Goal: Information Seeking & Learning: Learn about a topic

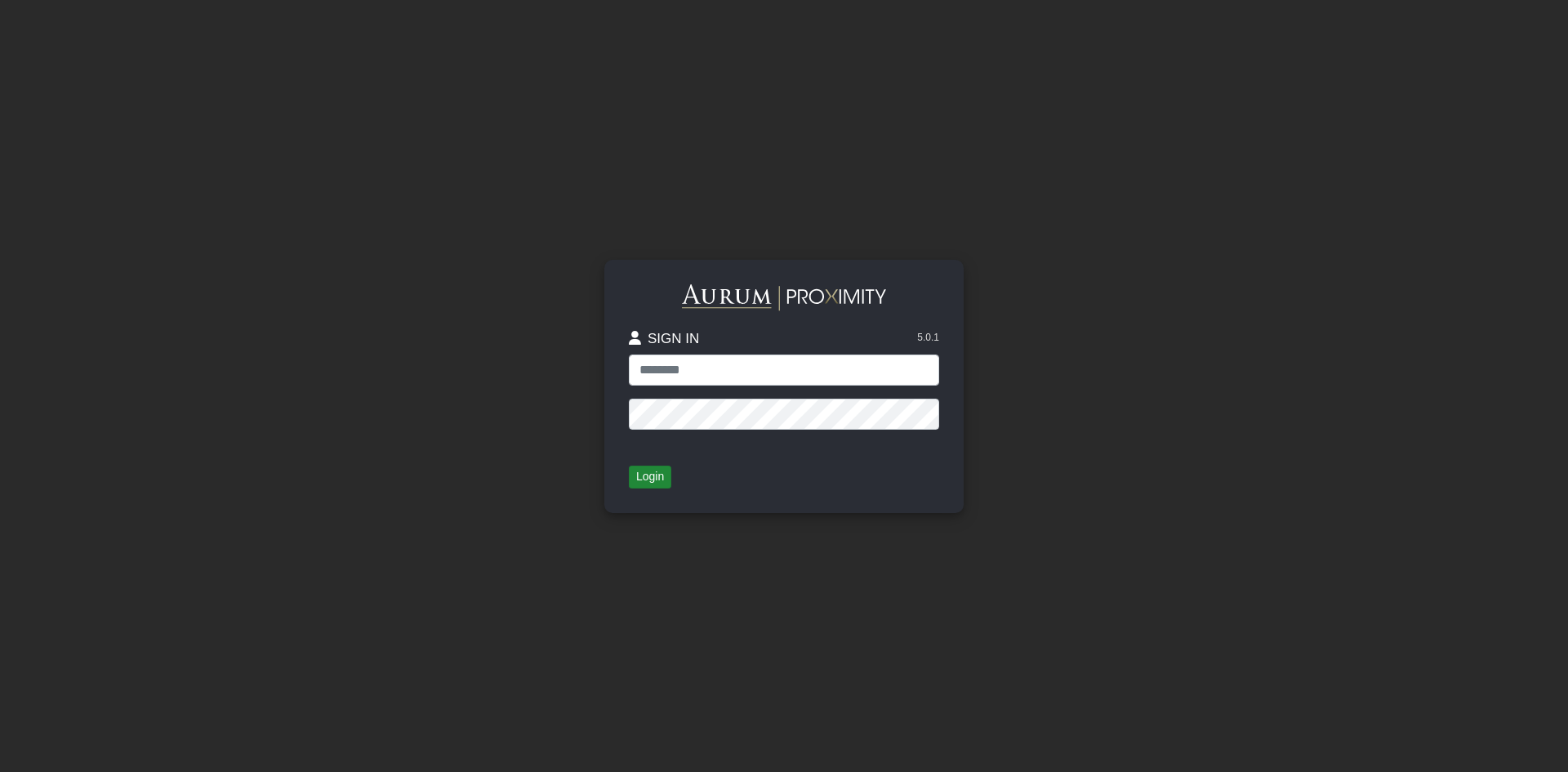
type input "*****"
click at [655, 476] on button "Login" at bounding box center [650, 477] width 43 height 23
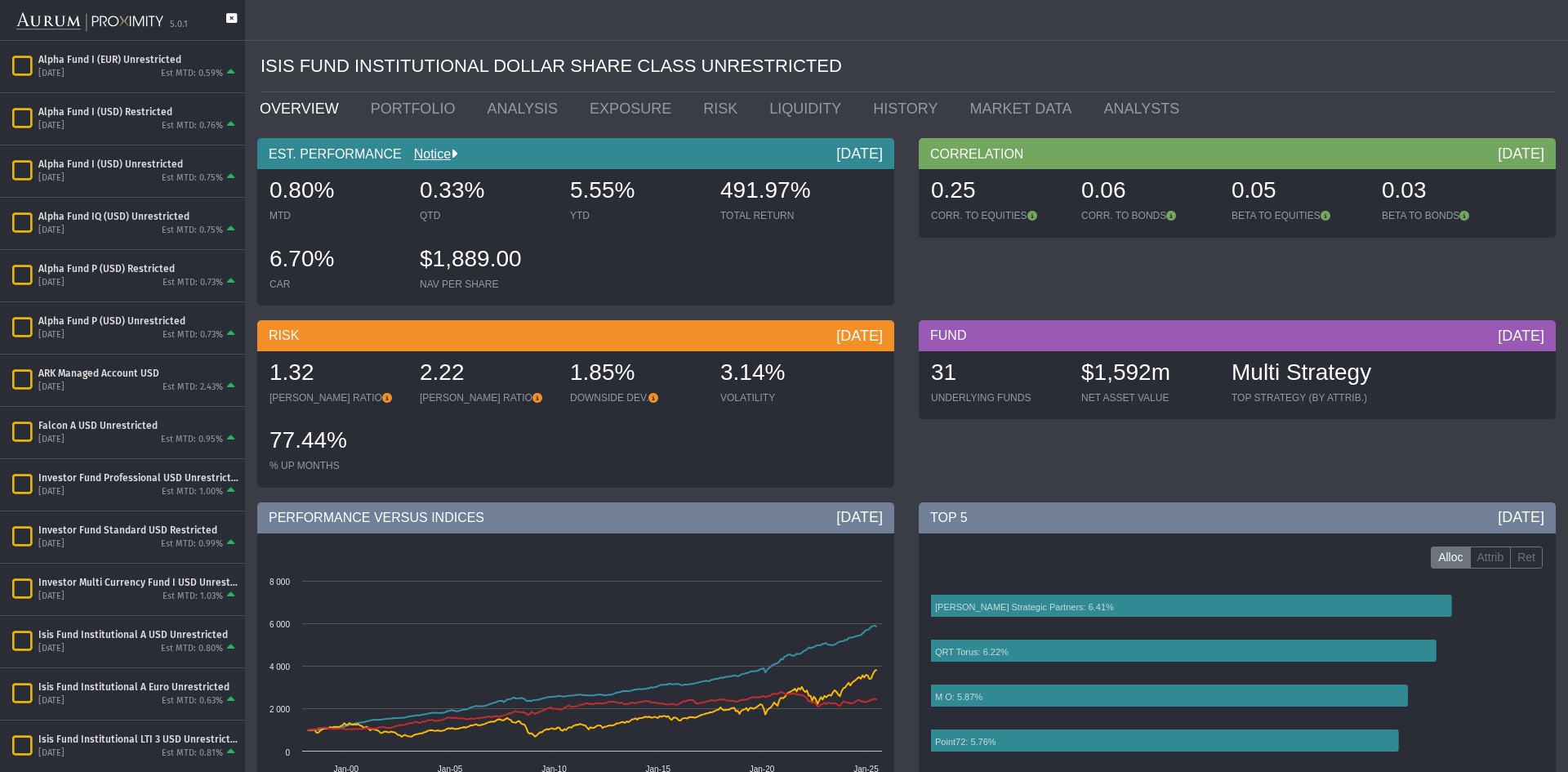
click at [233, 15] on icon at bounding box center [231, 26] width 10 height 27
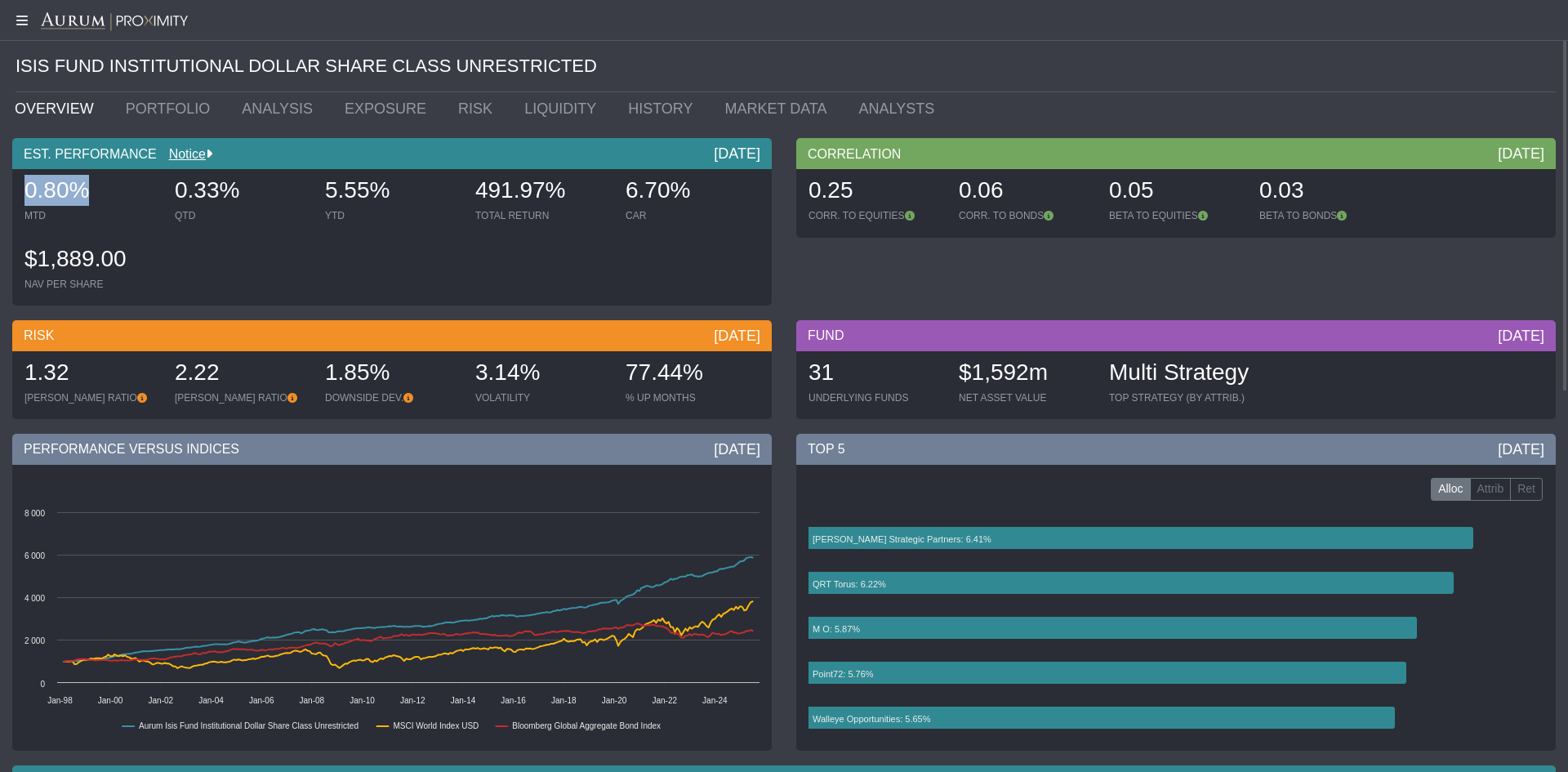
drag, startPoint x: 103, startPoint y: 182, endPoint x: 22, endPoint y: 188, distance: 81.2
click at [22, 188] on div "0.80% MTD" at bounding box center [91, 200] width 147 height 58
drag, startPoint x: 394, startPoint y: 192, endPoint x: 324, endPoint y: 200, distance: 70.5
click at [324, 200] on div "5.55% YTD" at bounding box center [392, 200] width 147 height 58
drag, startPoint x: 697, startPoint y: 197, endPoint x: 638, endPoint y: 201, distance: 59.1
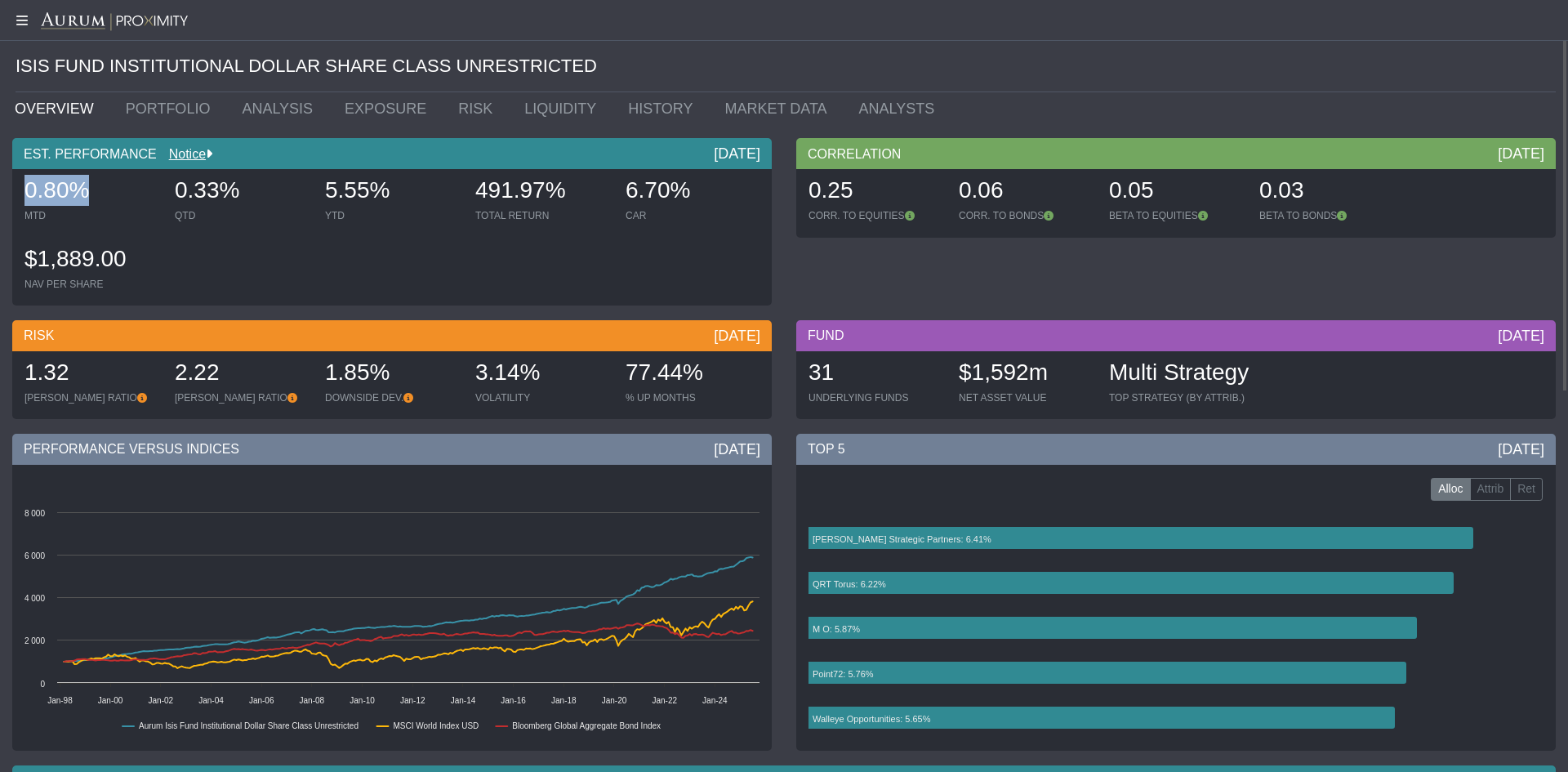
click at [638, 202] on div "6.70%" at bounding box center [692, 191] width 134 height 34
click at [999, 186] on div "0.06" at bounding box center [1026, 191] width 134 height 34
drag, startPoint x: 550, startPoint y: 369, endPoint x: 465, endPoint y: 379, distance: 85.6
click at [465, 379] on div "1.32 [PERSON_NAME] RATIO 2.22 [PERSON_NAME] RATIO 1.85% DOWNSIDE DEV. 3.14% VOL…" at bounding box center [392, 385] width 751 height 68
click at [65, 375] on div "1.32" at bounding box center [91, 373] width 134 height 34
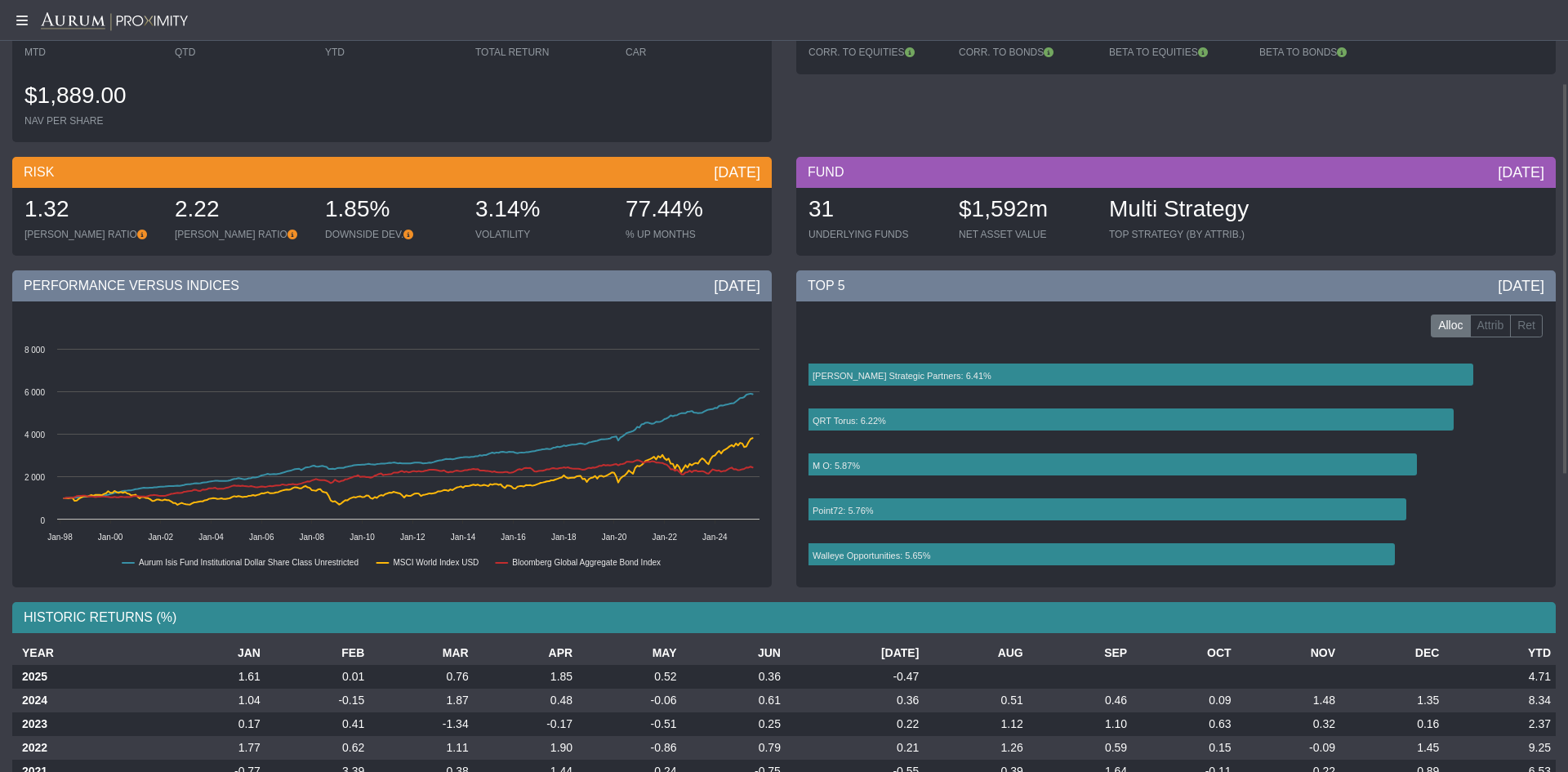
scroll to position [245, 0]
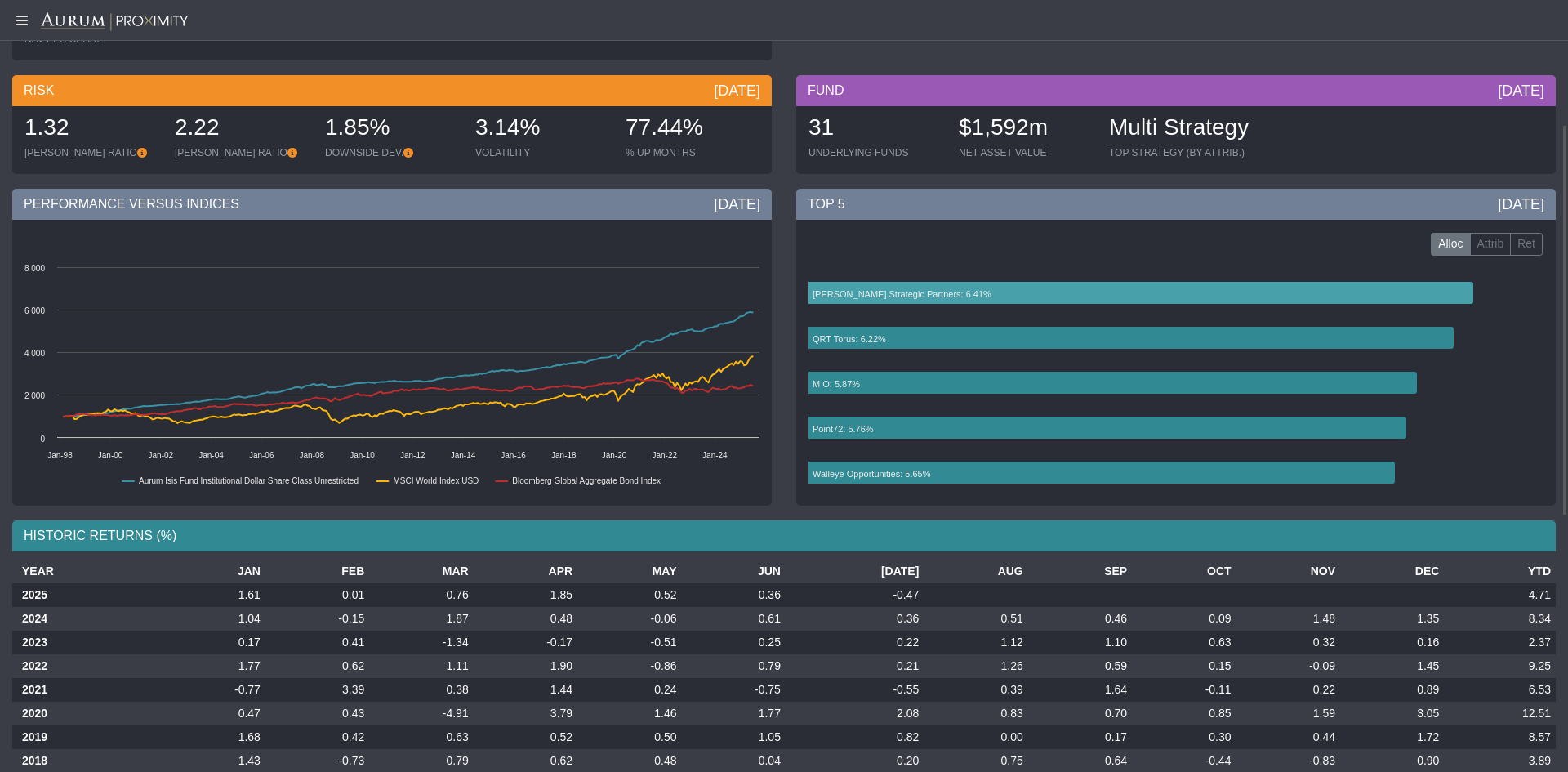
click at [1496, 262] on rect at bounding box center [1170, 385] width 742 height 245
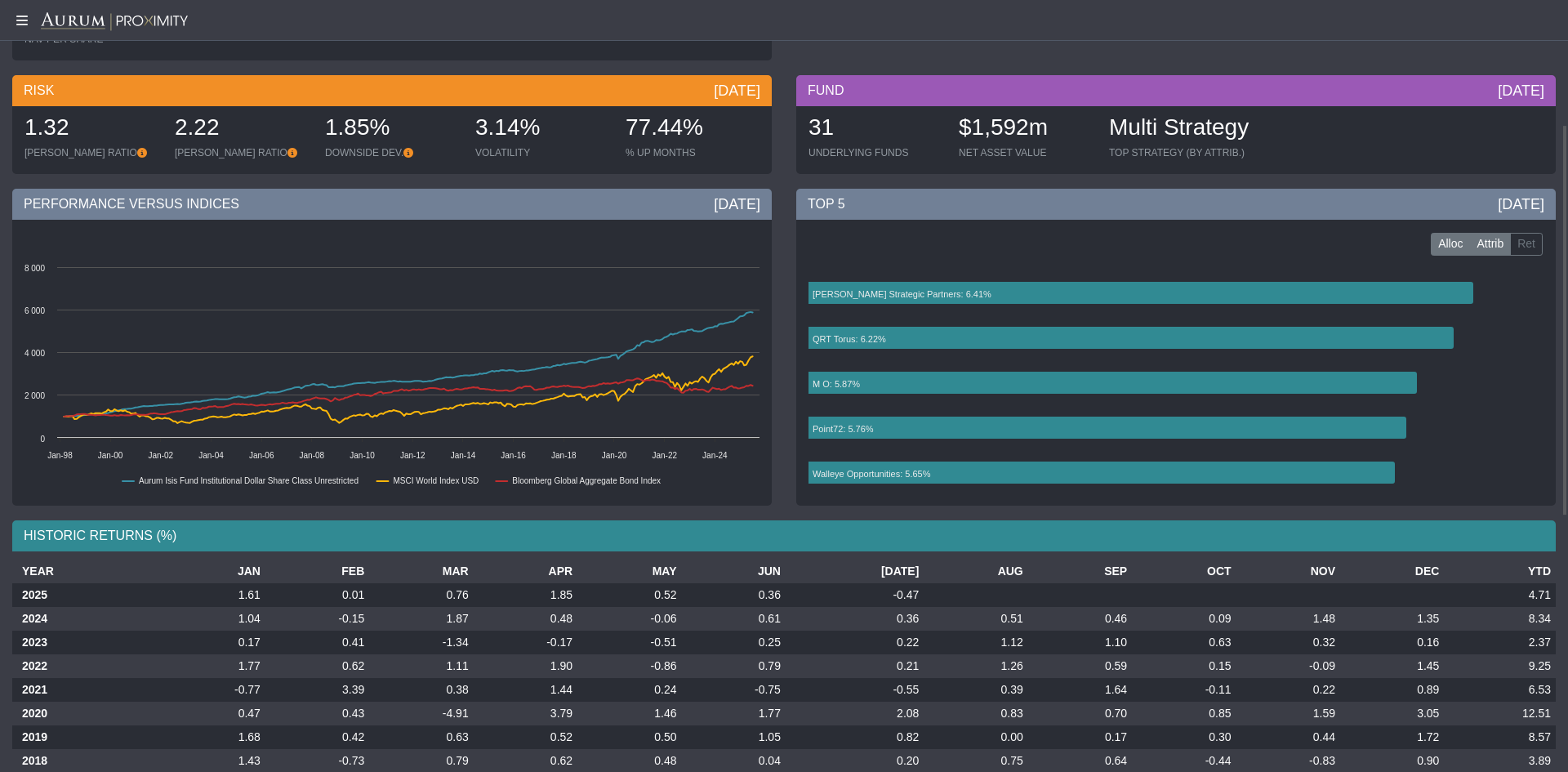
click at [1496, 242] on label "Attrib" at bounding box center [1490, 244] width 42 height 23
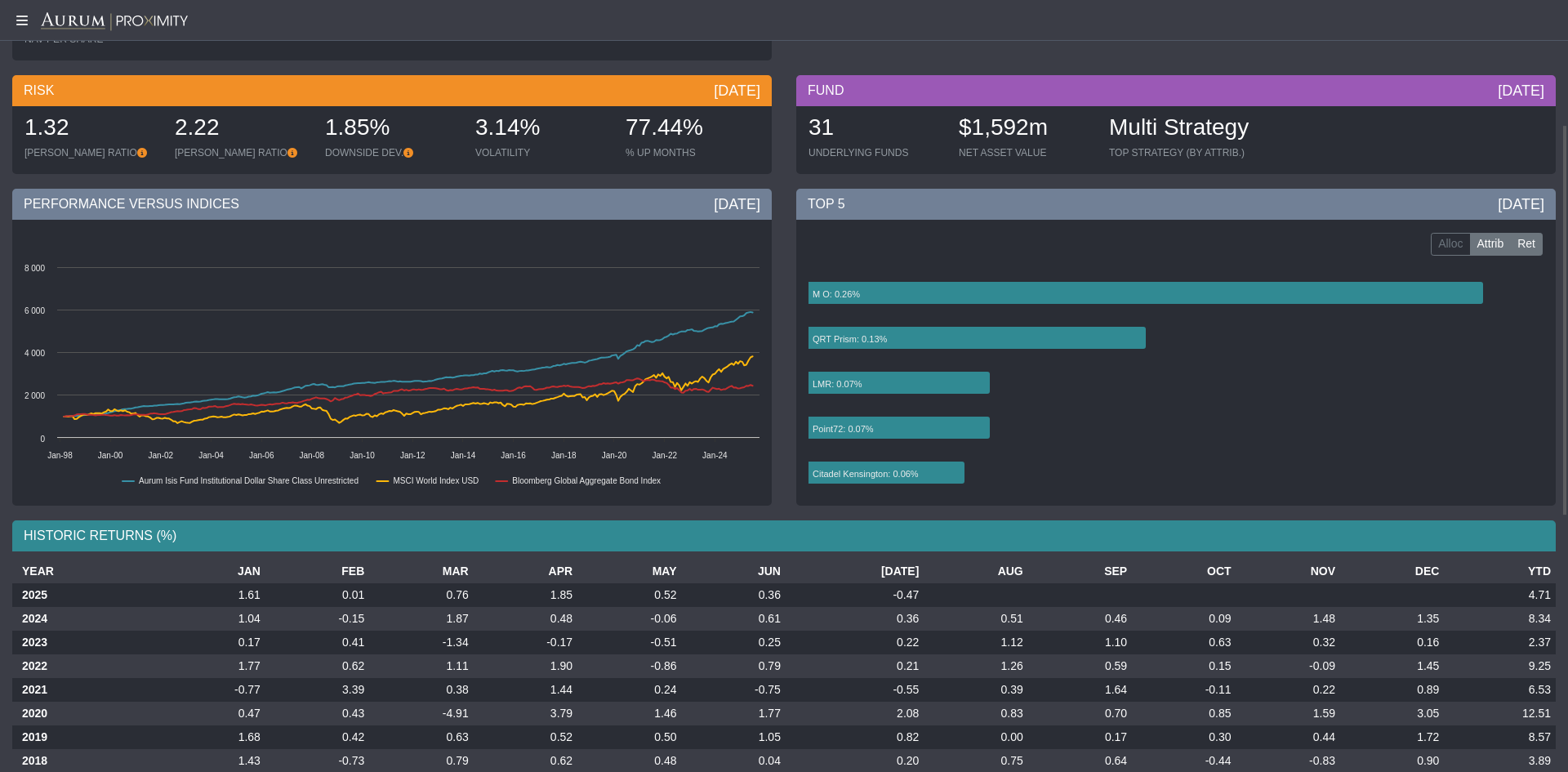
click at [1529, 243] on label "Ret" at bounding box center [1525, 244] width 33 height 23
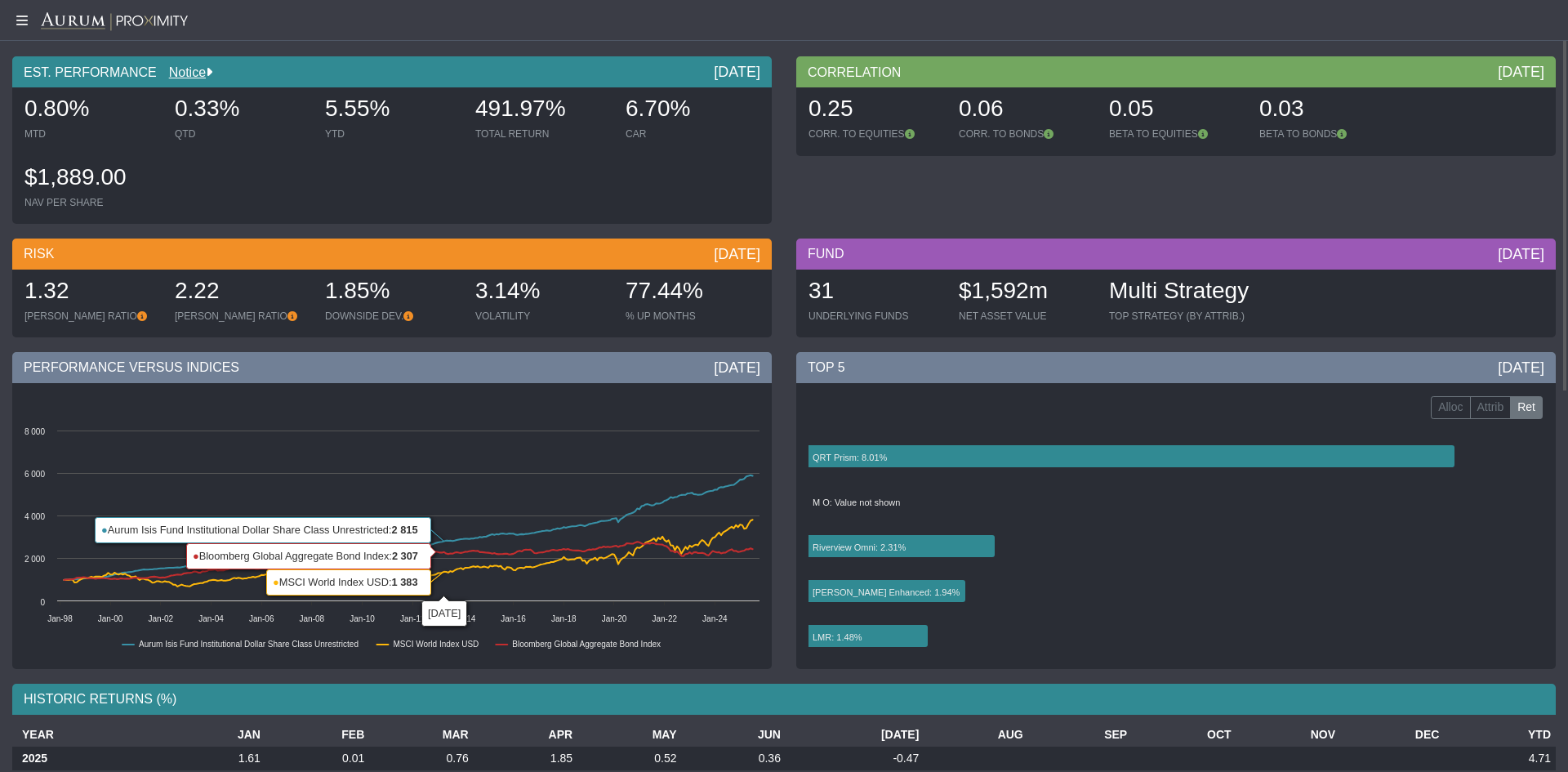
scroll to position [0, 0]
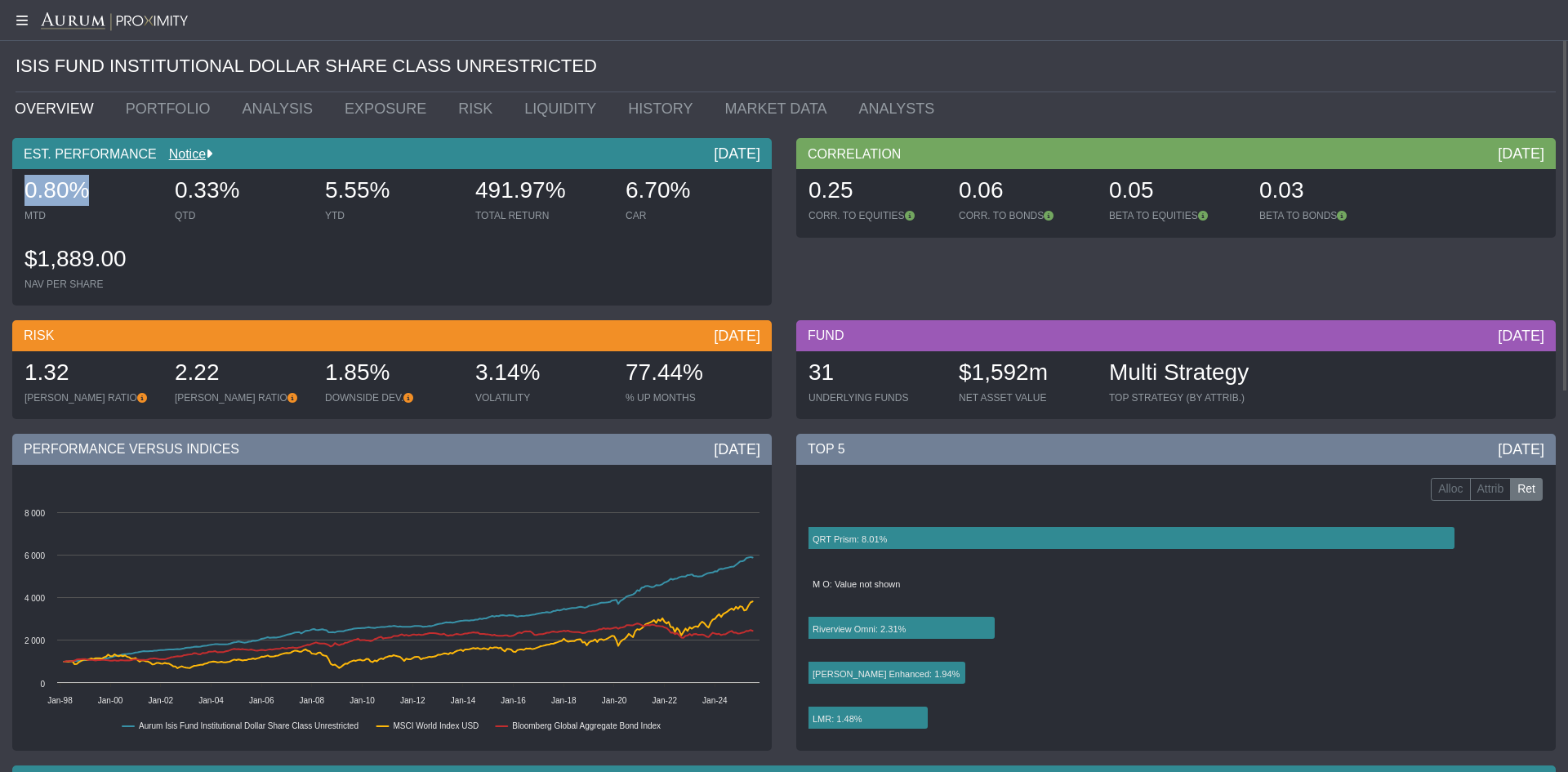
drag, startPoint x: 61, startPoint y: 194, endPoint x: 0, endPoint y: 195, distance: 61.0
click at [0, 195] on div "EST. PERFORMANCE Notice [DATE] 0.80% MTD 0.33% QTD 5.55% YTD 491.97% TOTAL RETU…" at bounding box center [392, 226] width 784 height 176
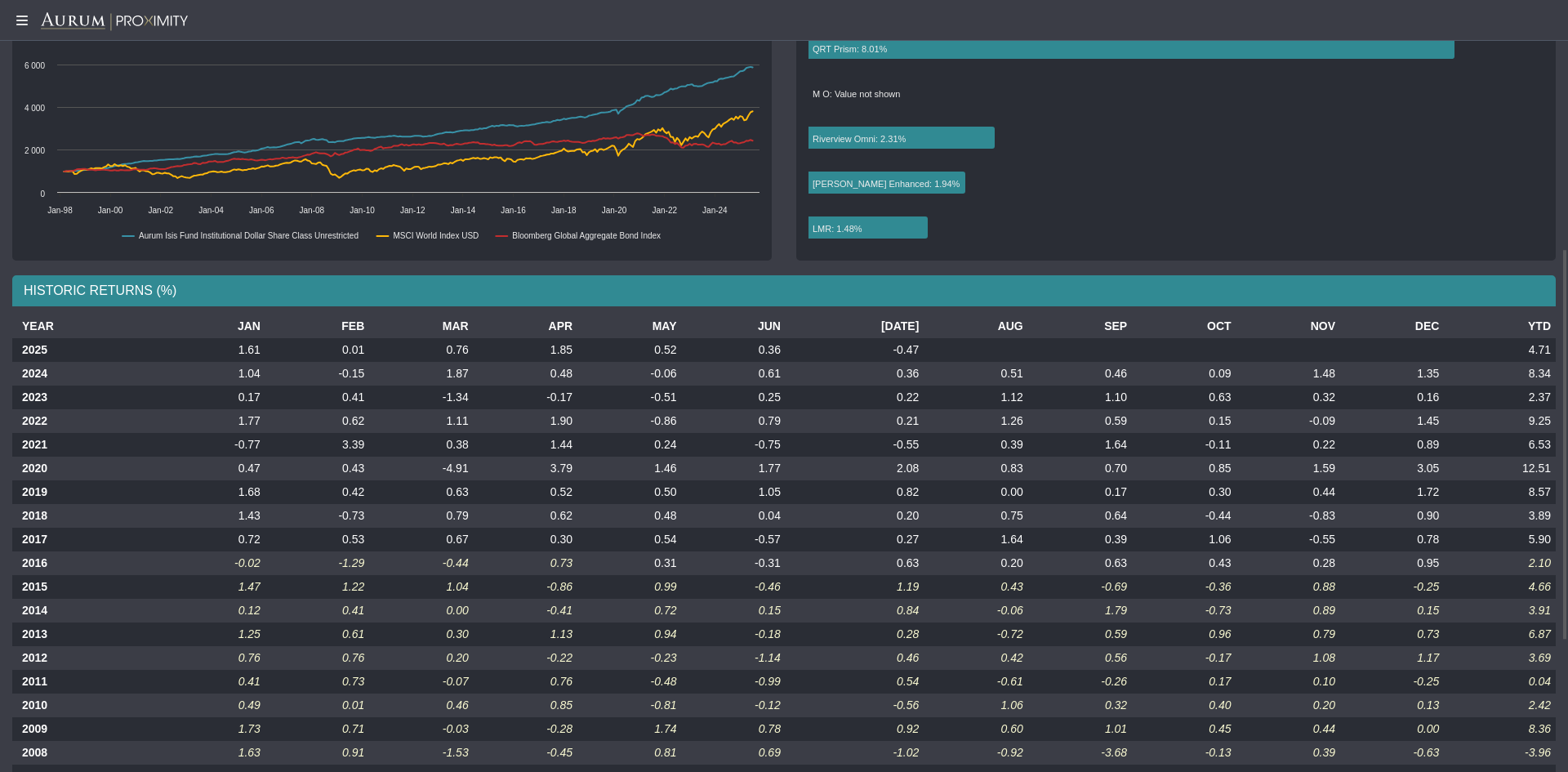
click at [1003, 347] on td at bounding box center [975, 349] width 104 height 23
drag, startPoint x: 1011, startPoint y: 347, endPoint x: 1091, endPoint y: 350, distance: 80.1
click at [1091, 350] on td at bounding box center [1080, 349] width 104 height 23
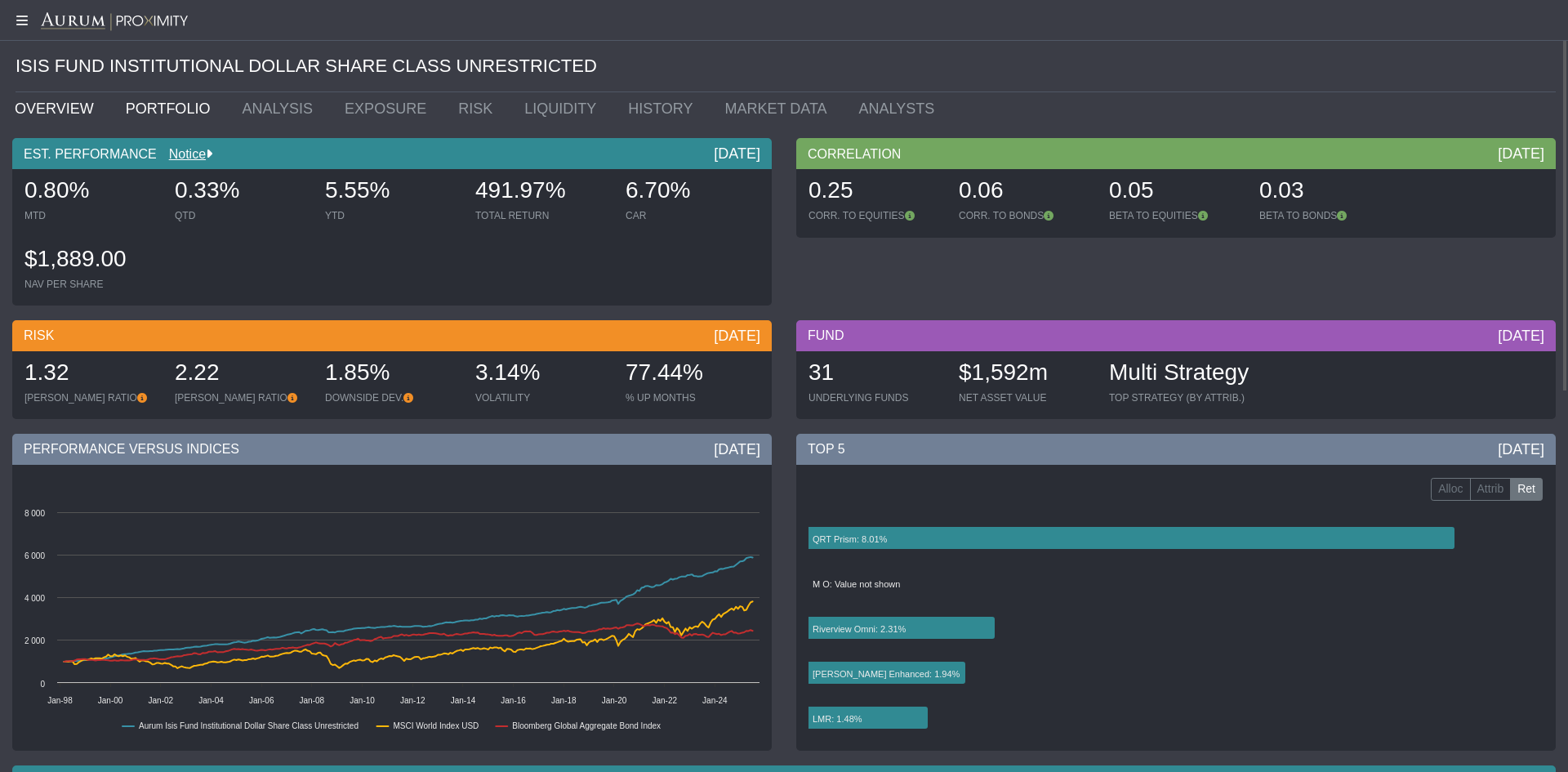
click at [167, 99] on link "PORTFOLIO" at bounding box center [172, 108] width 117 height 33
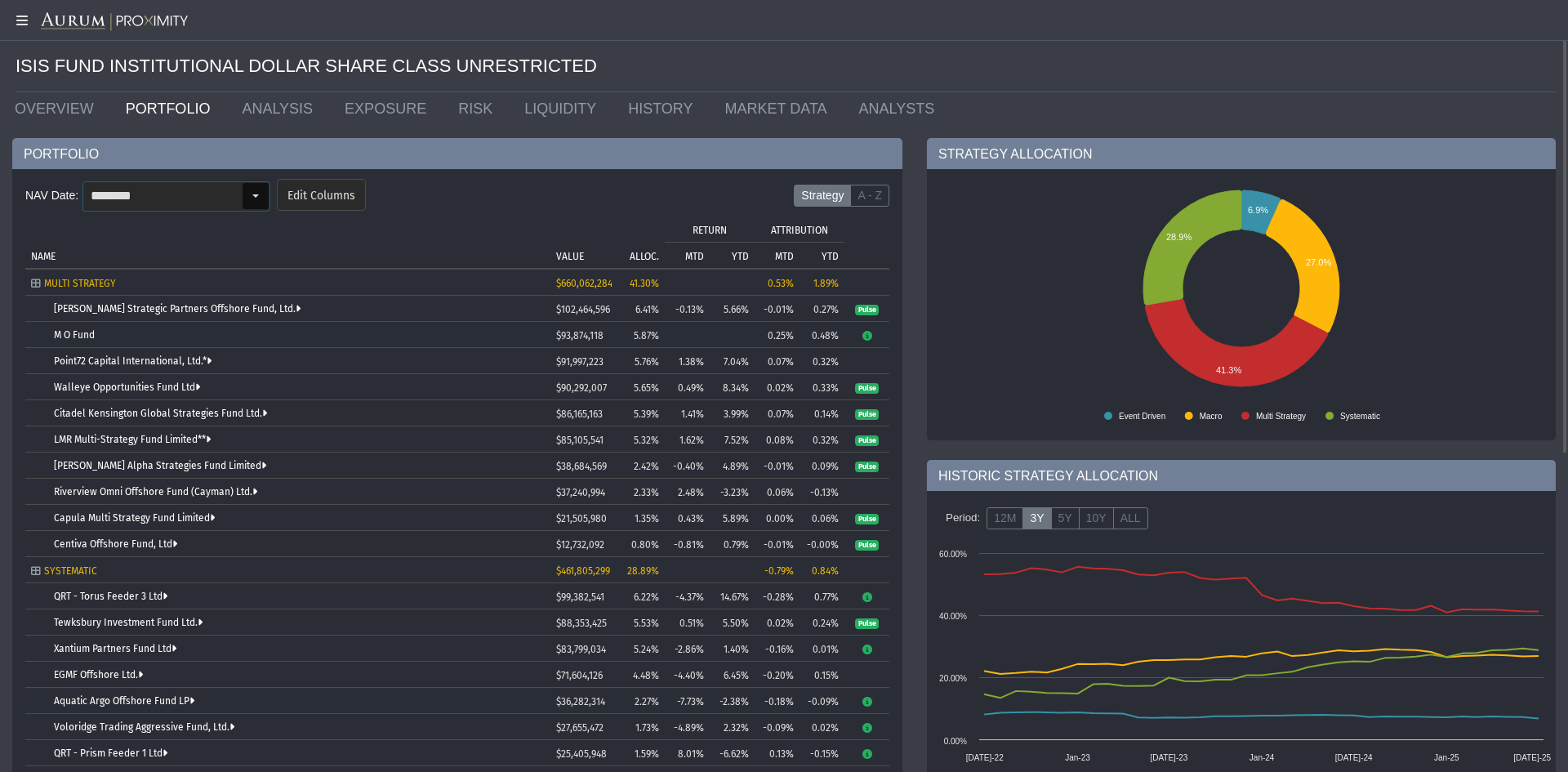
click at [248, 199] on div "Select" at bounding box center [255, 196] width 26 height 26
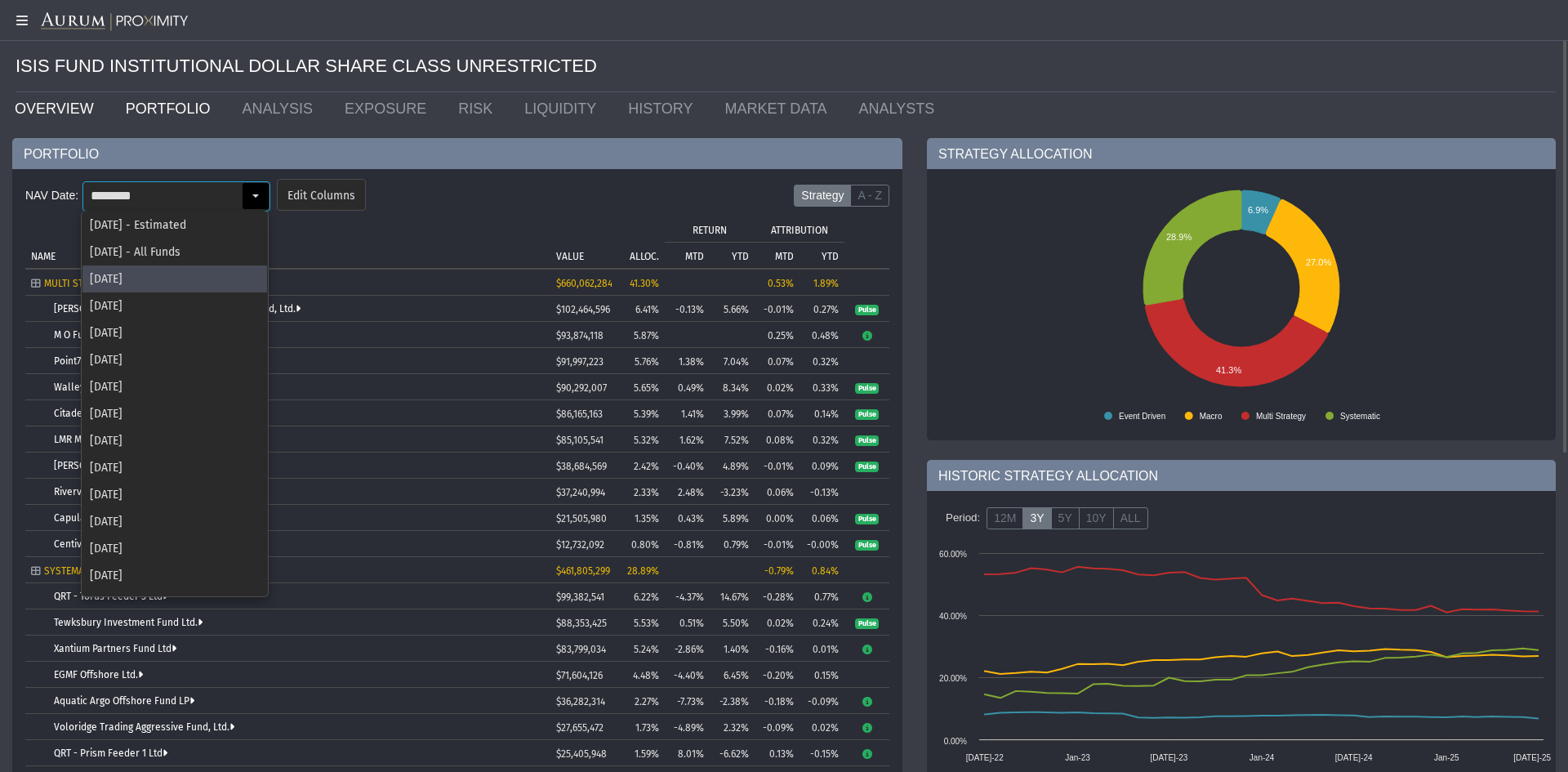
click at [15, 98] on link "OVERVIEW" at bounding box center [59, 108] width 111 height 33
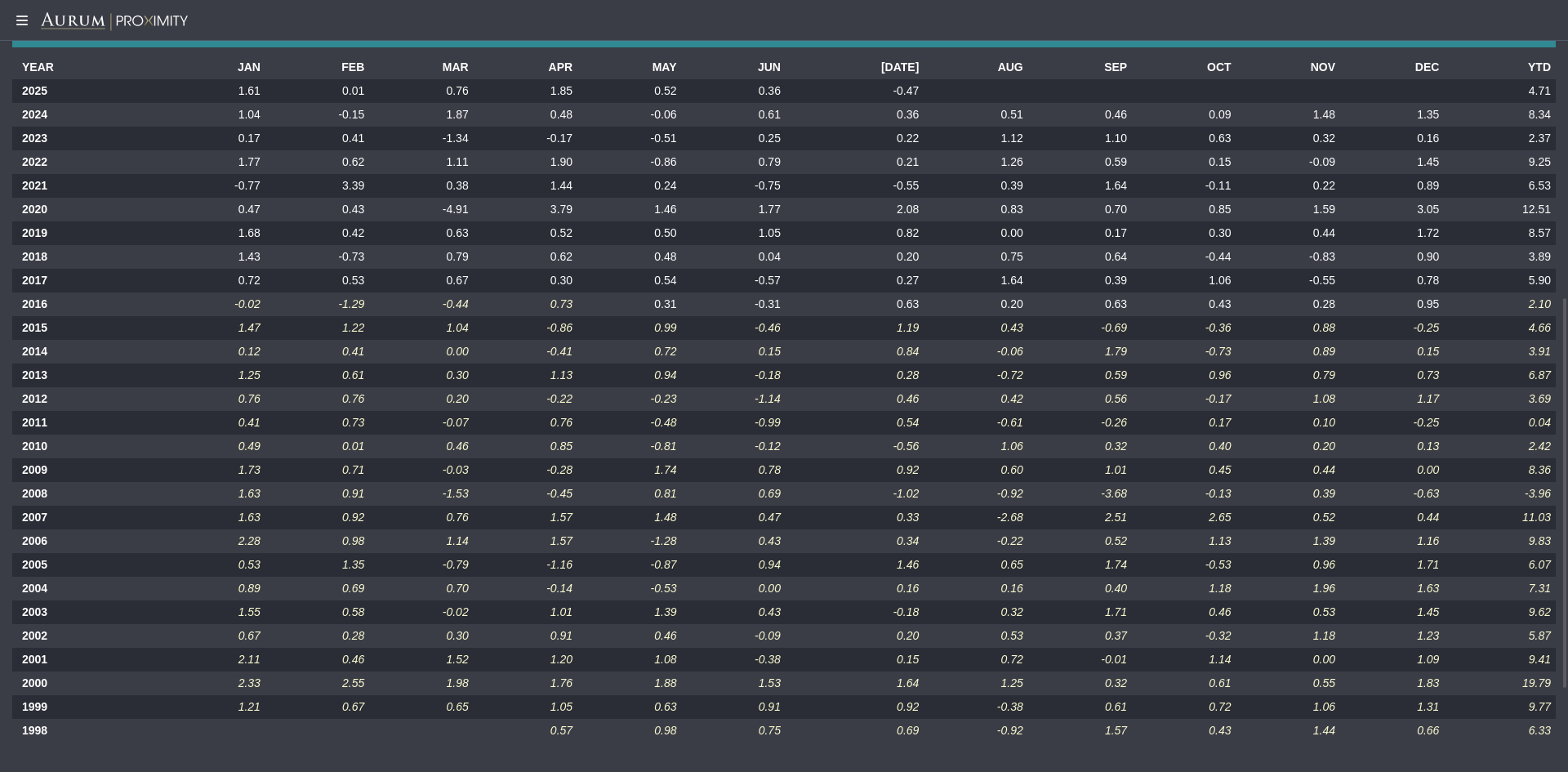
scroll to position [585, 0]
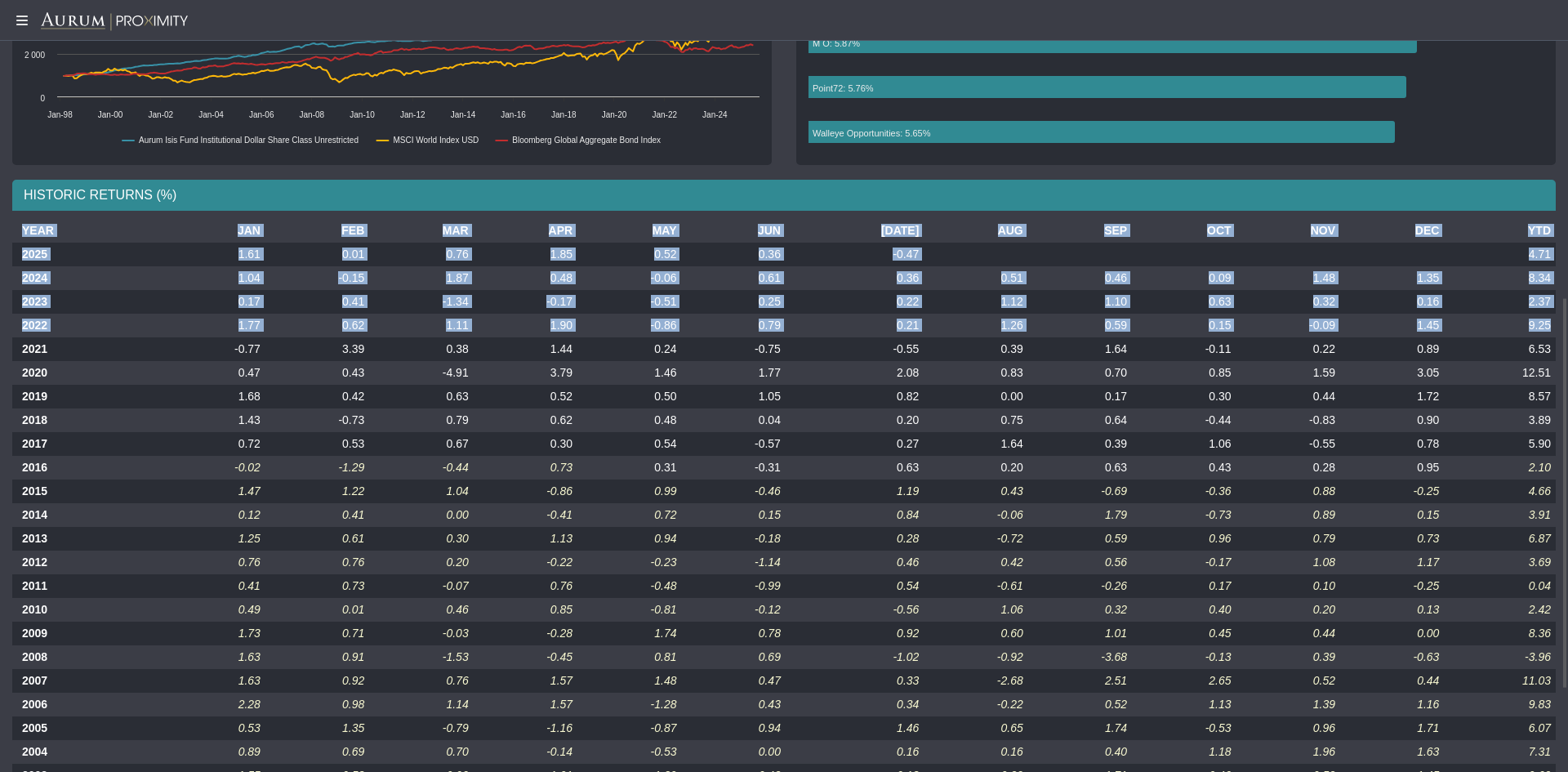
drag, startPoint x: 1553, startPoint y: 324, endPoint x: 4, endPoint y: 331, distance: 1549.0
click at [4, 331] on div "YEAR JAN FEB MAR APR MAY JUN [DATE] AUG SEP OCT NOV DEC YTD 2025 1.61 0.01 0.76…" at bounding box center [784, 569] width 1568 height 700
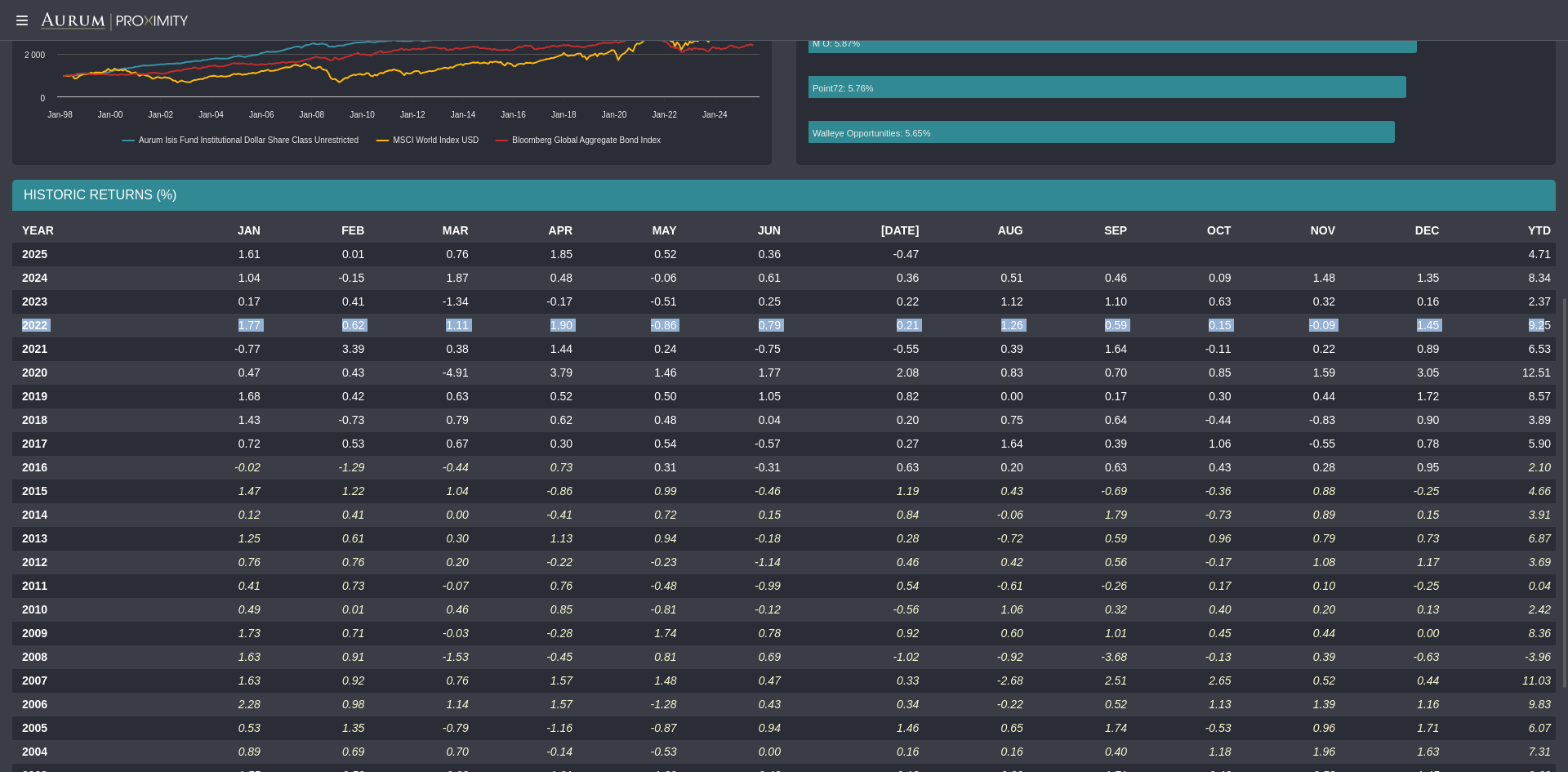
drag, startPoint x: 25, startPoint y: 326, endPoint x: 1544, endPoint y: 325, distance: 1519.0
click at [1544, 325] on tr "2022 1.77 0.62 1.11 1.90 -0.86 0.79 0.21 1.26 0.59 0.15 -0.09 1.45 9.25" at bounding box center [783, 325] width 1543 height 23
click at [1552, 658] on td "-3.96" at bounding box center [1499, 656] width 111 height 23
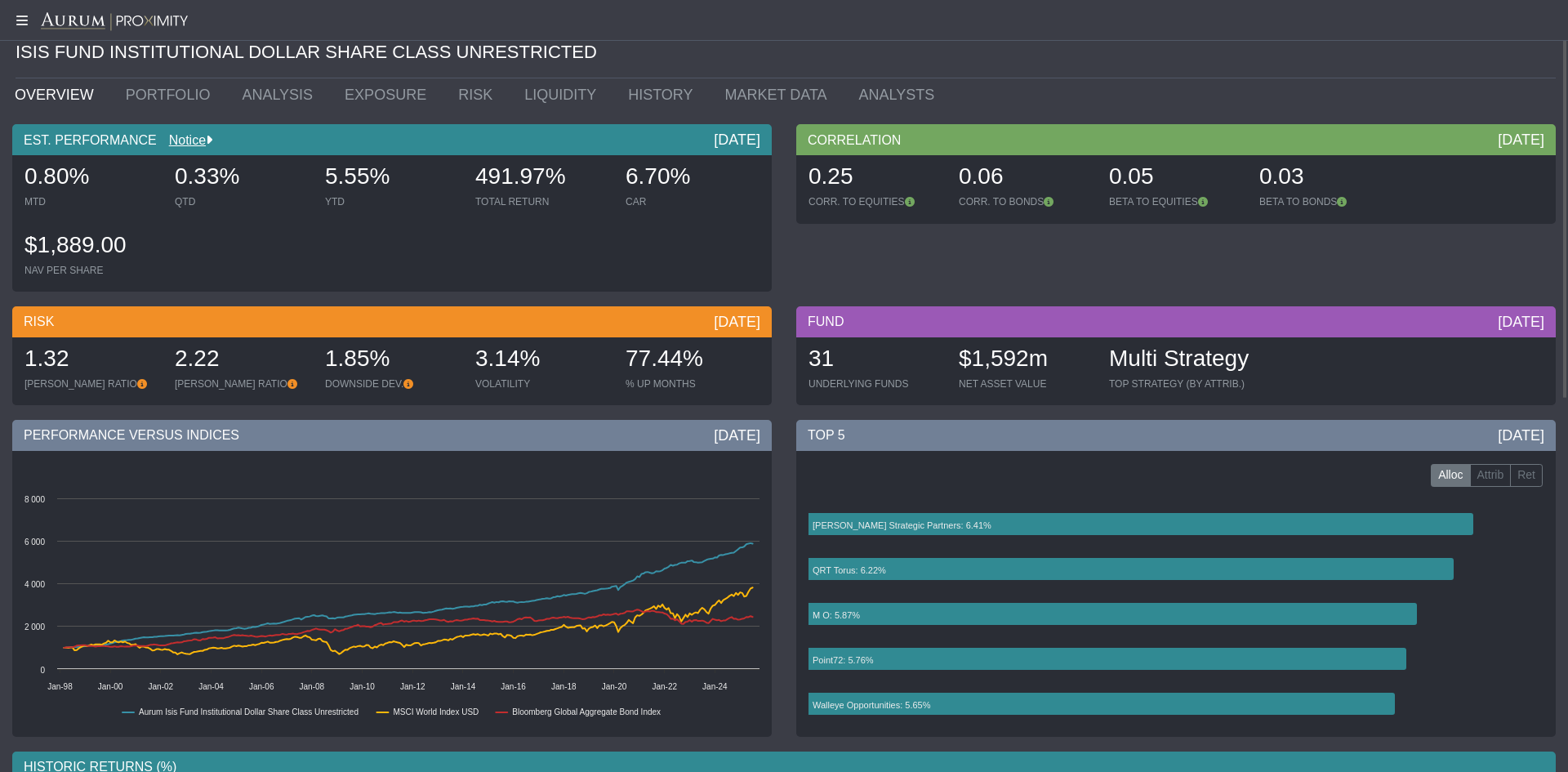
scroll to position [0, 0]
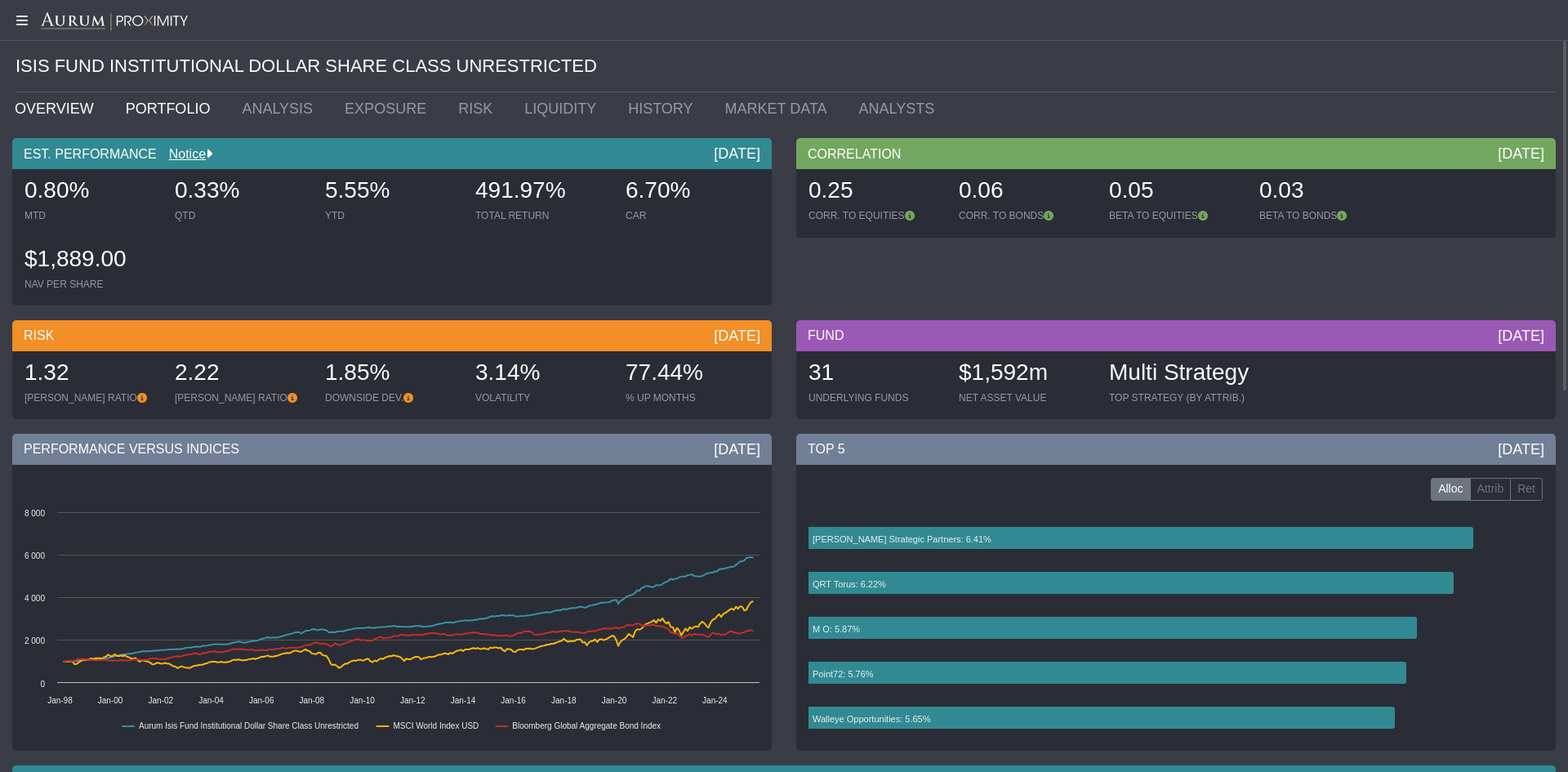
click at [163, 104] on link "PORTFOLIO" at bounding box center [172, 108] width 117 height 33
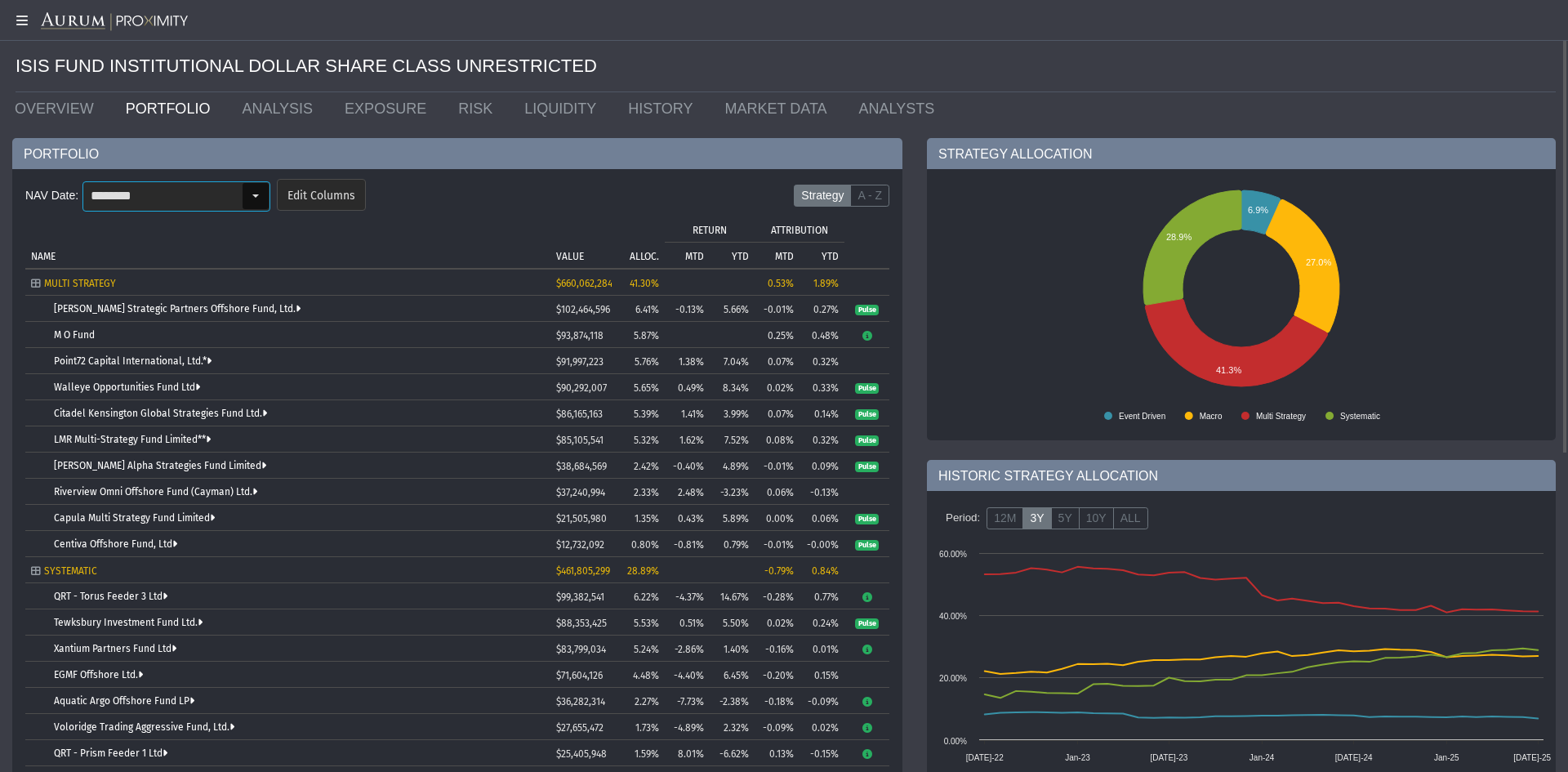
click at [252, 200] on div "Select" at bounding box center [255, 196] width 26 height 26
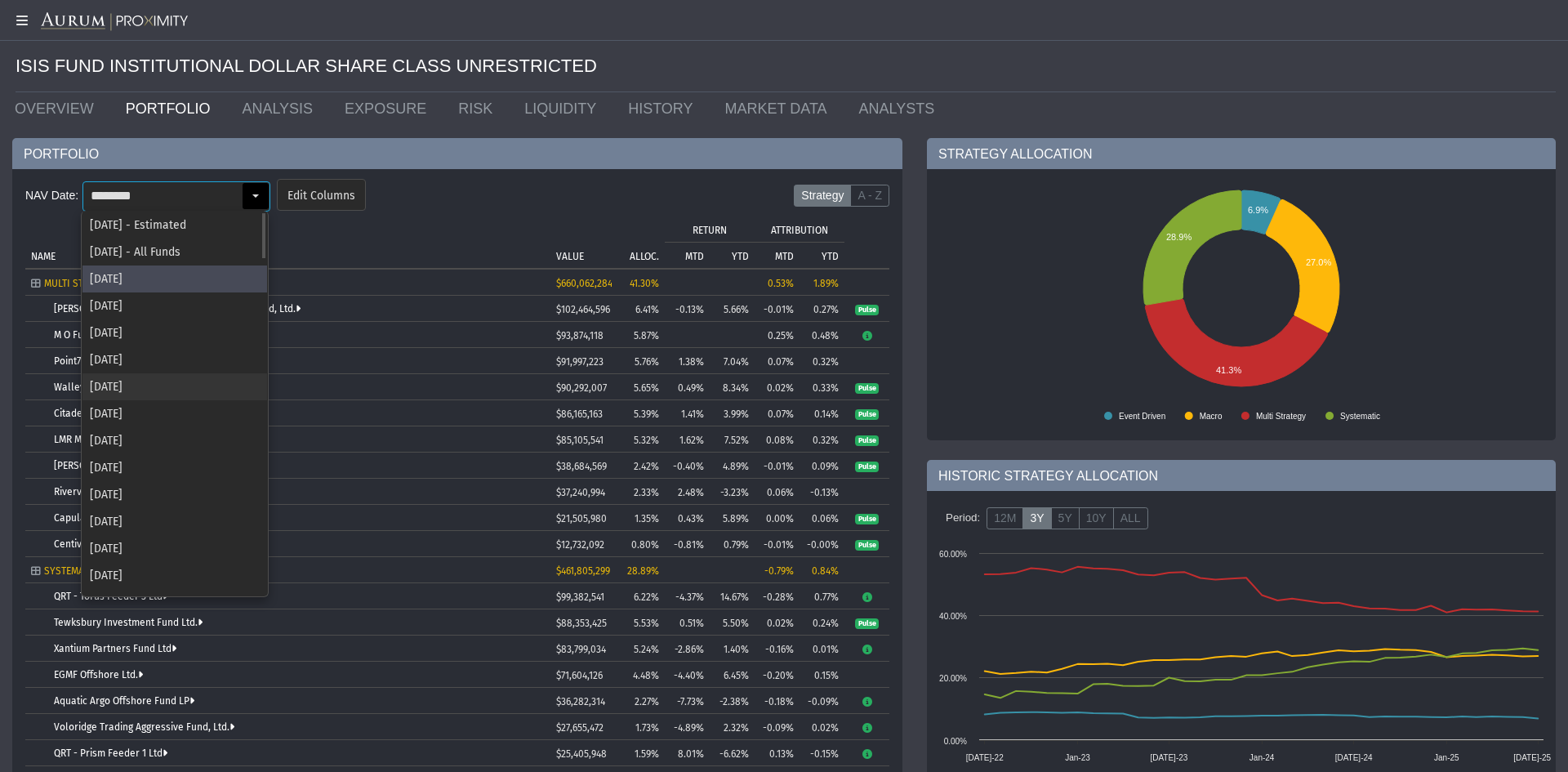
click at [134, 382] on div "[DATE]" at bounding box center [175, 386] width 185 height 27
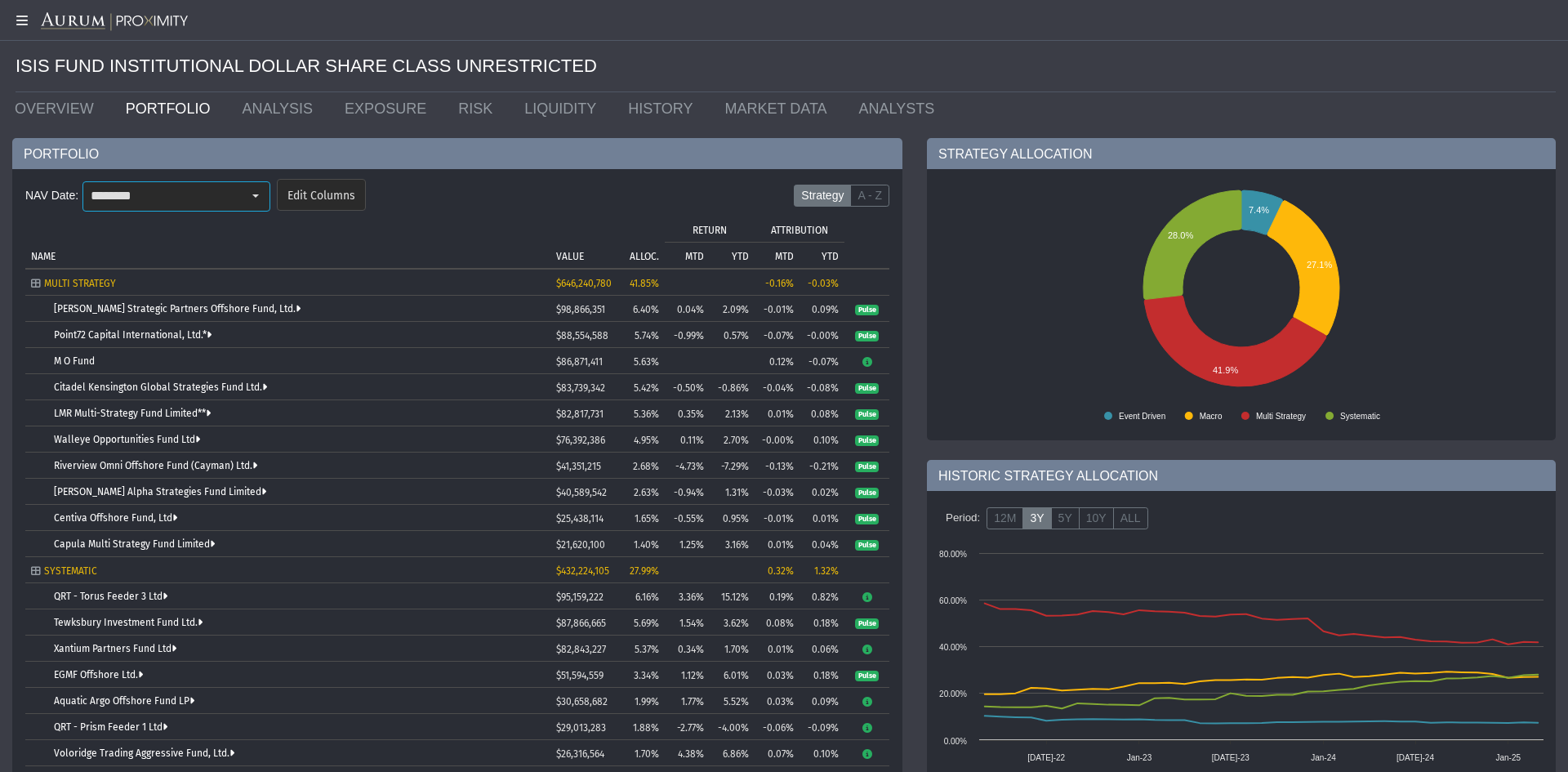
scroll to position [82, 0]
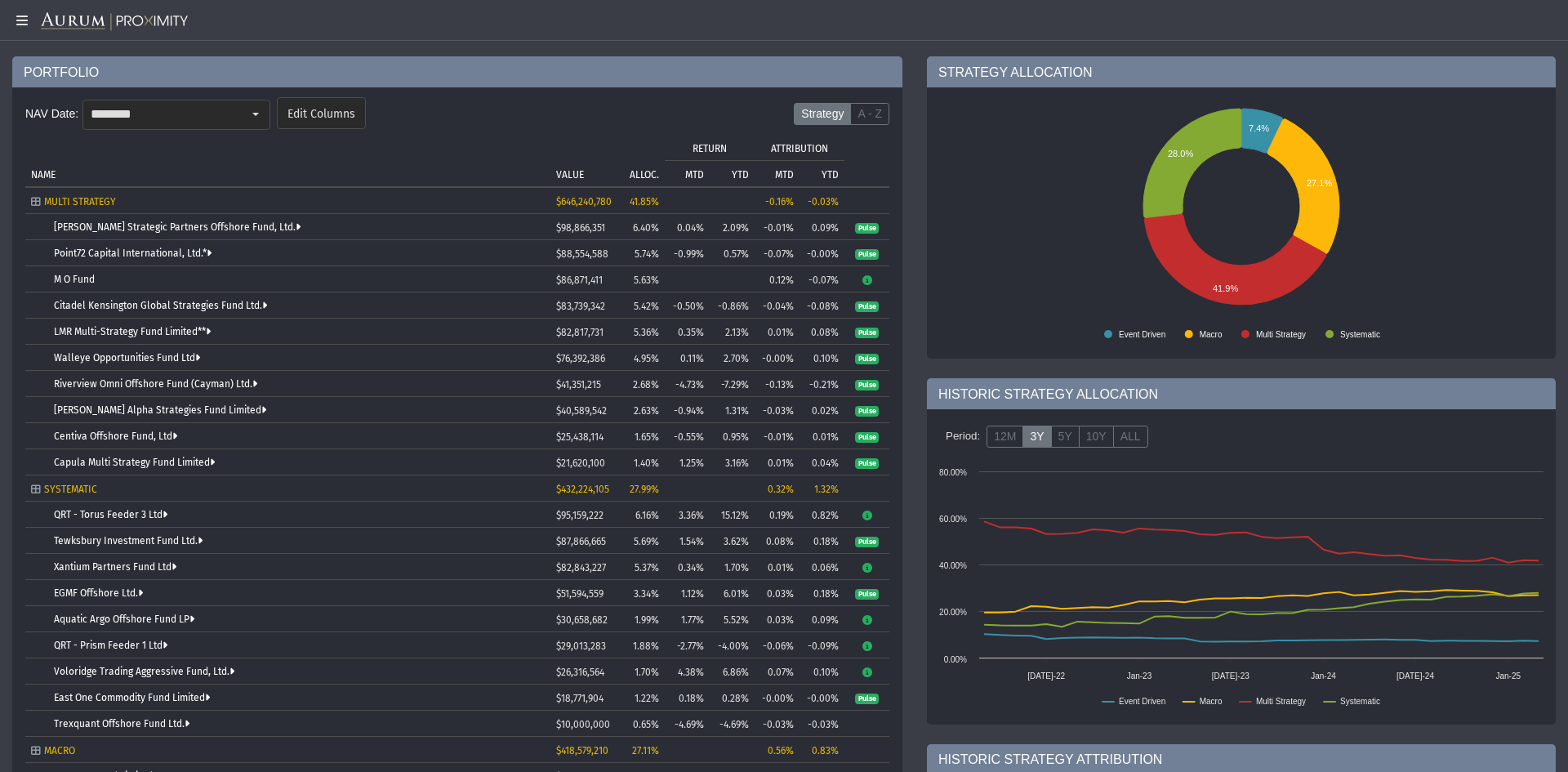
drag, startPoint x: 838, startPoint y: 203, endPoint x: 810, endPoint y: 198, distance: 28.4
click at [810, 198] on tr "MULTI STRATEGY $646,240,780 41.85% -0.16% -0.03%" at bounding box center [457, 201] width 864 height 26
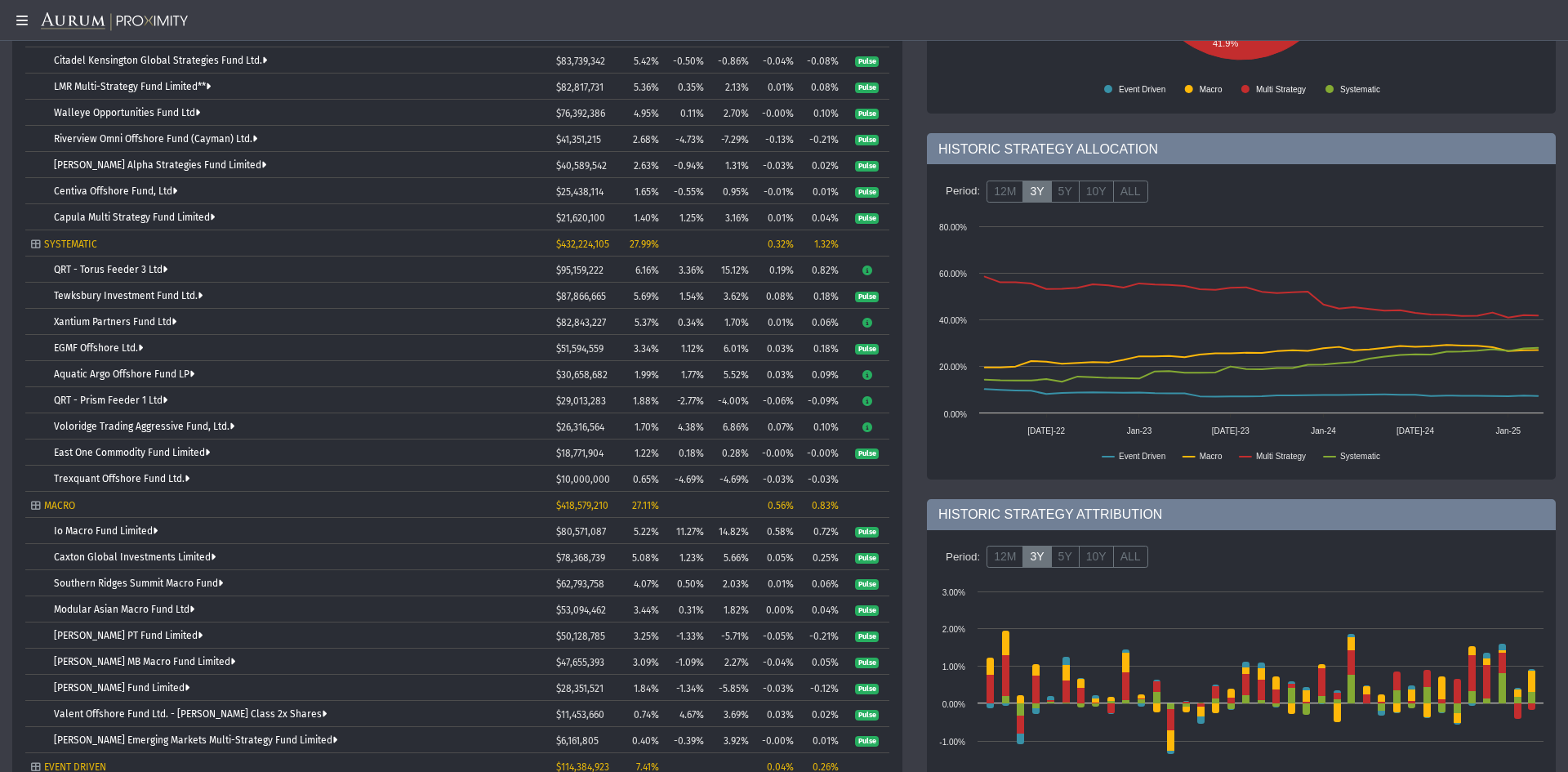
scroll to position [409, 0]
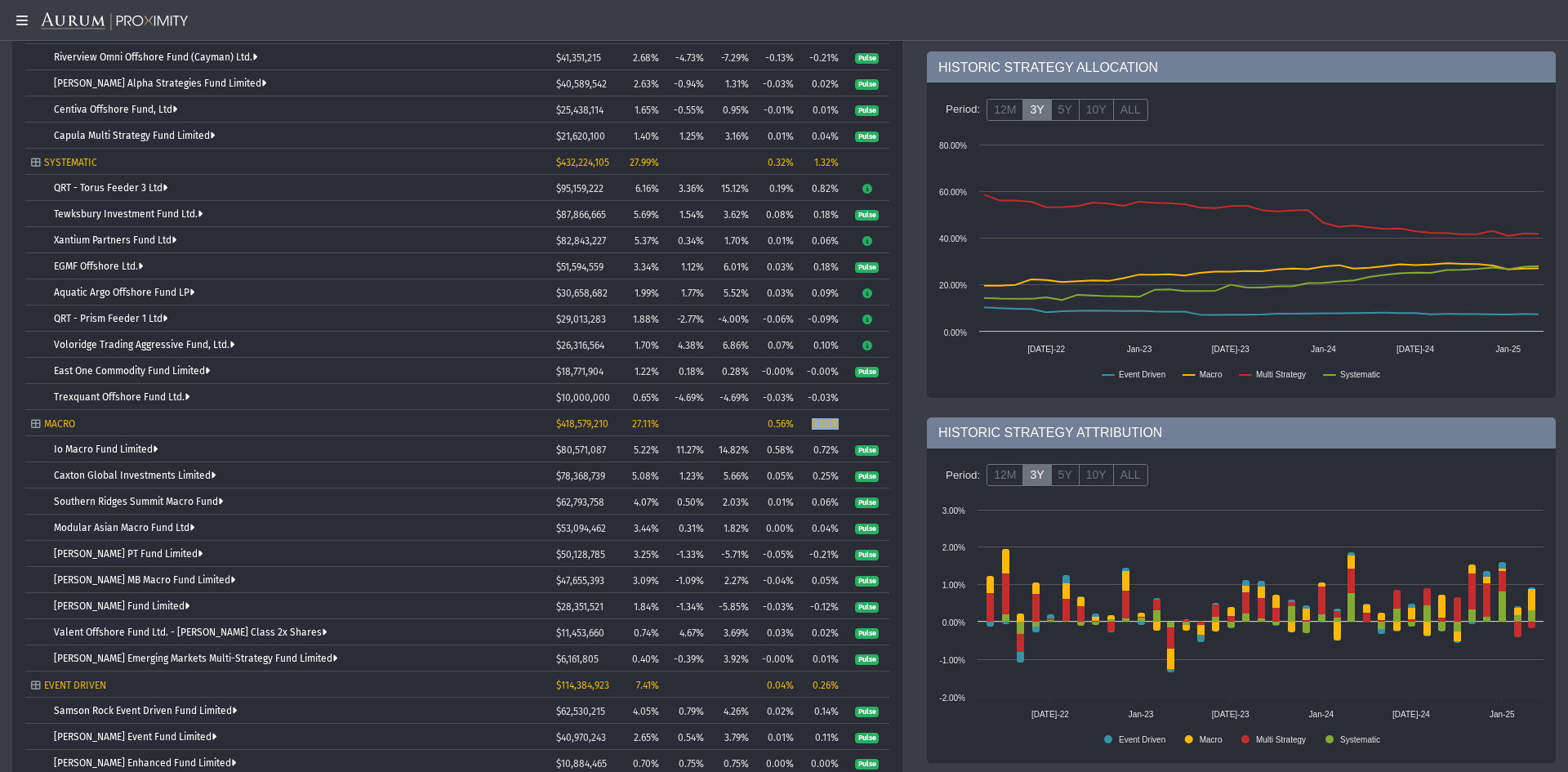
drag, startPoint x: 841, startPoint y: 425, endPoint x: 813, endPoint y: 425, distance: 28.0
click at [813, 425] on td "0.83%" at bounding box center [822, 423] width 45 height 26
drag, startPoint x: 847, startPoint y: 163, endPoint x: 809, endPoint y: 161, distance: 38.1
click at [809, 161] on tr "SYSTEMATIC $432,224,105 27.99% 0.32% 1.32%" at bounding box center [457, 162] width 864 height 26
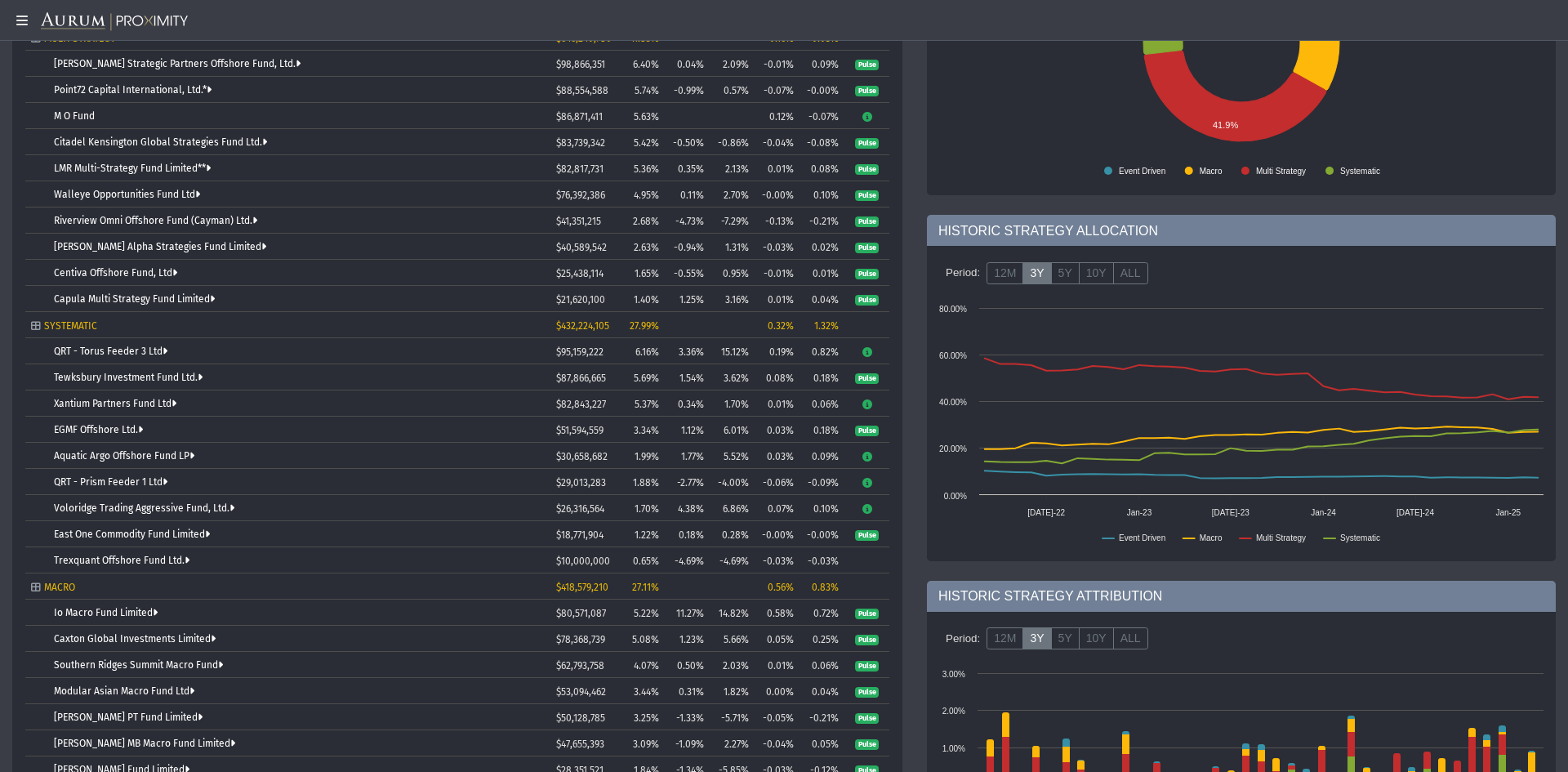
scroll to position [82, 0]
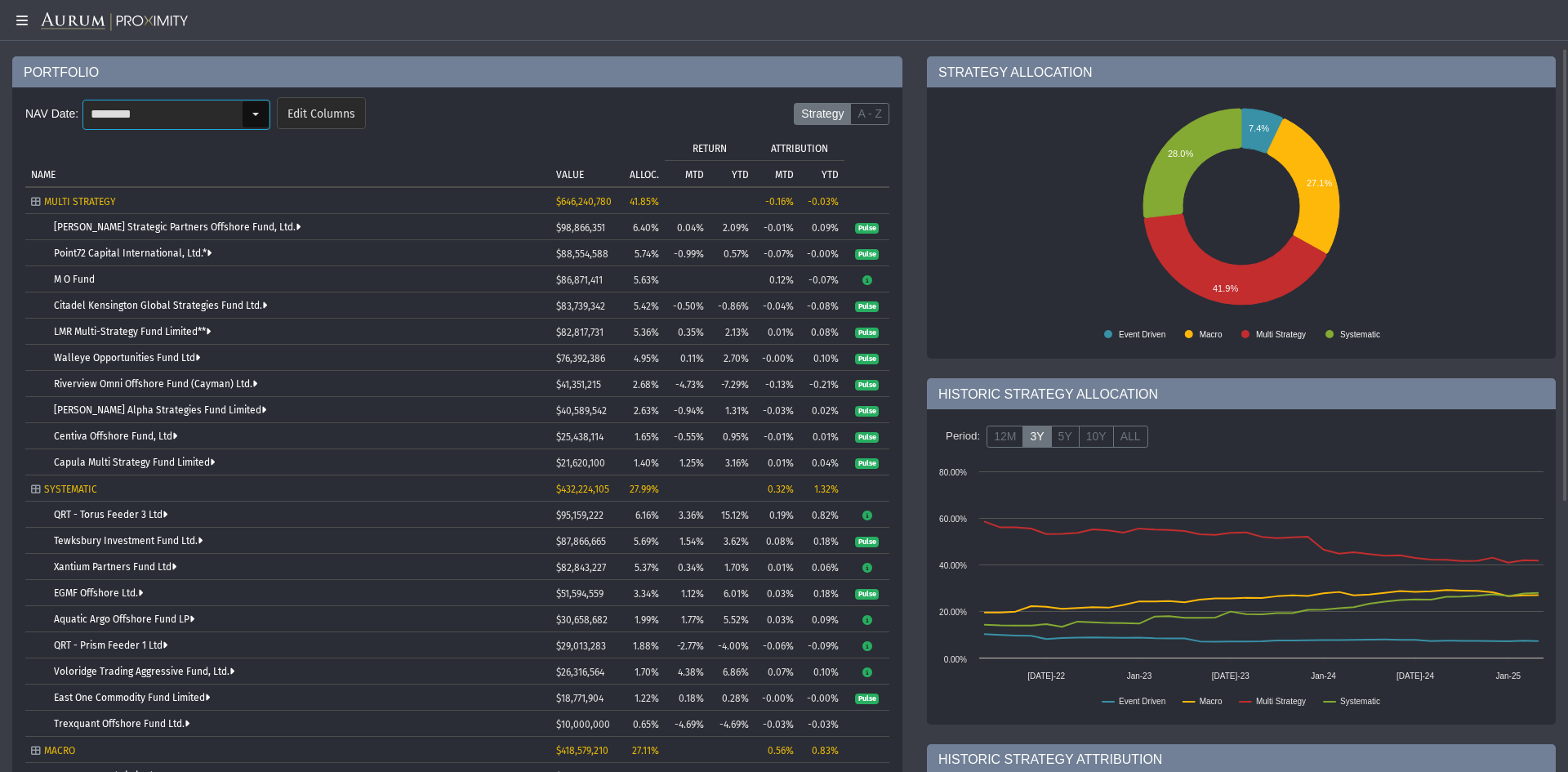
click at [259, 124] on div "Select" at bounding box center [255, 114] width 26 height 26
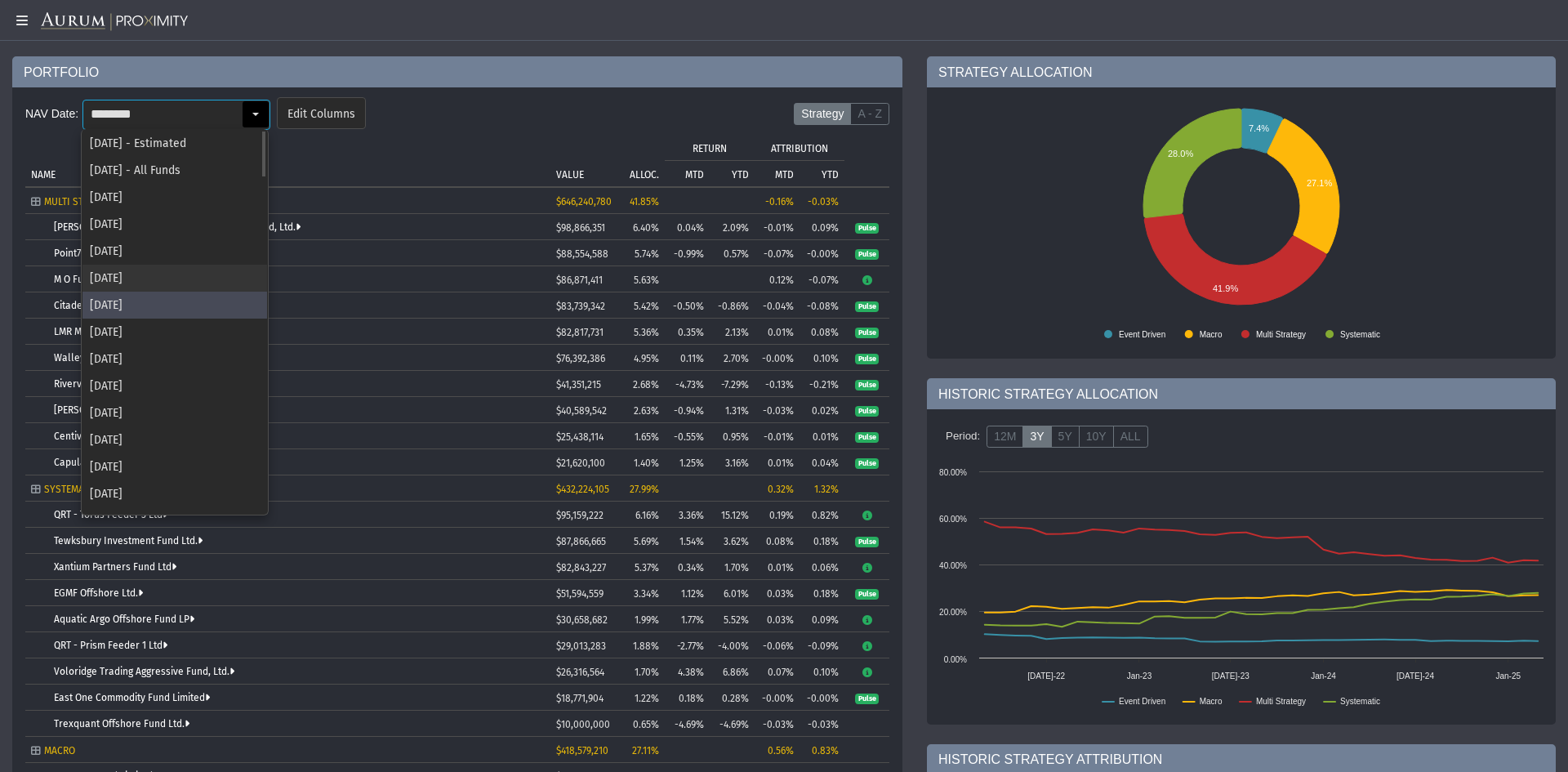
click at [145, 277] on div "[DATE]" at bounding box center [175, 278] width 185 height 27
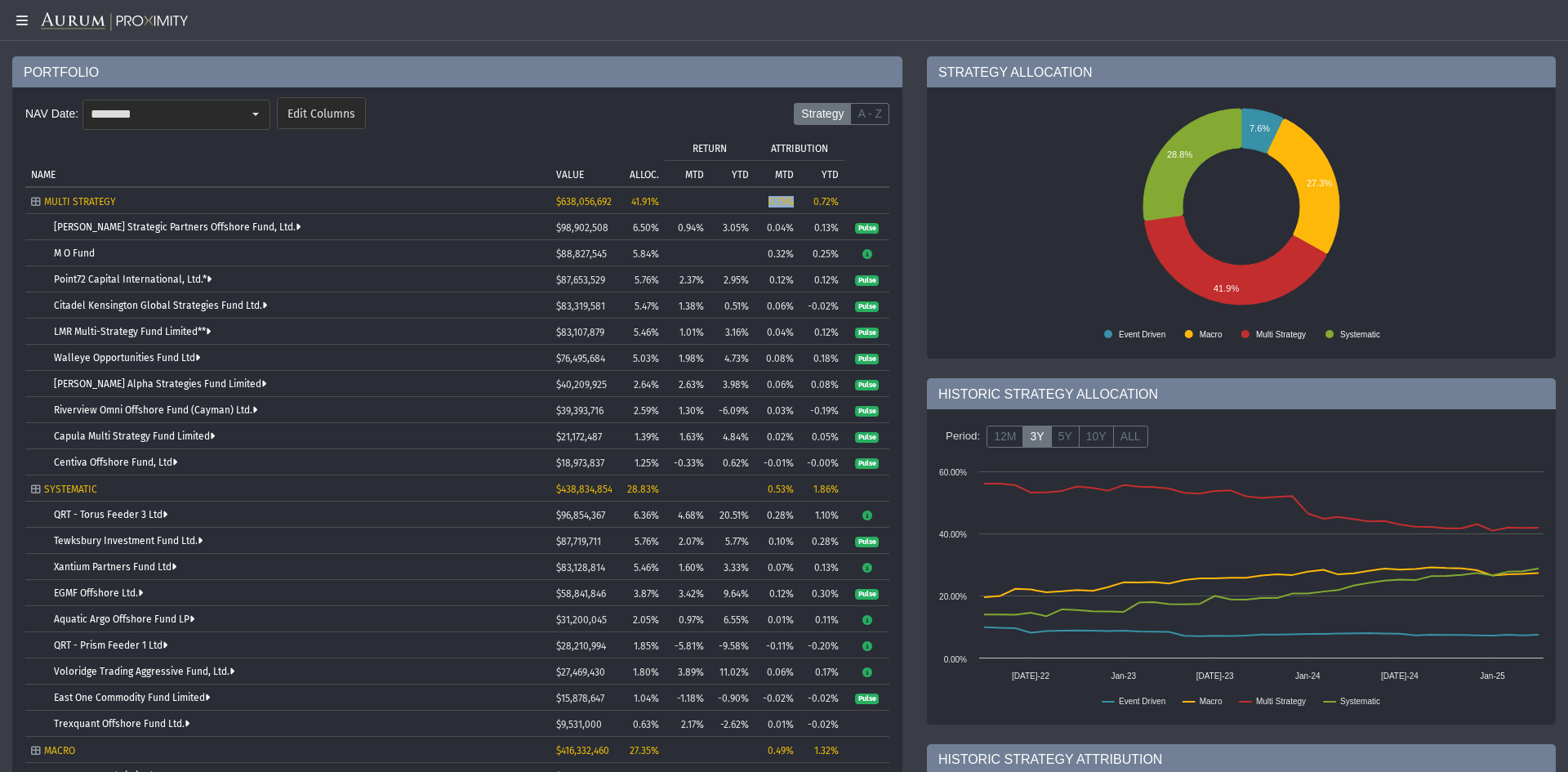
drag, startPoint x: 794, startPoint y: 200, endPoint x: 759, endPoint y: 208, distance: 35.9
click at [759, 208] on td "0.75%" at bounding box center [777, 201] width 45 height 26
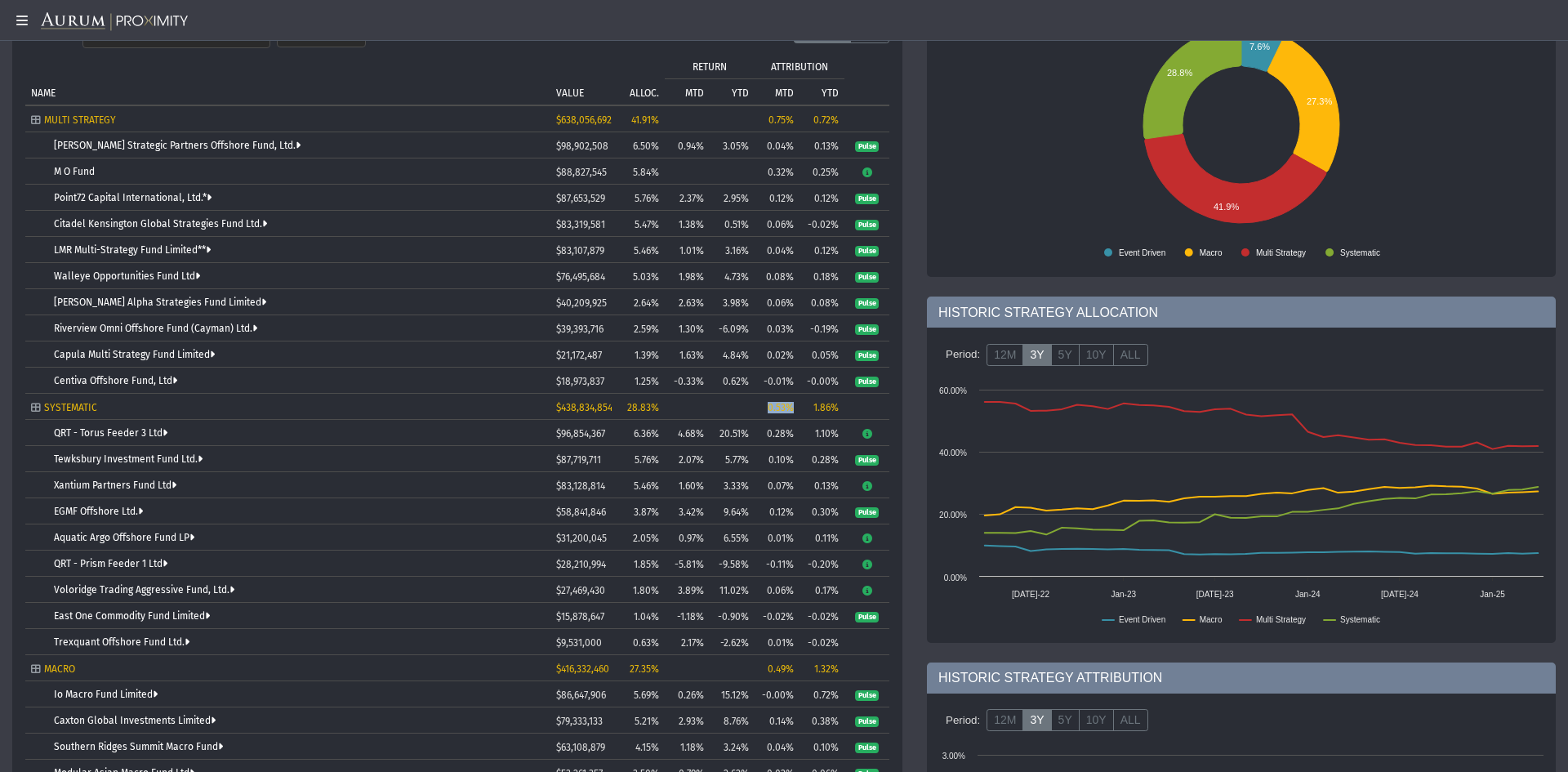
drag, startPoint x: 791, startPoint y: 408, endPoint x: 577, endPoint y: 135, distance: 346.9
click at [763, 412] on div "0.53%" at bounding box center [777, 407] width 33 height 11
drag, startPoint x: 707, startPoint y: 436, endPoint x: 670, endPoint y: 442, distance: 37.5
click at [670, 442] on td "4.68%" at bounding box center [687, 433] width 45 height 26
click at [702, 554] on td "-5.81%" at bounding box center [687, 563] width 45 height 26
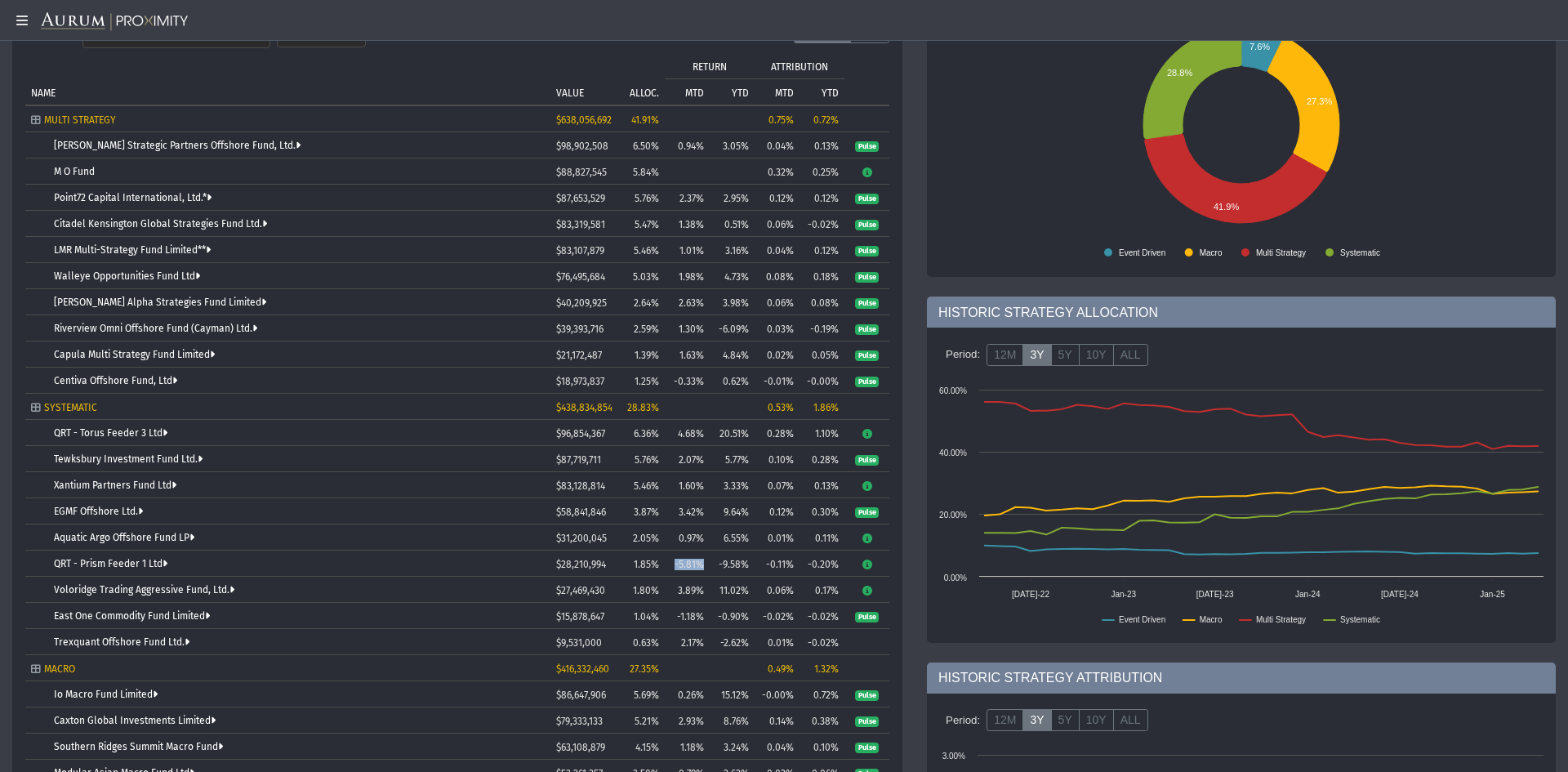
drag, startPoint x: 703, startPoint y: 564, endPoint x: 671, endPoint y: 567, distance: 32.1
click at [671, 567] on td "-5.81%" at bounding box center [687, 563] width 45 height 26
drag, startPoint x: 707, startPoint y: 618, endPoint x: 673, endPoint y: 619, distance: 34.0
click at [673, 619] on td "-1.18%" at bounding box center [687, 616] width 45 height 26
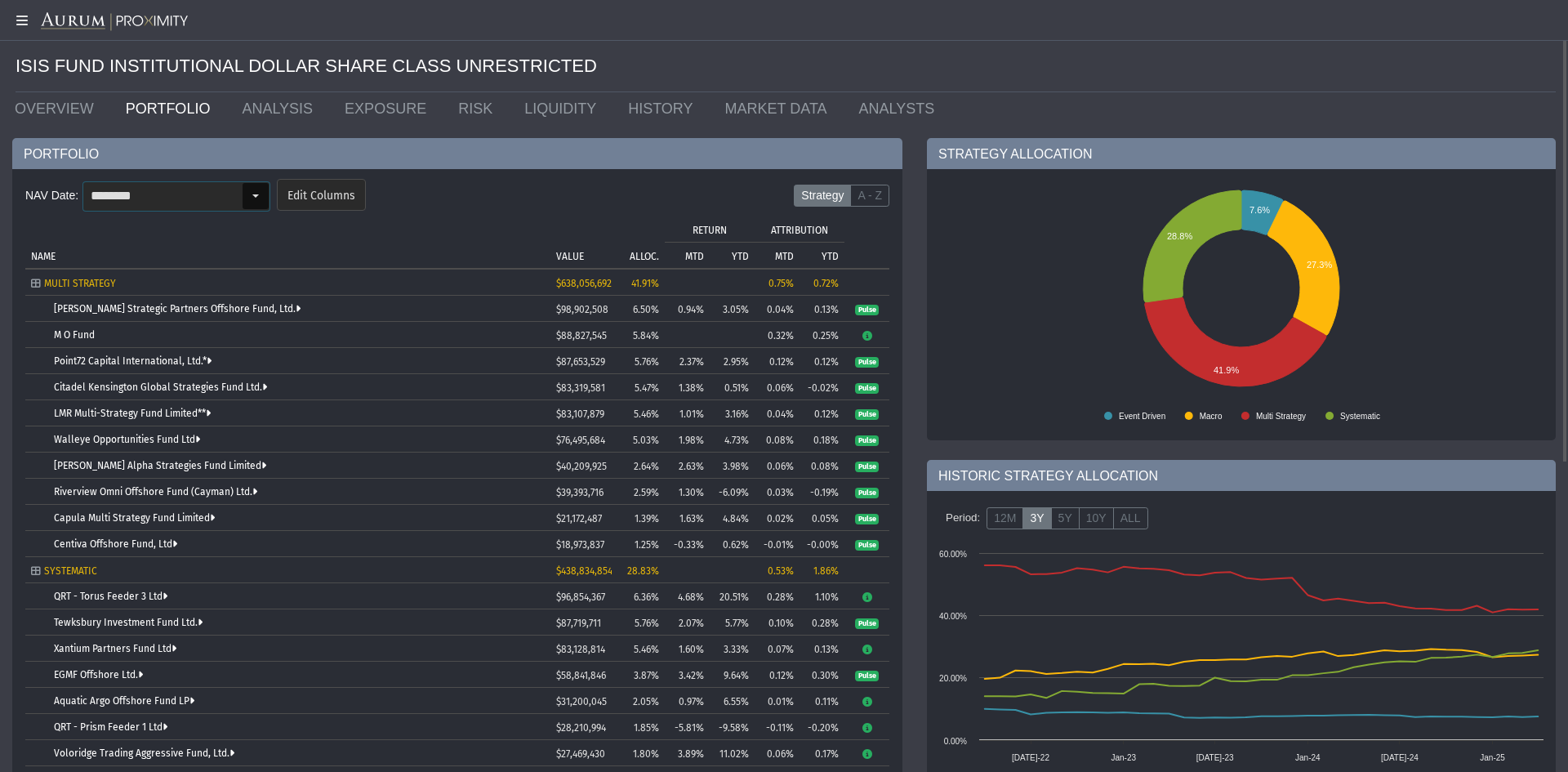
click at [251, 198] on div "Select" at bounding box center [255, 196] width 26 height 26
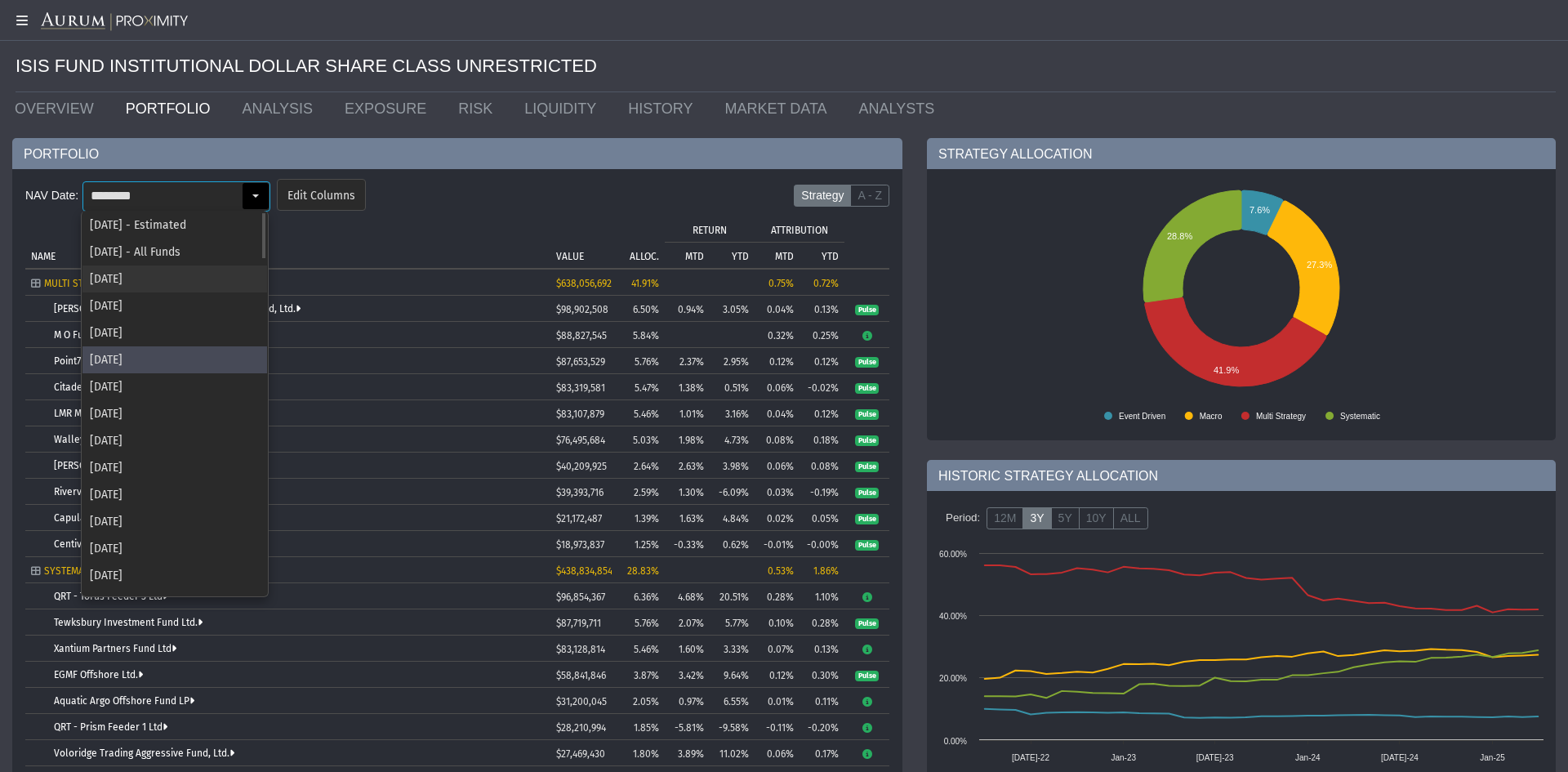
click at [149, 281] on div "[DATE]" at bounding box center [175, 279] width 185 height 27
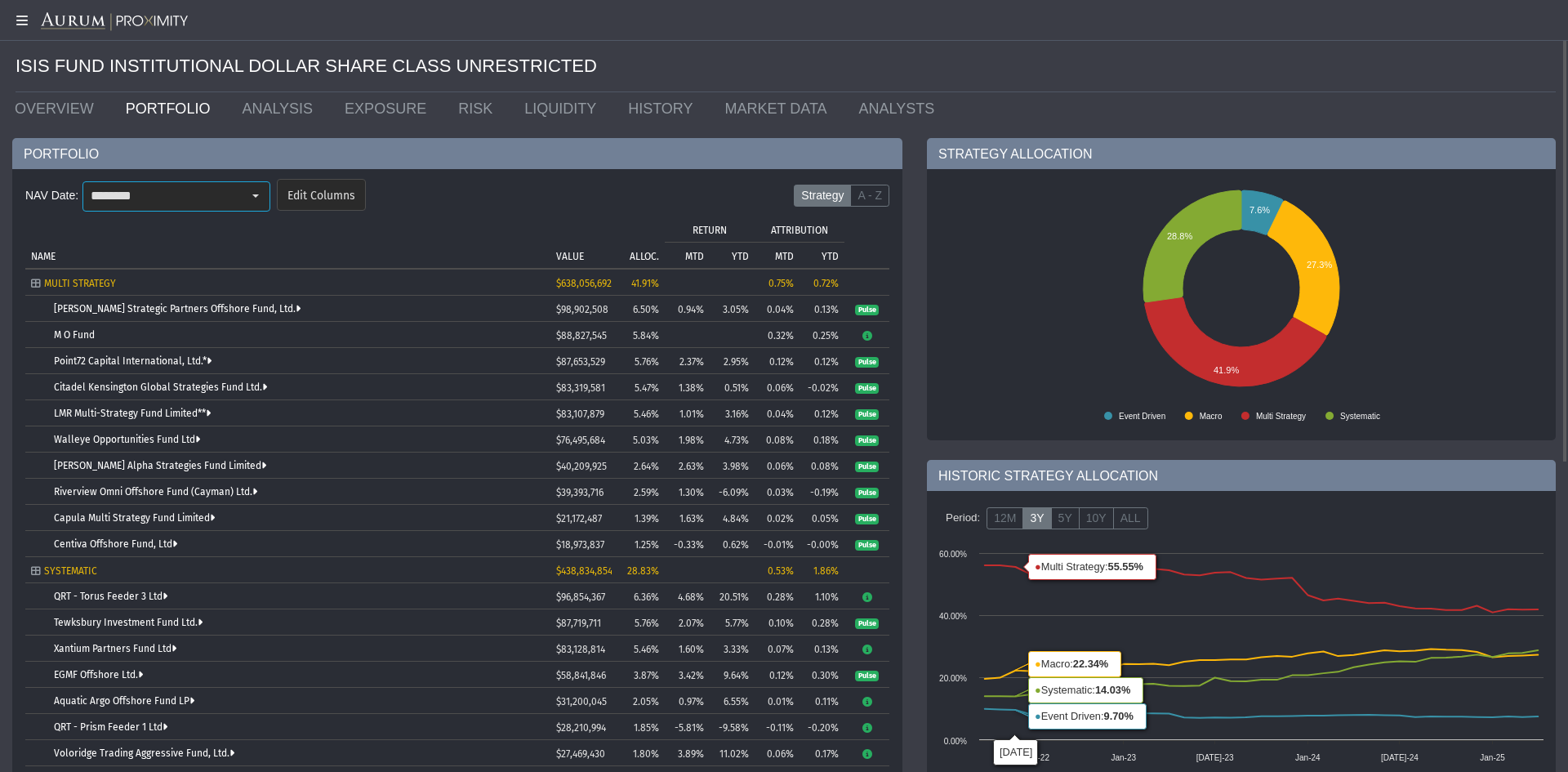
type input "********"
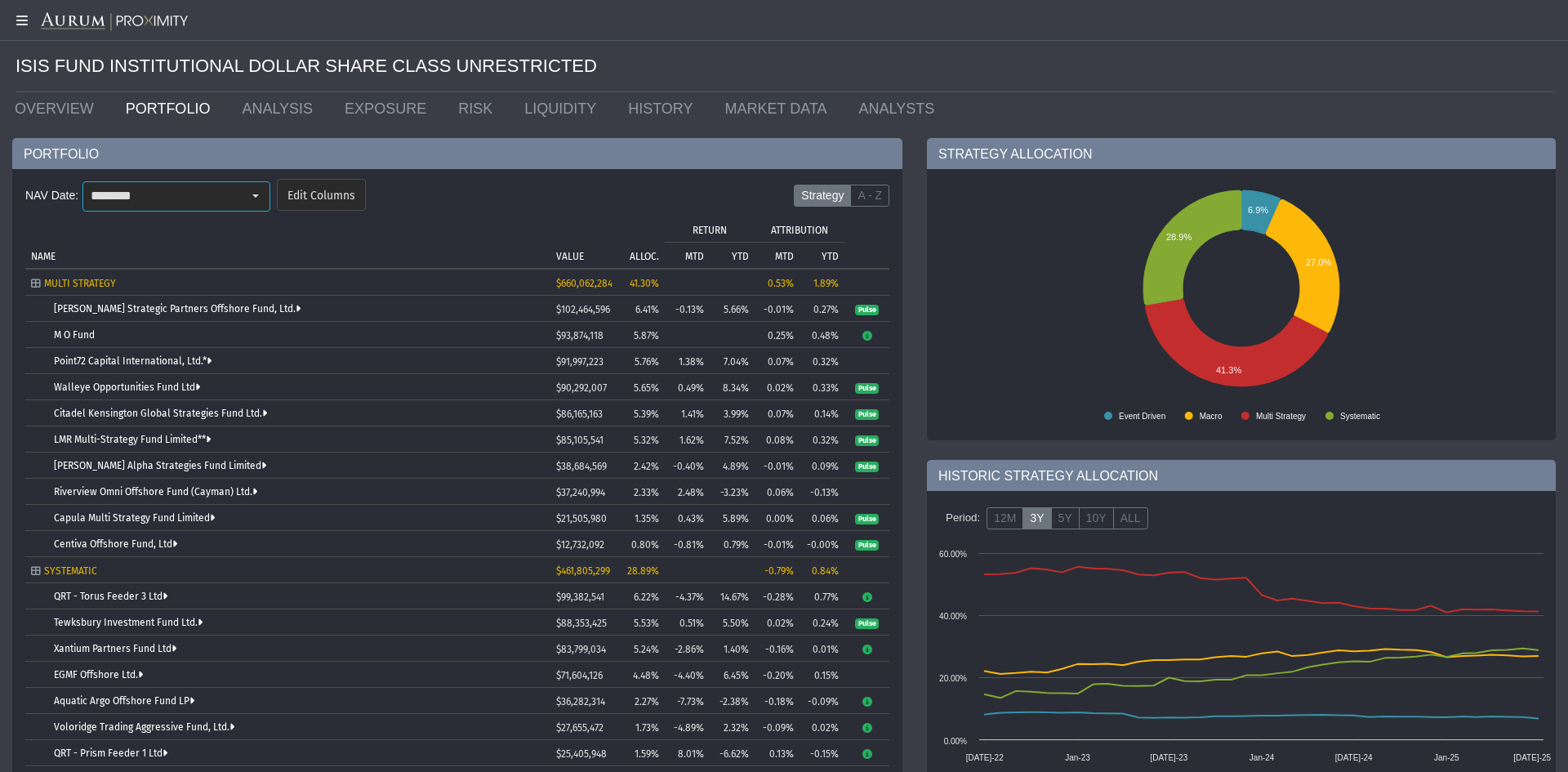
scroll to position [82, 0]
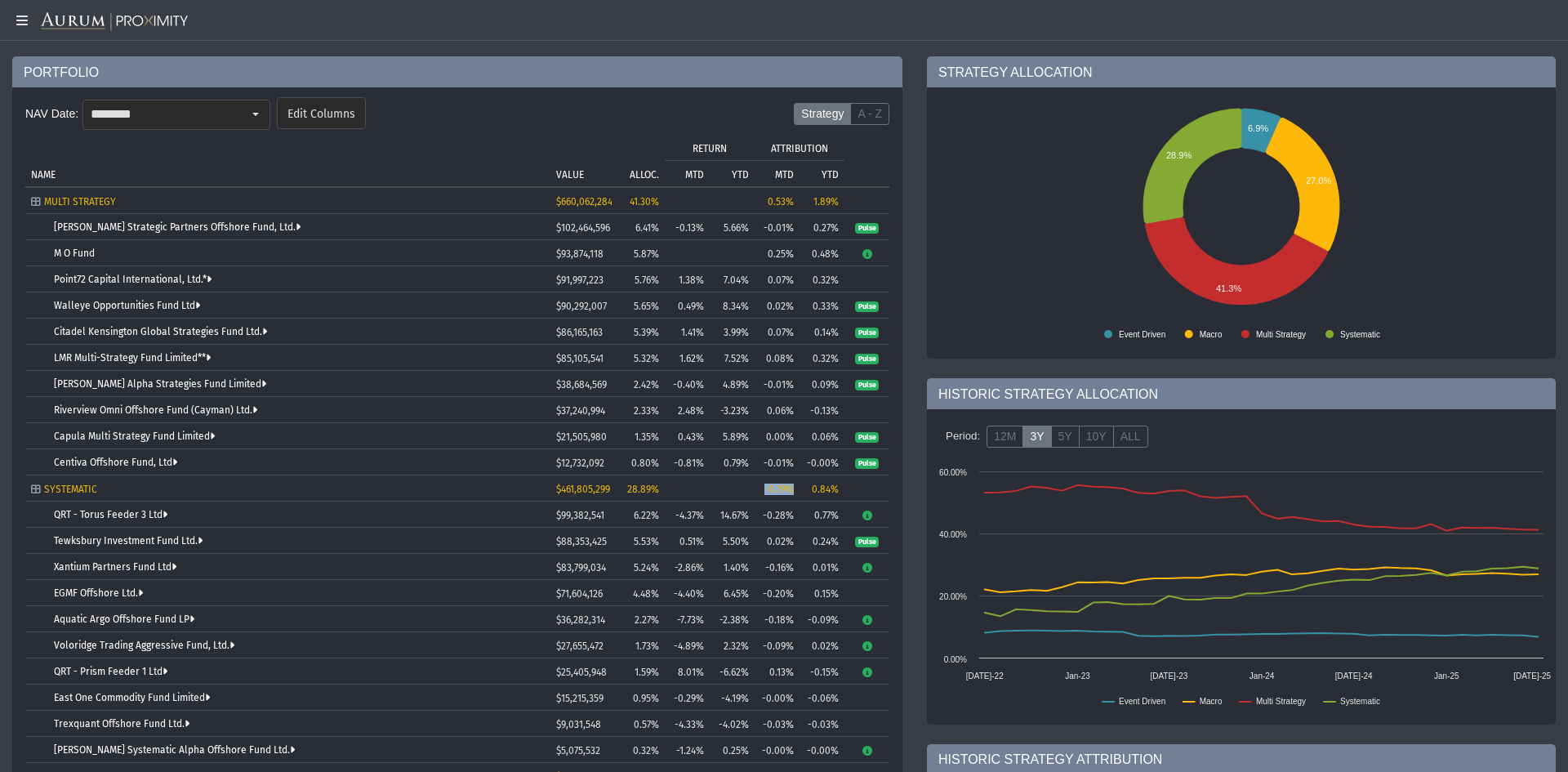
drag, startPoint x: 797, startPoint y: 486, endPoint x: 756, endPoint y: 490, distance: 41.2
click at [756, 490] on td "-0.79%" at bounding box center [777, 489] width 45 height 26
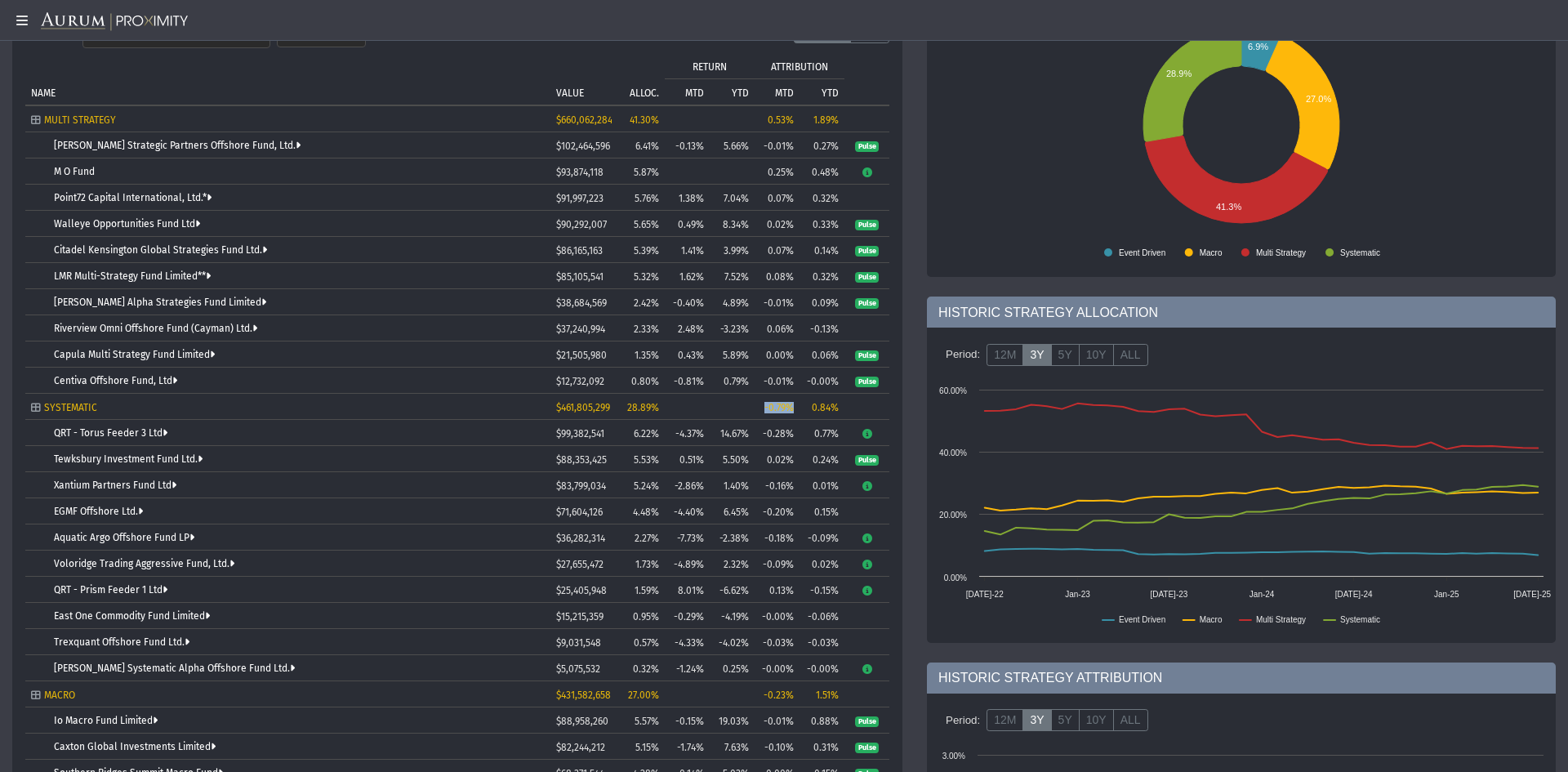
scroll to position [0, 0]
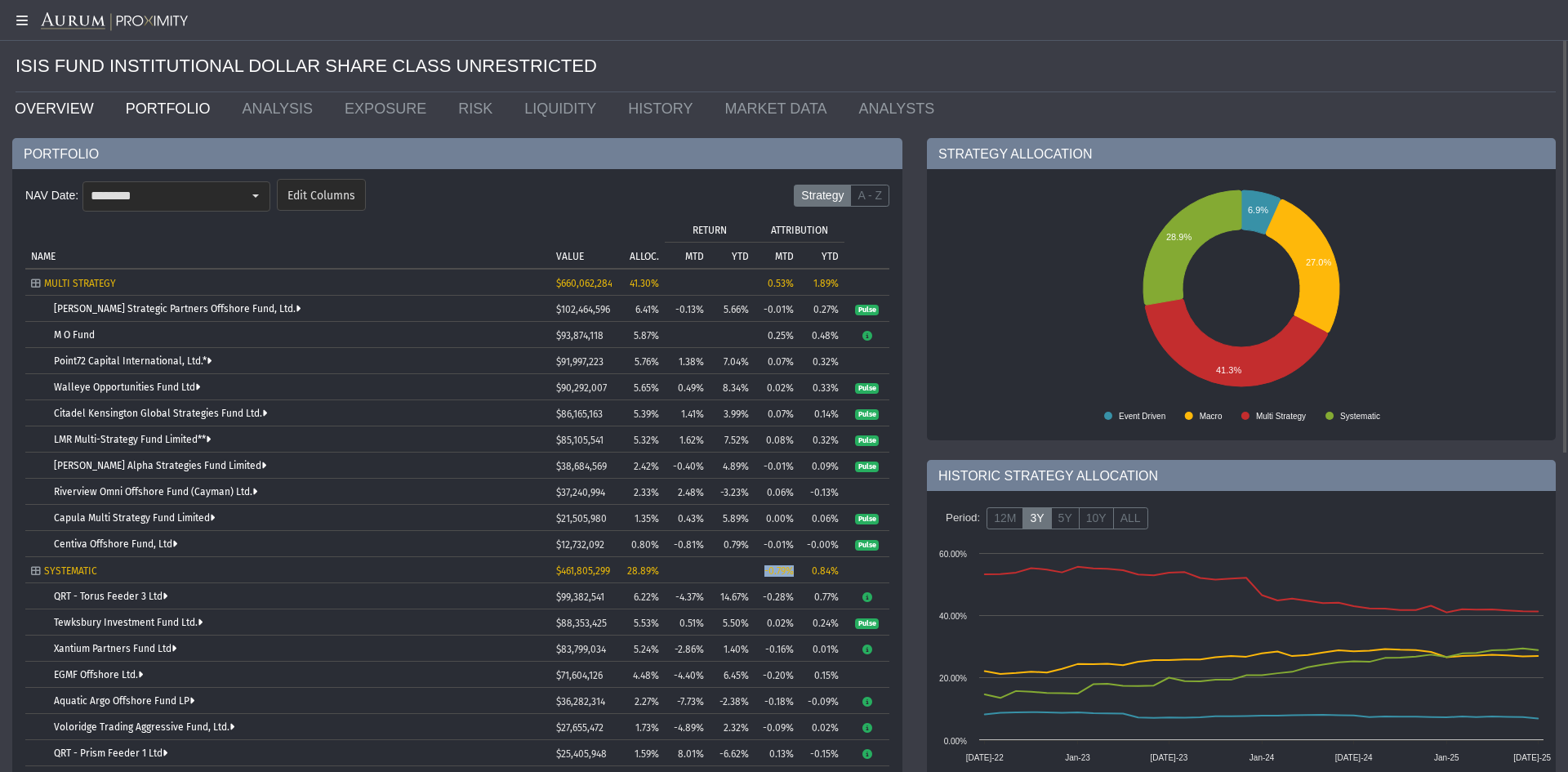
click at [58, 105] on link "OVERVIEW" at bounding box center [59, 108] width 111 height 33
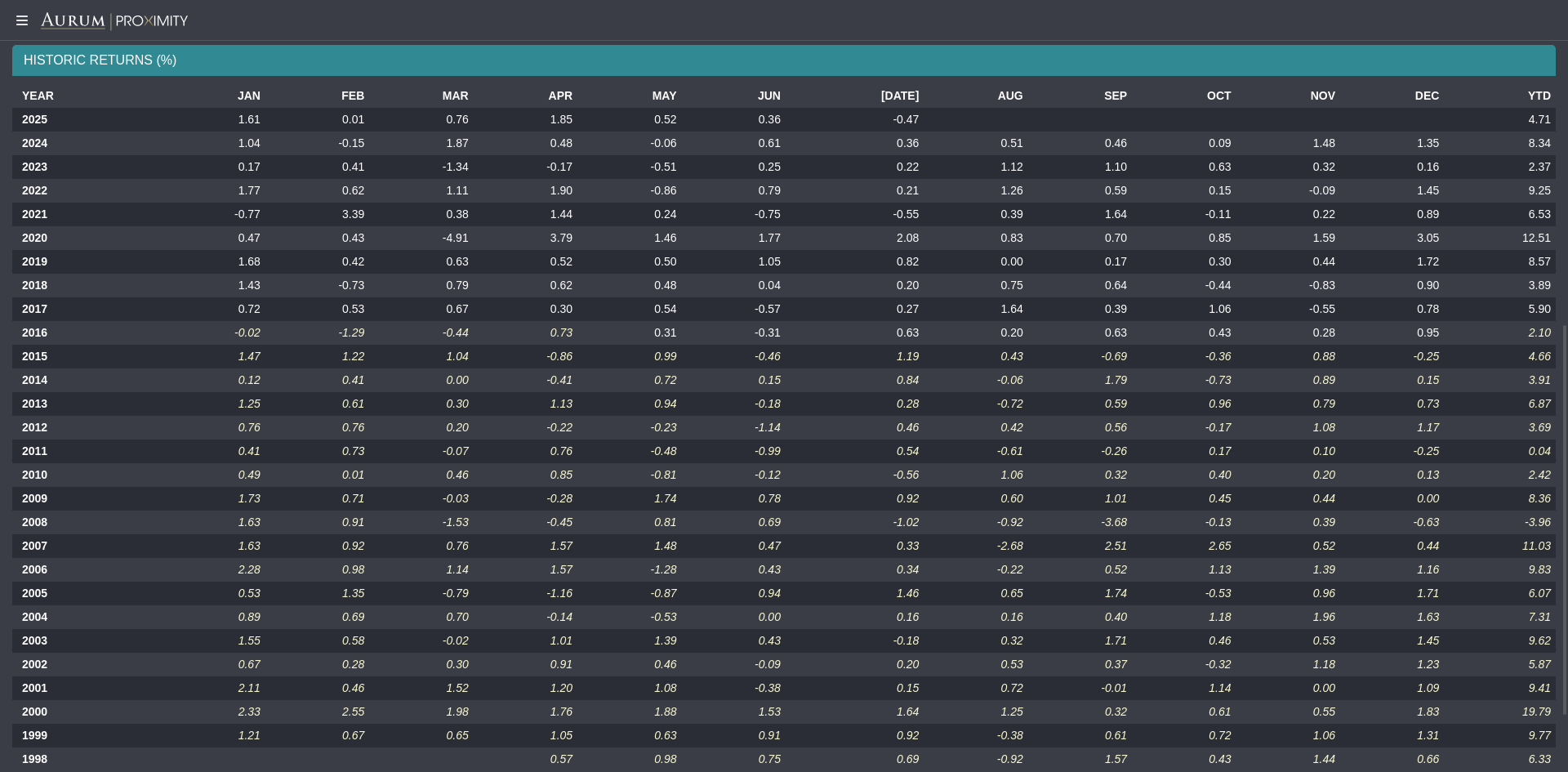
scroll to position [638, 0]
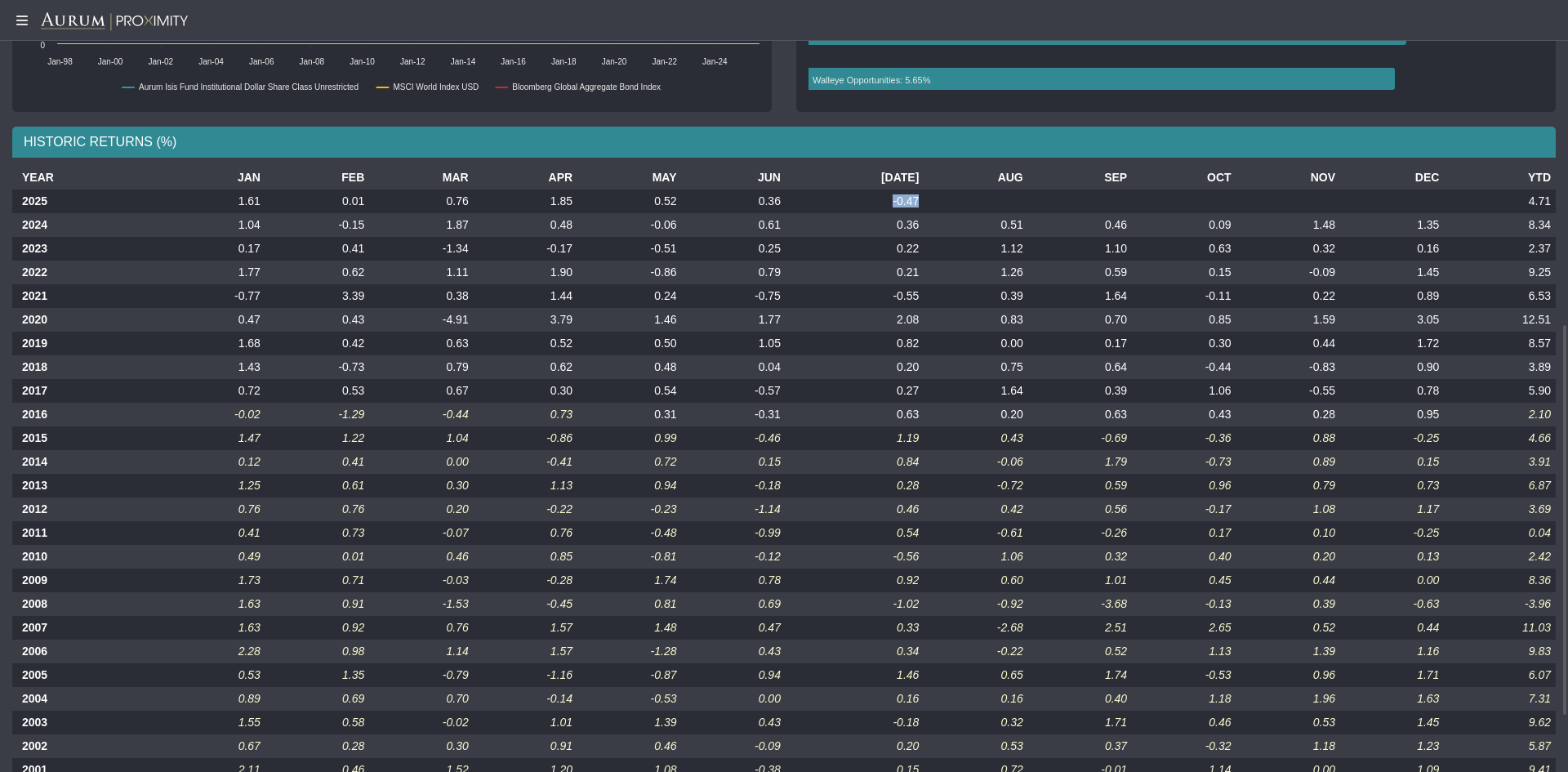
drag, startPoint x: 908, startPoint y: 199, endPoint x: 875, endPoint y: 199, distance: 33.0
click at [875, 199] on td "-0.47" at bounding box center [855, 201] width 138 height 23
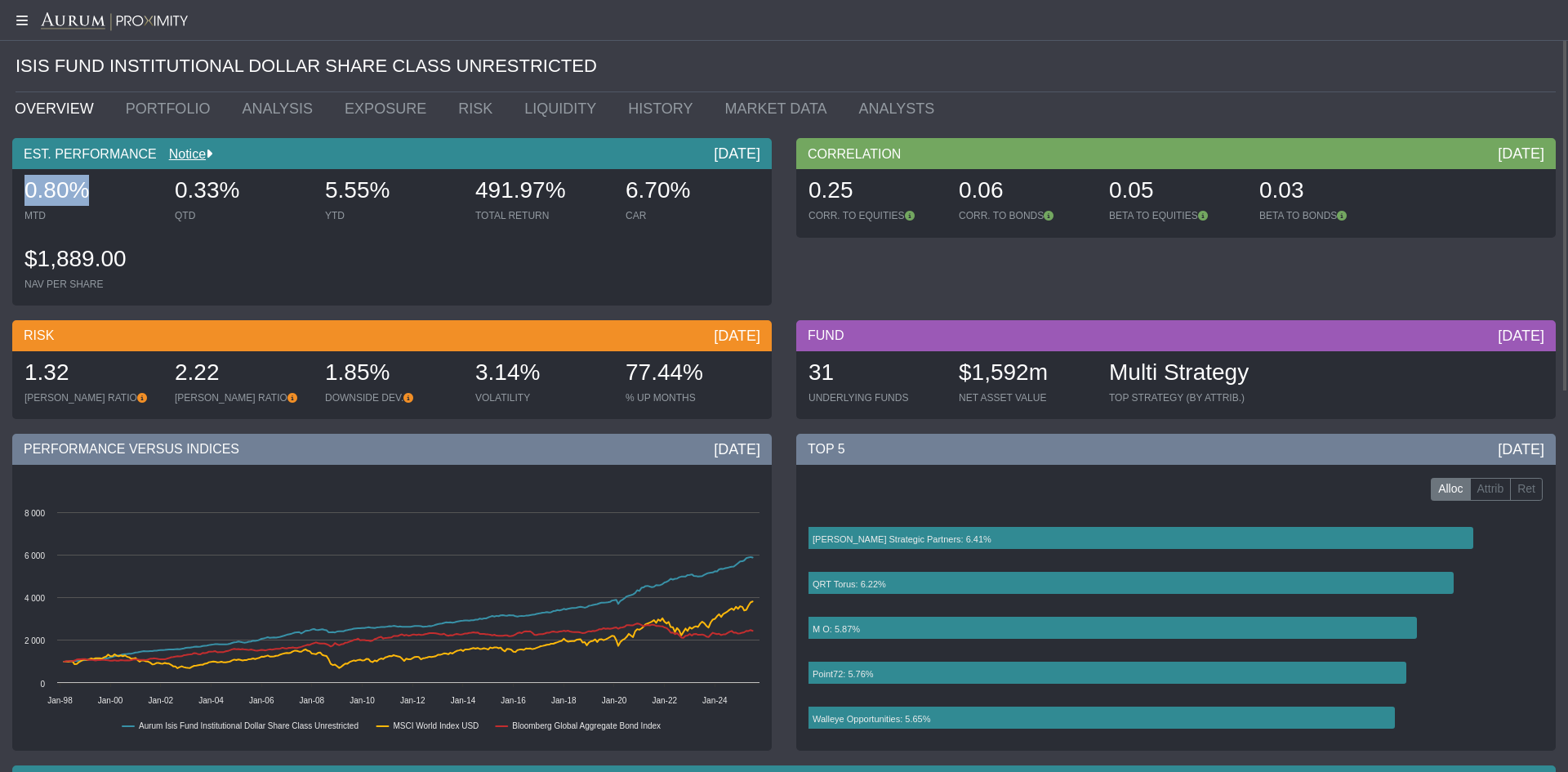
drag, startPoint x: 89, startPoint y: 197, endPoint x: 0, endPoint y: 197, distance: 89.0
click at [0, 197] on div "EST. PERFORMANCE Notice [DATE] 0.80% MTD 0.33% QTD 5.55% YTD 491.97% TOTAL RETU…" at bounding box center [392, 226] width 784 height 176
drag, startPoint x: 402, startPoint y: 194, endPoint x: 324, endPoint y: 192, distance: 78.0
click at [324, 192] on div "5.55% YTD" at bounding box center [392, 200] width 147 height 58
click at [160, 116] on link "PORTFOLIO" at bounding box center [172, 108] width 117 height 33
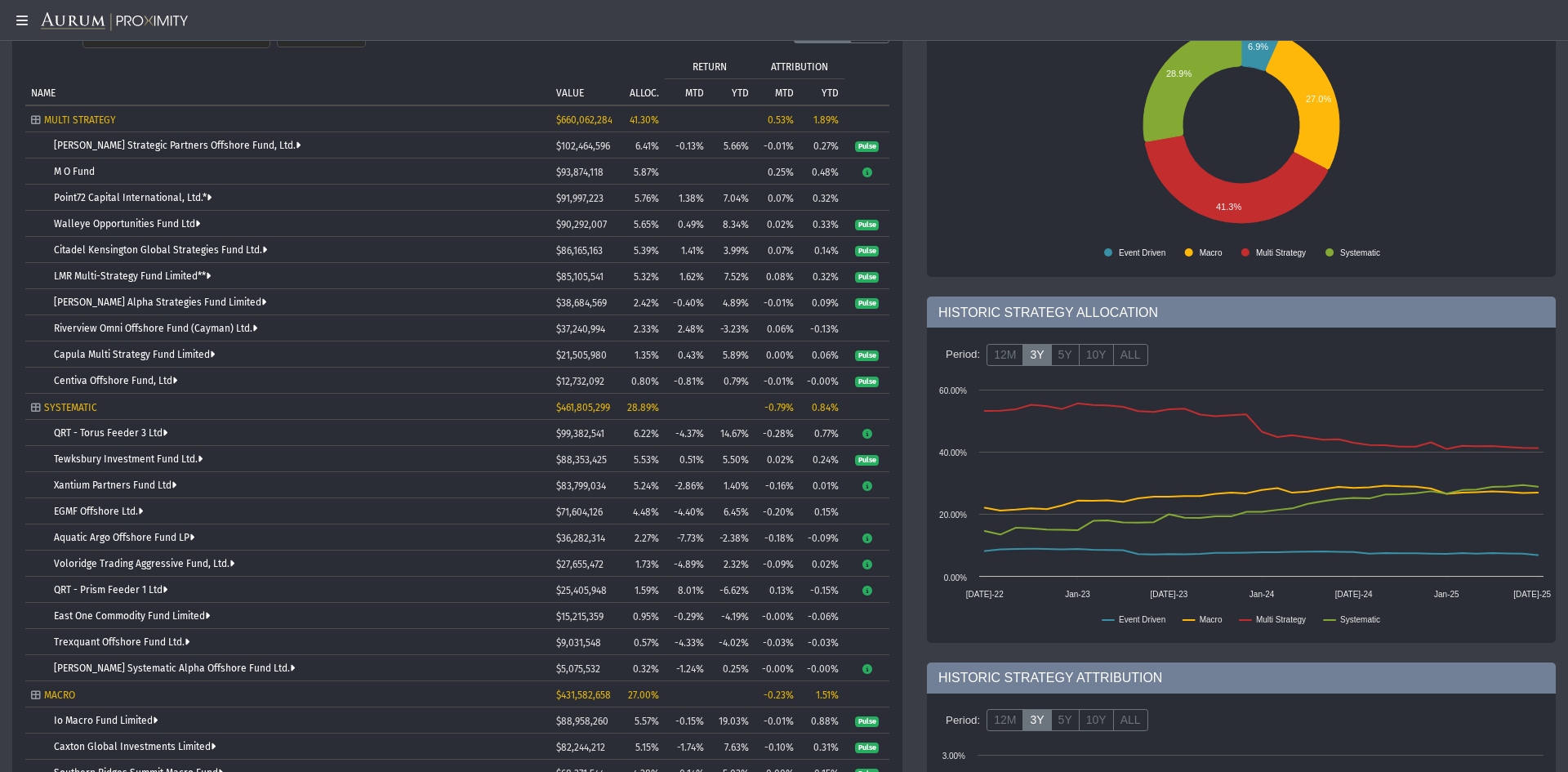
scroll to position [327, 0]
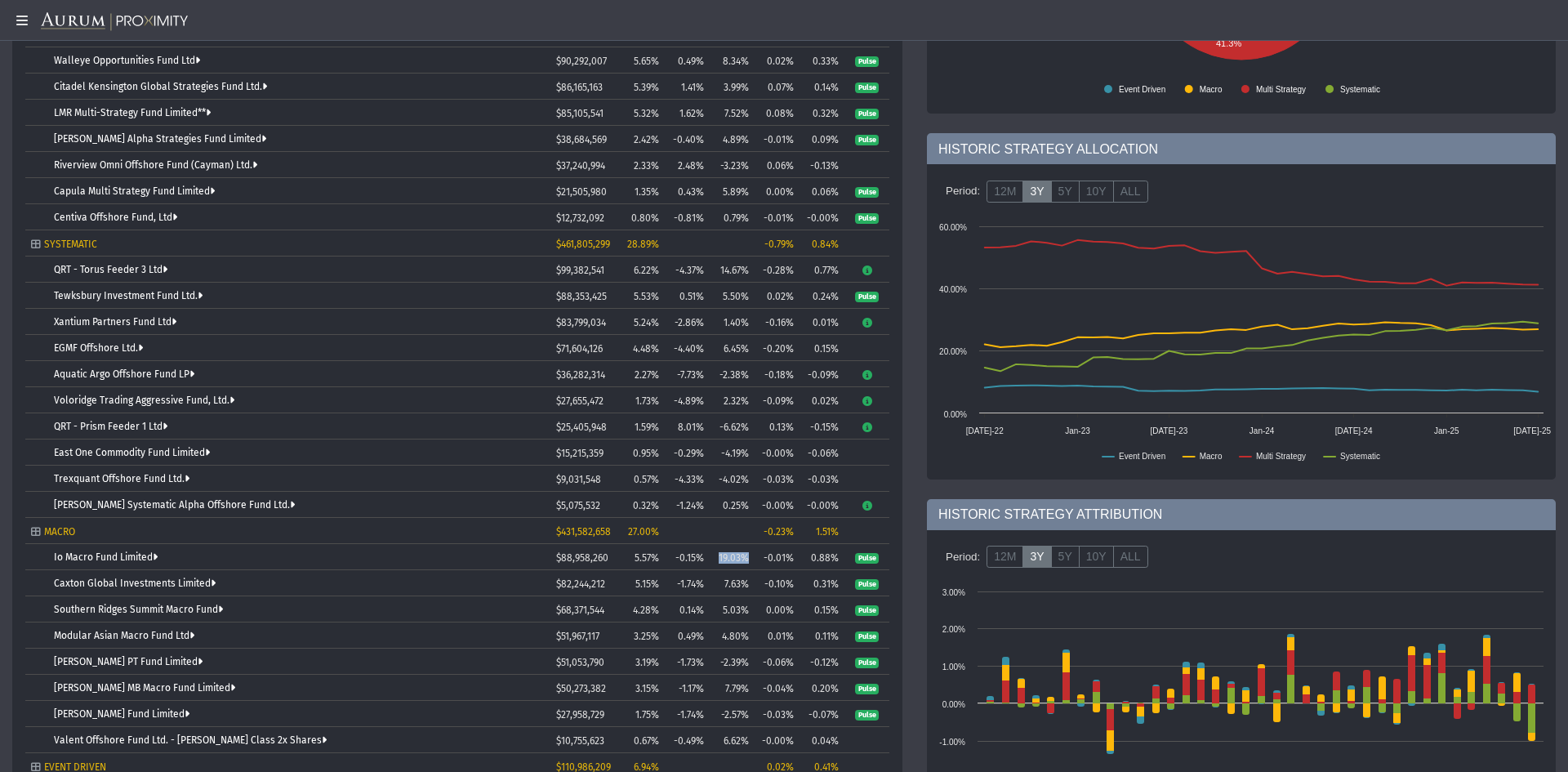
drag, startPoint x: 750, startPoint y: 562, endPoint x: 709, endPoint y: 557, distance: 41.3
click at [709, 557] on tr "Io Macro Fund Limited $88,958,260 5.57% -0.15% 19.03% -0.01% 0.88% Pulse" at bounding box center [457, 556] width 864 height 26
click at [120, 551] on link "Io Macro Fund Limited" at bounding box center [106, 556] width 104 height 11
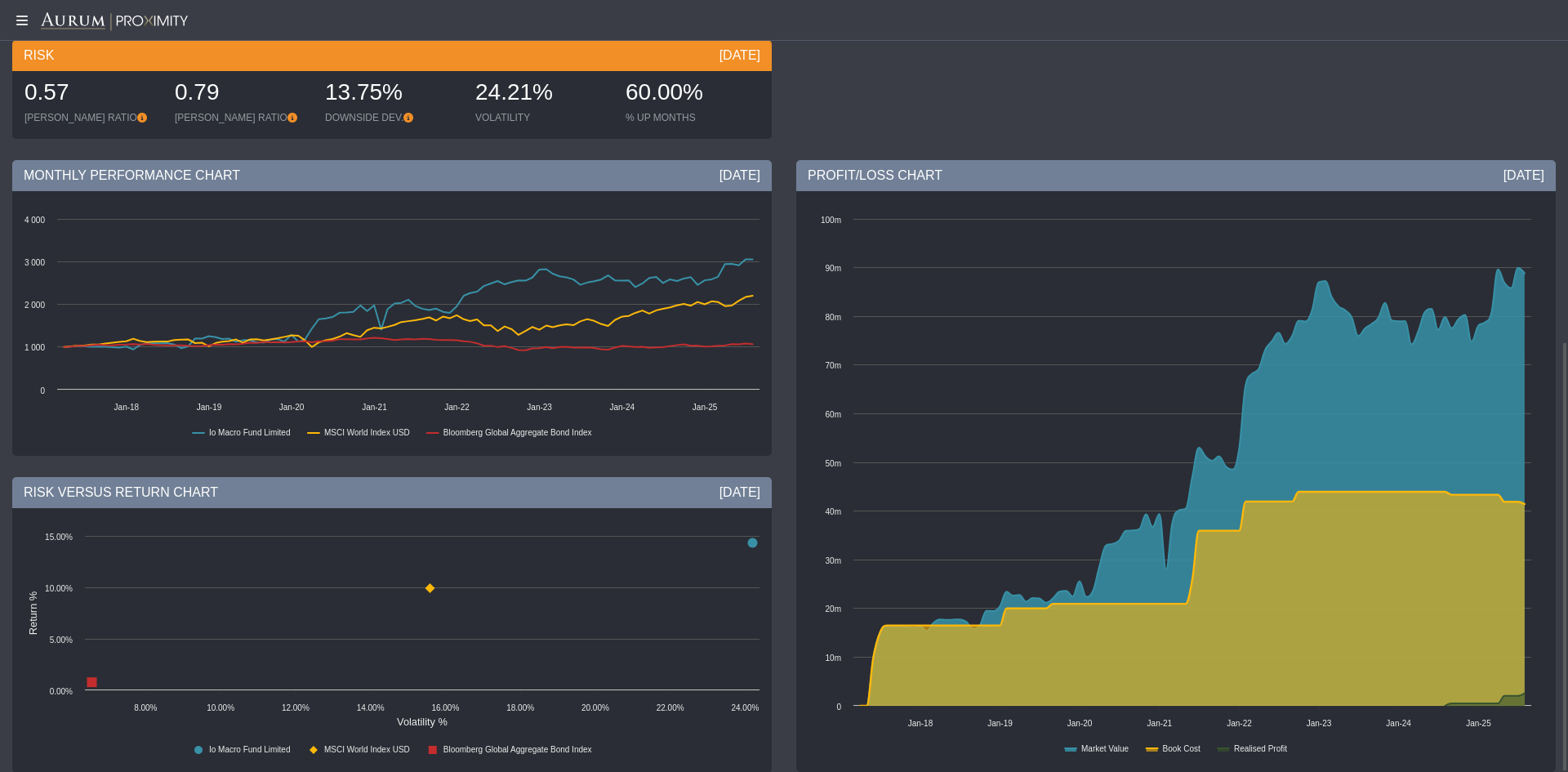
scroll to position [611, 0]
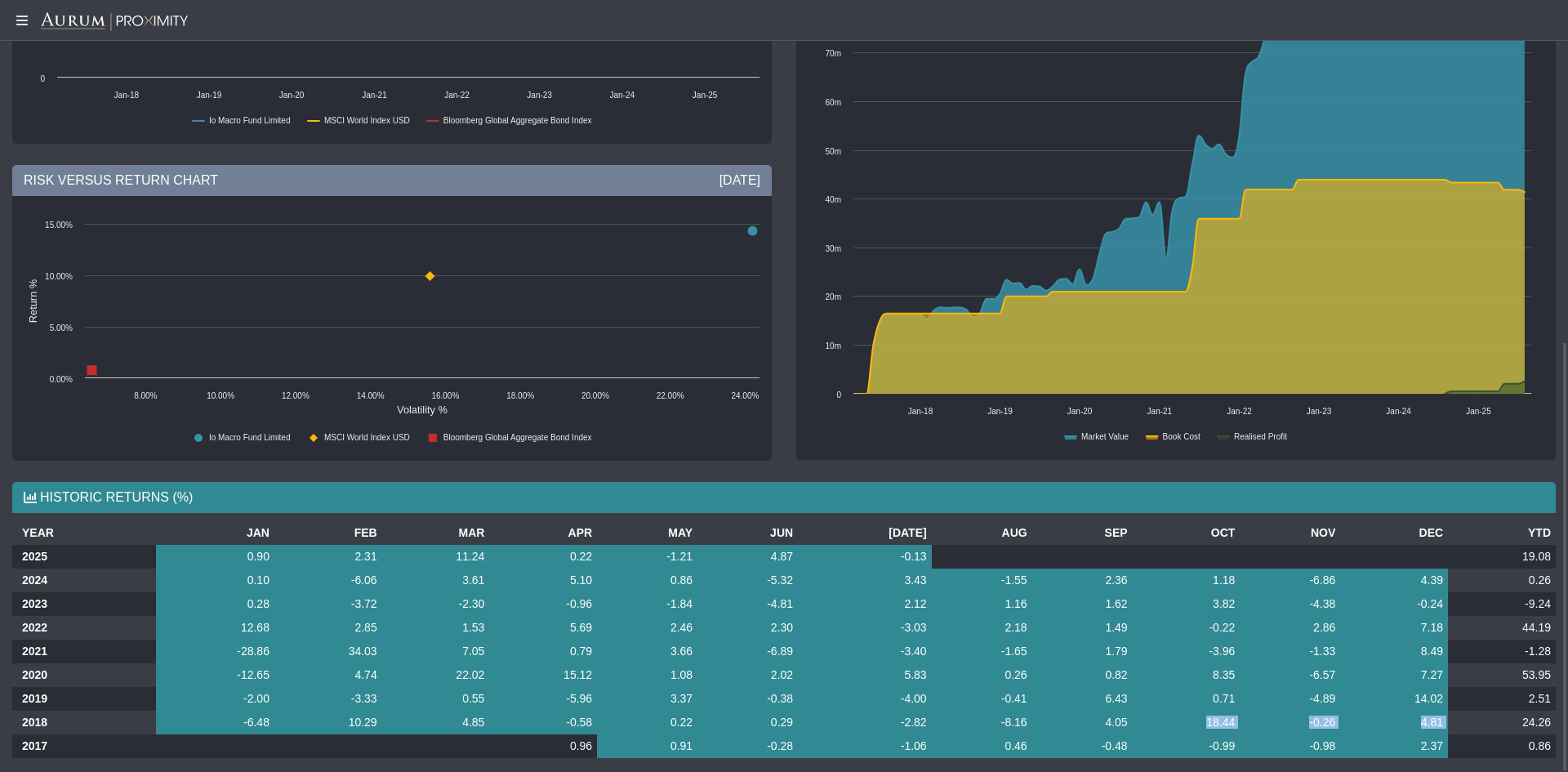
drag, startPoint x: 1455, startPoint y: 704, endPoint x: 1168, endPoint y: 700, distance: 287.0
click at [1168, 711] on tr "2018 -6.48 10.29 4.85 -0.58 0.22 0.29 -2.82 -8.16 4.05 18.44 -0.26 4.81 24.26" at bounding box center [783, 722] width 1543 height 23
drag, startPoint x: 490, startPoint y: 661, endPoint x: 441, endPoint y: 662, distance: 49.0
click at [441, 663] on td "22.02" at bounding box center [436, 674] width 108 height 23
drag, startPoint x: 560, startPoint y: 662, endPoint x: 610, endPoint y: 659, distance: 50.1
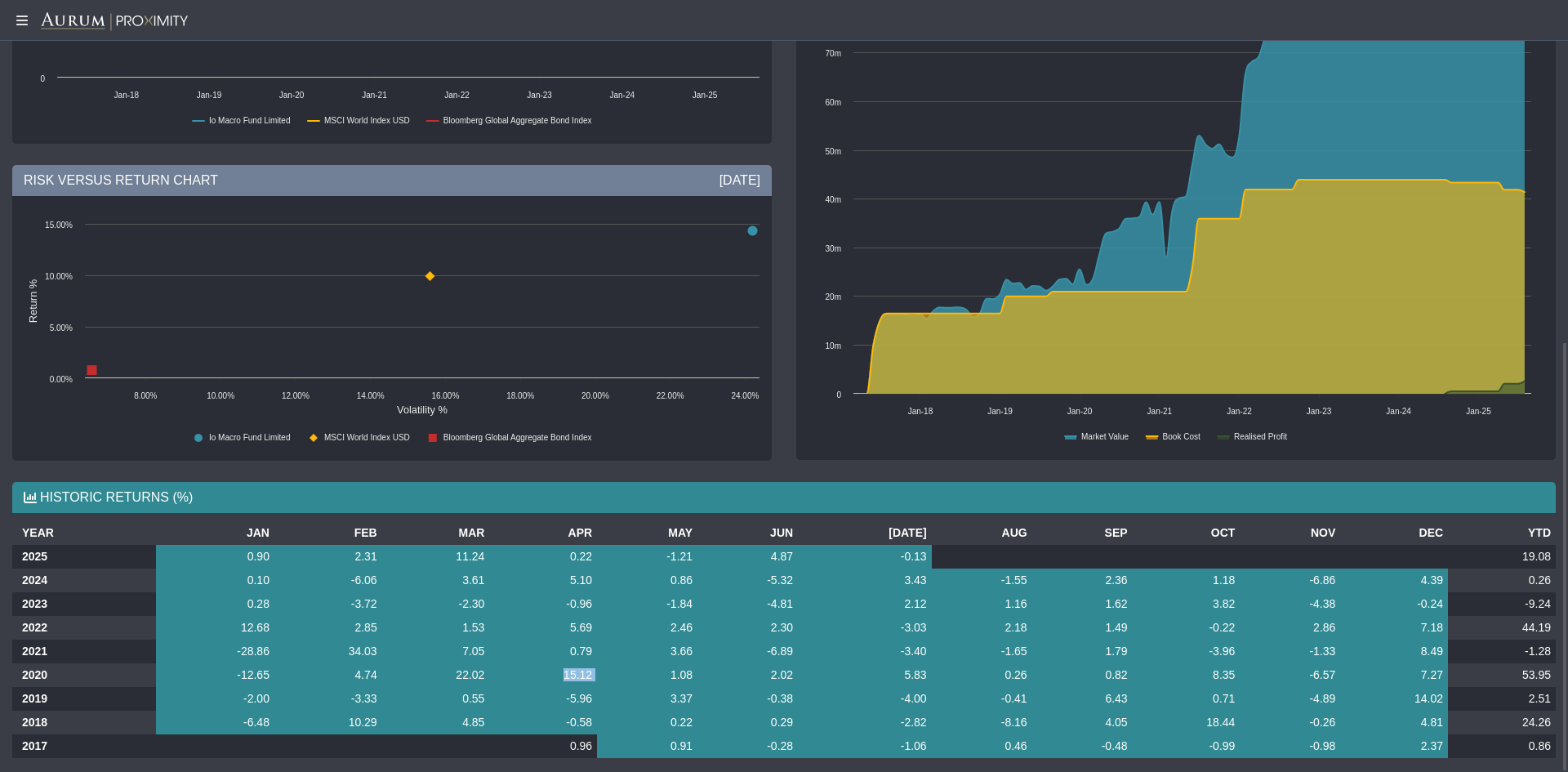
click at [610, 663] on tr "2020 -12.65 4.74 22.02 15.12 1.08 2.02 5.83 0.26 0.82 8.35 -6.57 7.27 53.95" at bounding box center [783, 674] width 1543 height 23
drag, startPoint x: 1460, startPoint y: 615, endPoint x: 1554, endPoint y: 609, distance: 94.2
click at [1554, 616] on td "44.19" at bounding box center [1502, 627] width 108 height 23
drag, startPoint x: 507, startPoint y: 537, endPoint x: 355, endPoint y: 542, distance: 152.1
click at [355, 544] on tr "2025 0.90 2.31 11.24 0.22 -1.21 4.87 -0.13 19.08" at bounding box center [783, 556] width 1543 height 23
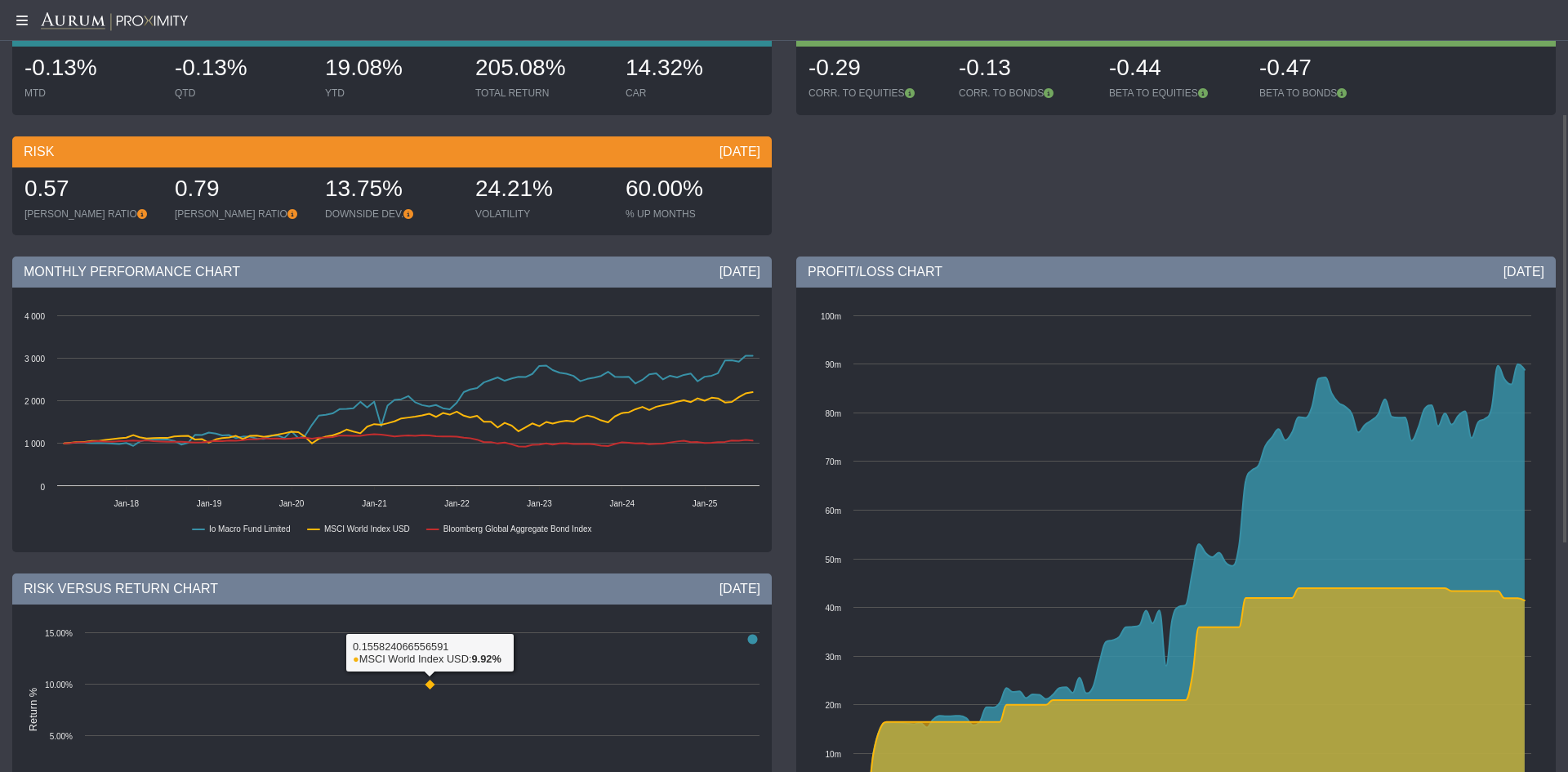
scroll to position [0, 0]
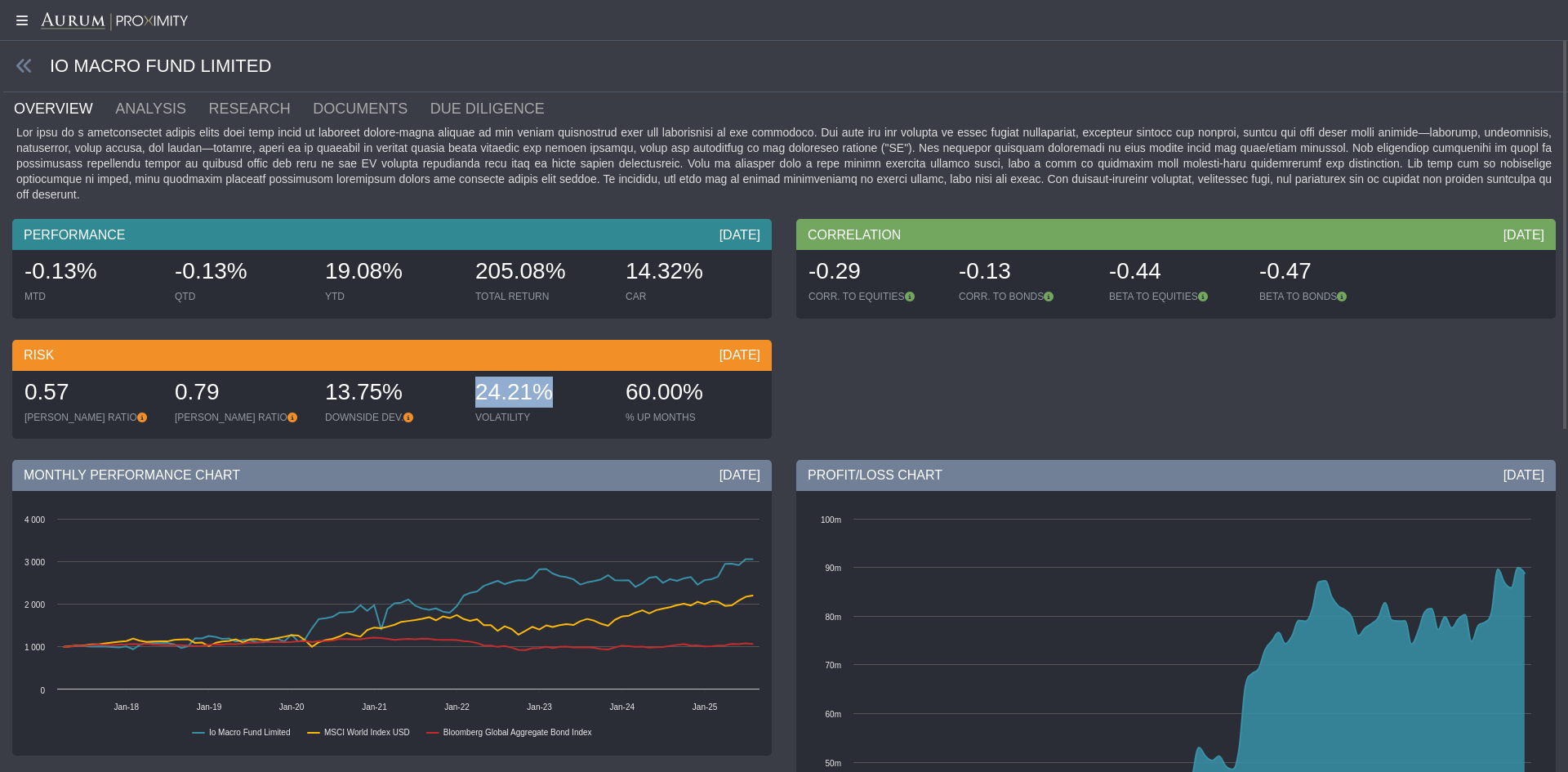
drag, startPoint x: 537, startPoint y: 379, endPoint x: 469, endPoint y: 391, distance: 69.1
click at [469, 391] on div "24.21% VOLATILITY" at bounding box center [542, 401] width 147 height 58
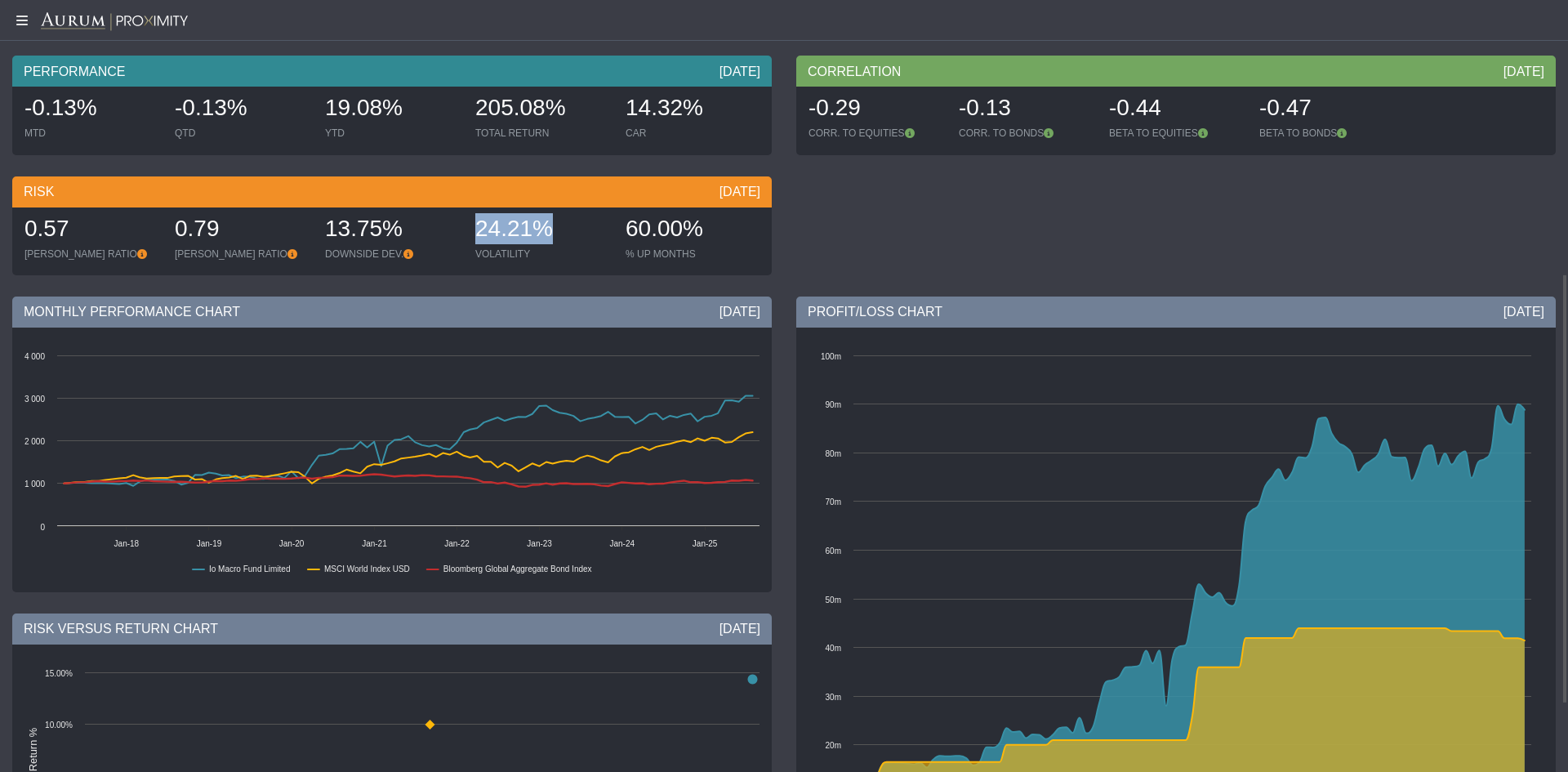
scroll to position [611, 0]
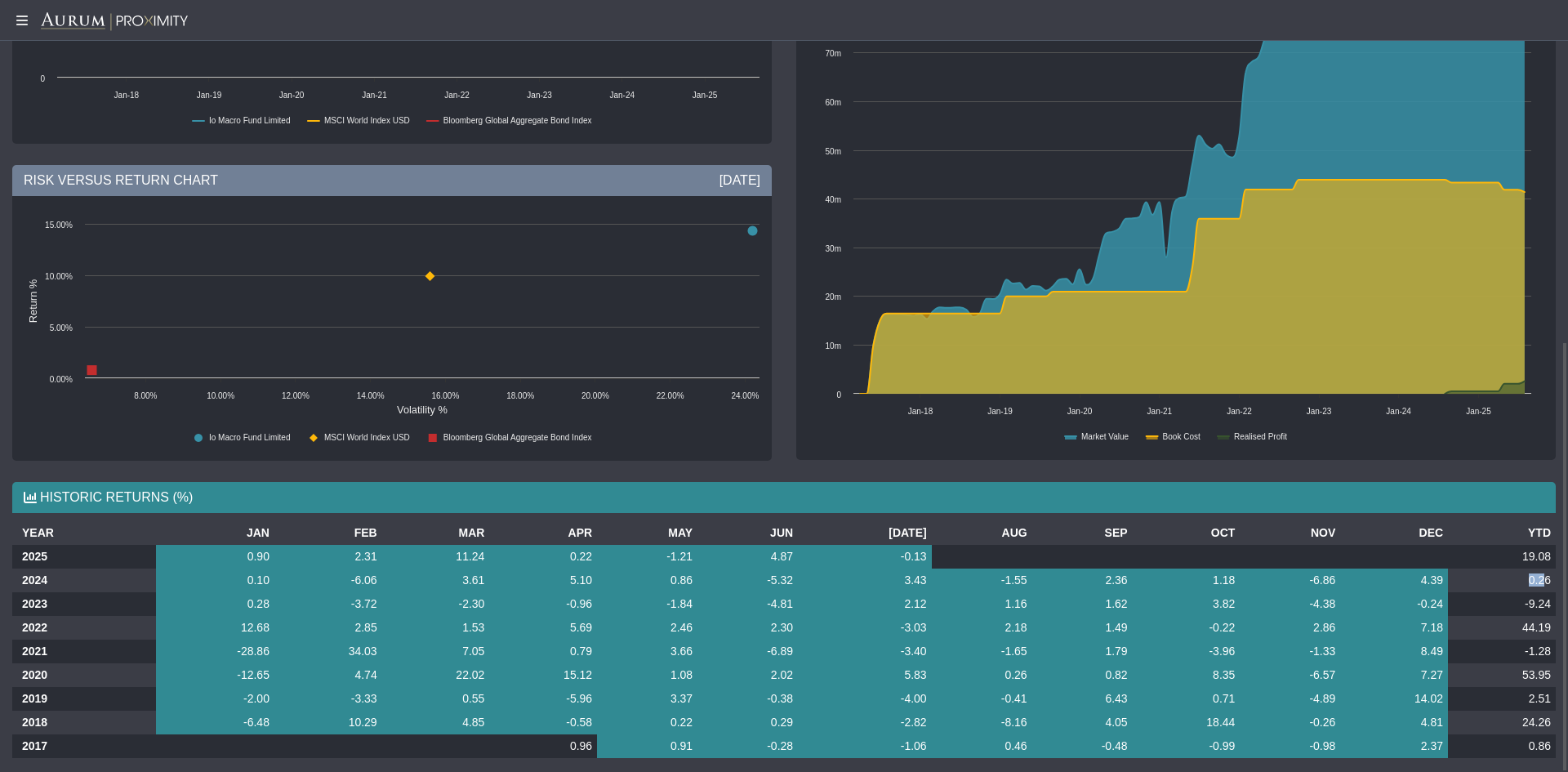
drag, startPoint x: 1547, startPoint y: 560, endPoint x: 1516, endPoint y: 565, distance: 31.4
click at [1517, 569] on td "0.26" at bounding box center [1502, 580] width 108 height 23
drag, startPoint x: 1552, startPoint y: 591, endPoint x: 1521, endPoint y: 590, distance: 31.0
click at [1521, 592] on td "-9.24" at bounding box center [1502, 603] width 108 height 23
drag, startPoint x: 1546, startPoint y: 612, endPoint x: 1509, endPoint y: 611, distance: 37.0
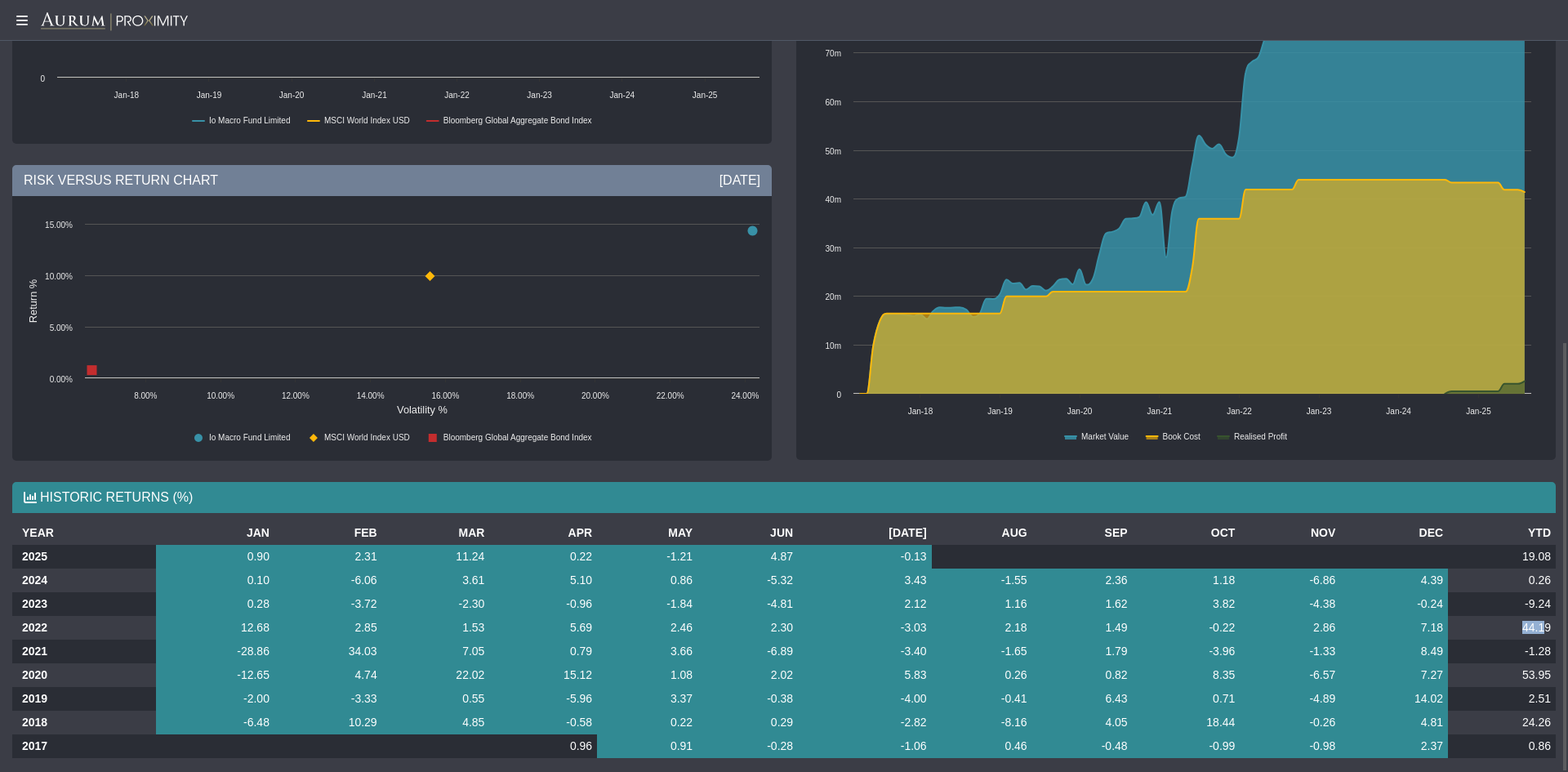
click at [1509, 616] on td "44.19" at bounding box center [1502, 627] width 108 height 23
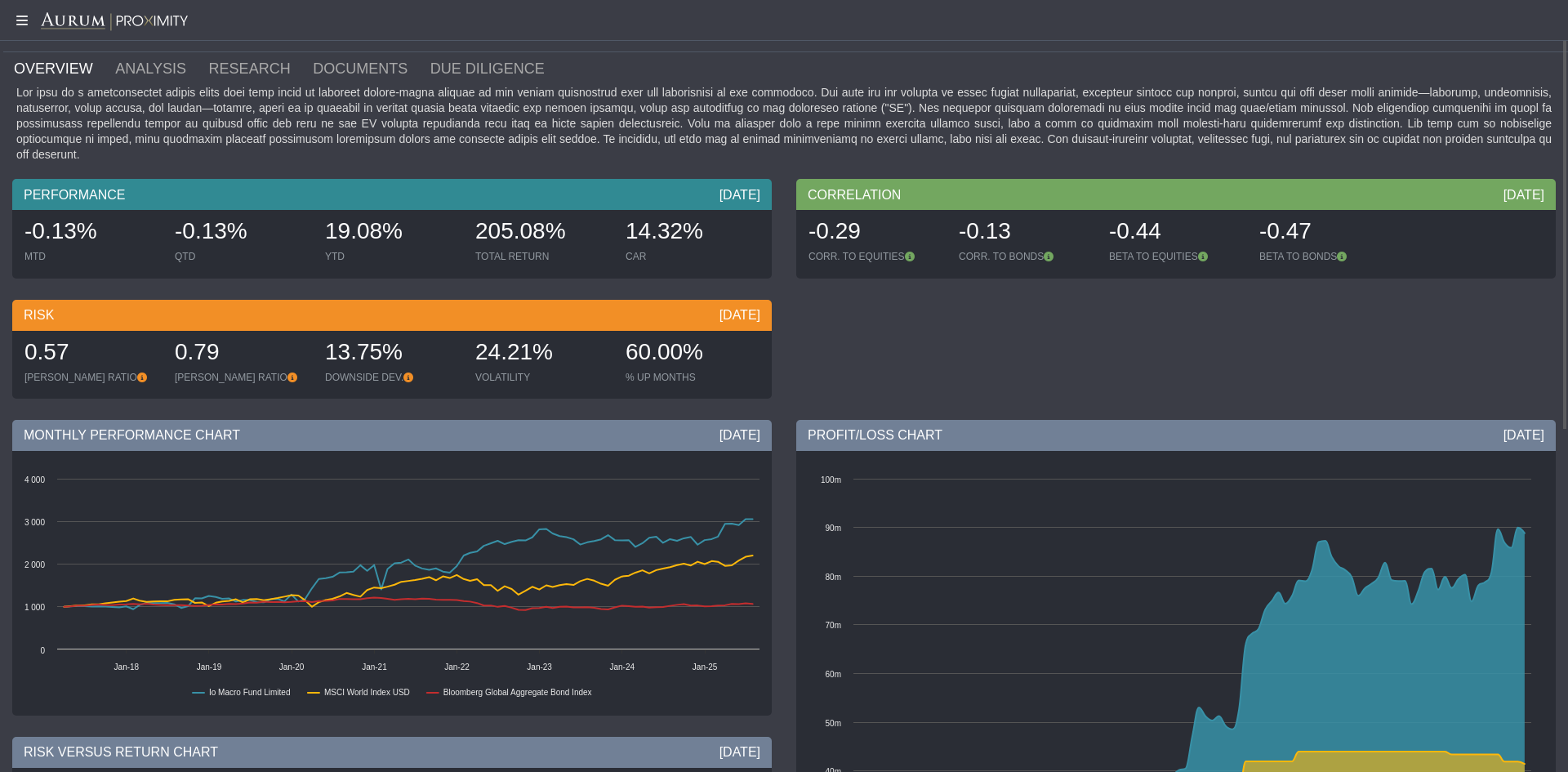
scroll to position [0, 0]
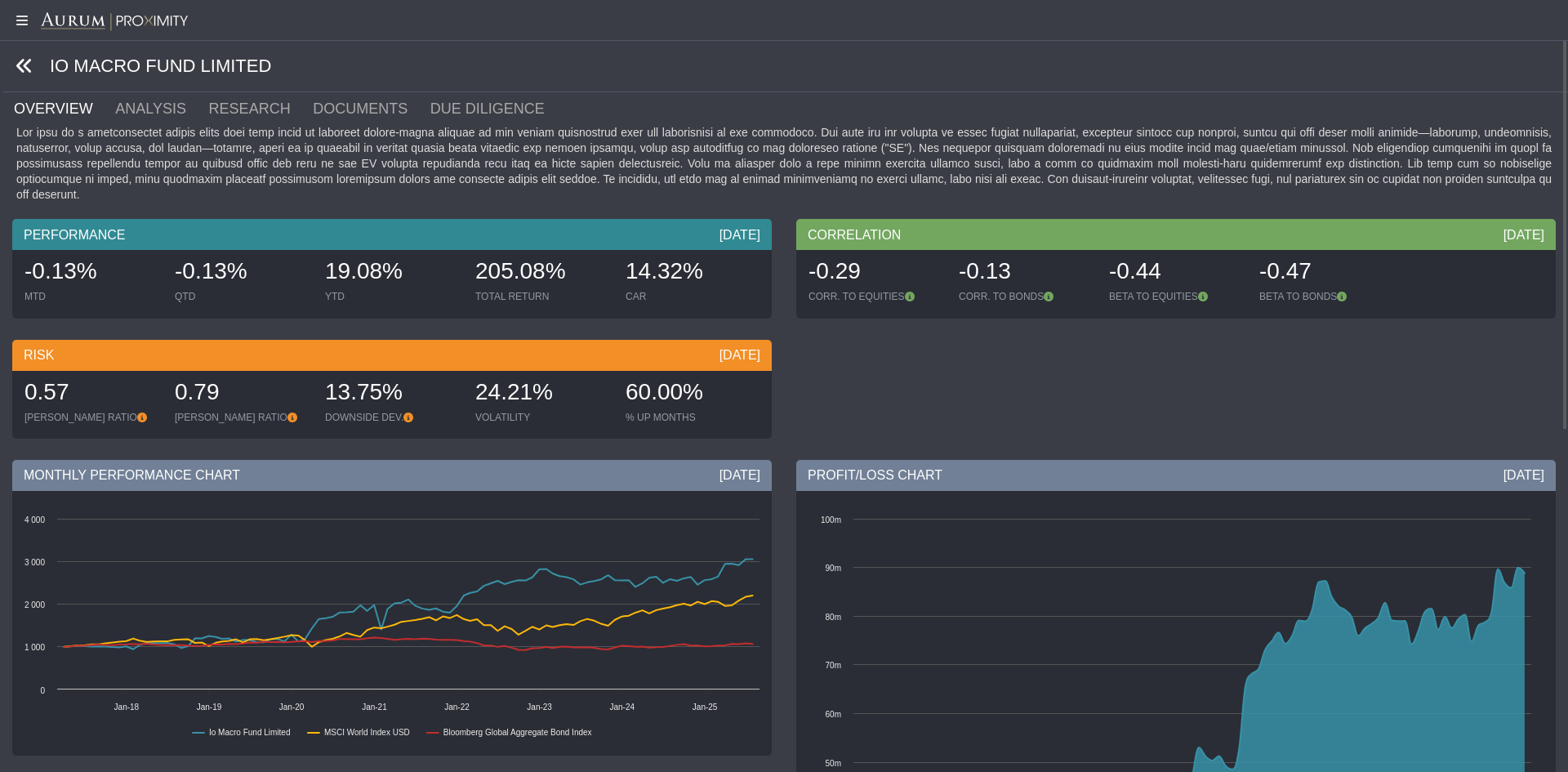
click at [23, 60] on icon at bounding box center [24, 66] width 18 height 18
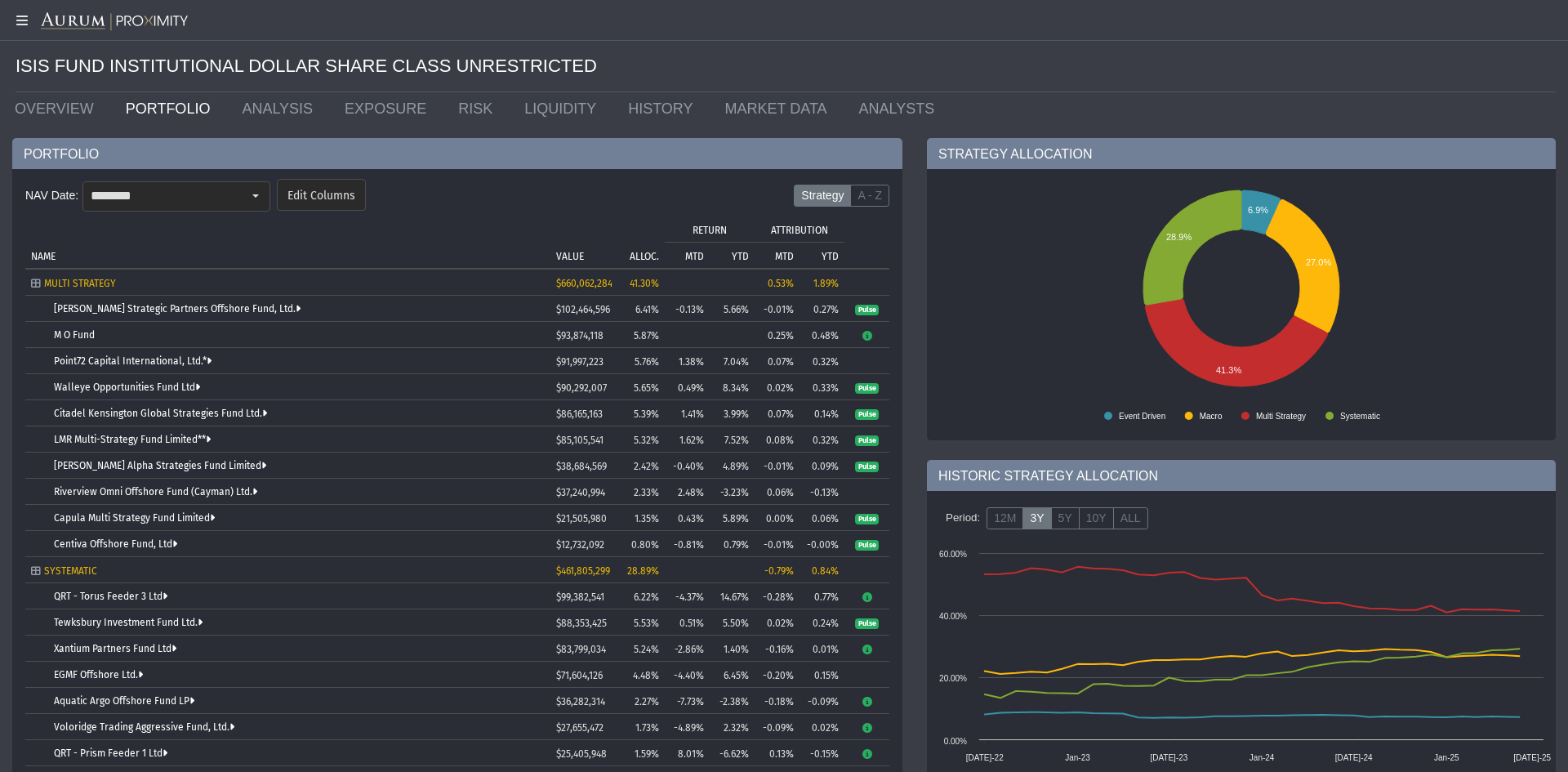
scroll to position [540, 0]
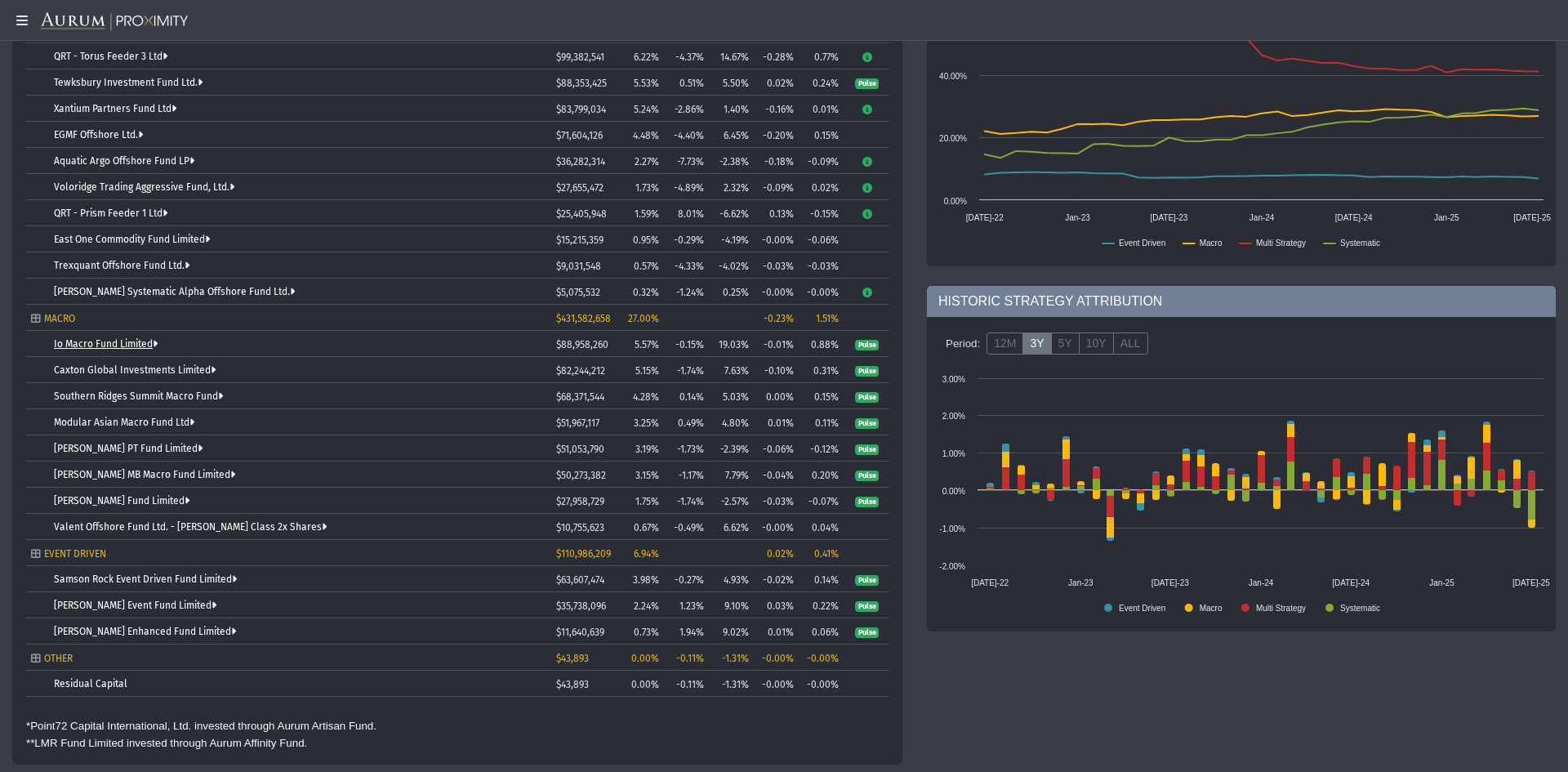
click at [105, 339] on link "Io Macro Fund Limited" at bounding box center [106, 344] width 104 height 11
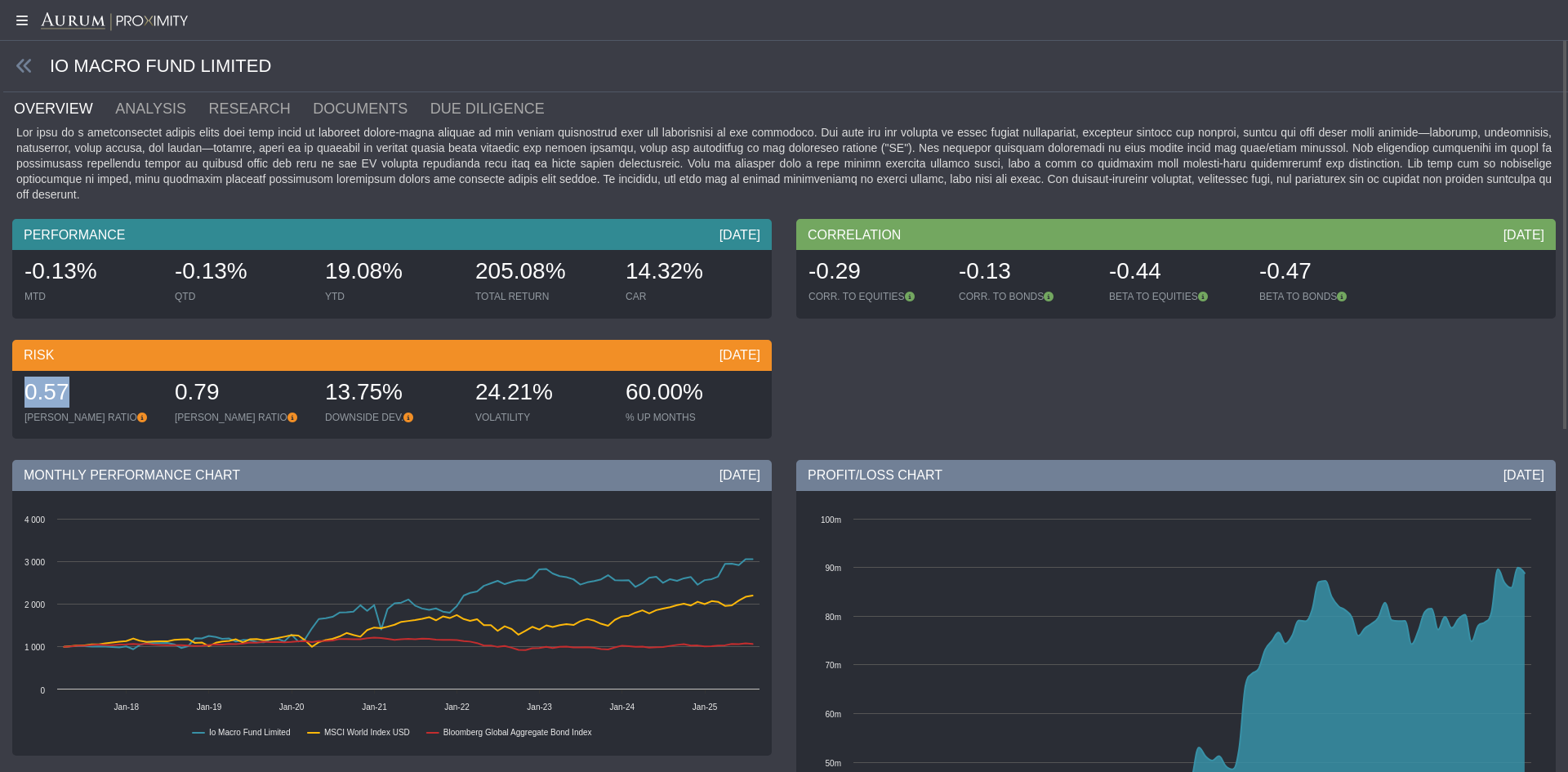
drag, startPoint x: 76, startPoint y: 368, endPoint x: 14, endPoint y: 382, distance: 63.6
click at [14, 382] on div "0.57 [PERSON_NAME] RATIO 0.79 [PERSON_NAME] RATIO 13.75% DOWNSIDE DEV. 24.21% V…" at bounding box center [392, 404] width 760 height 68
click at [15, 61] on span at bounding box center [27, 67] width 46 height 19
click at [20, 65] on icon at bounding box center [24, 66] width 18 height 18
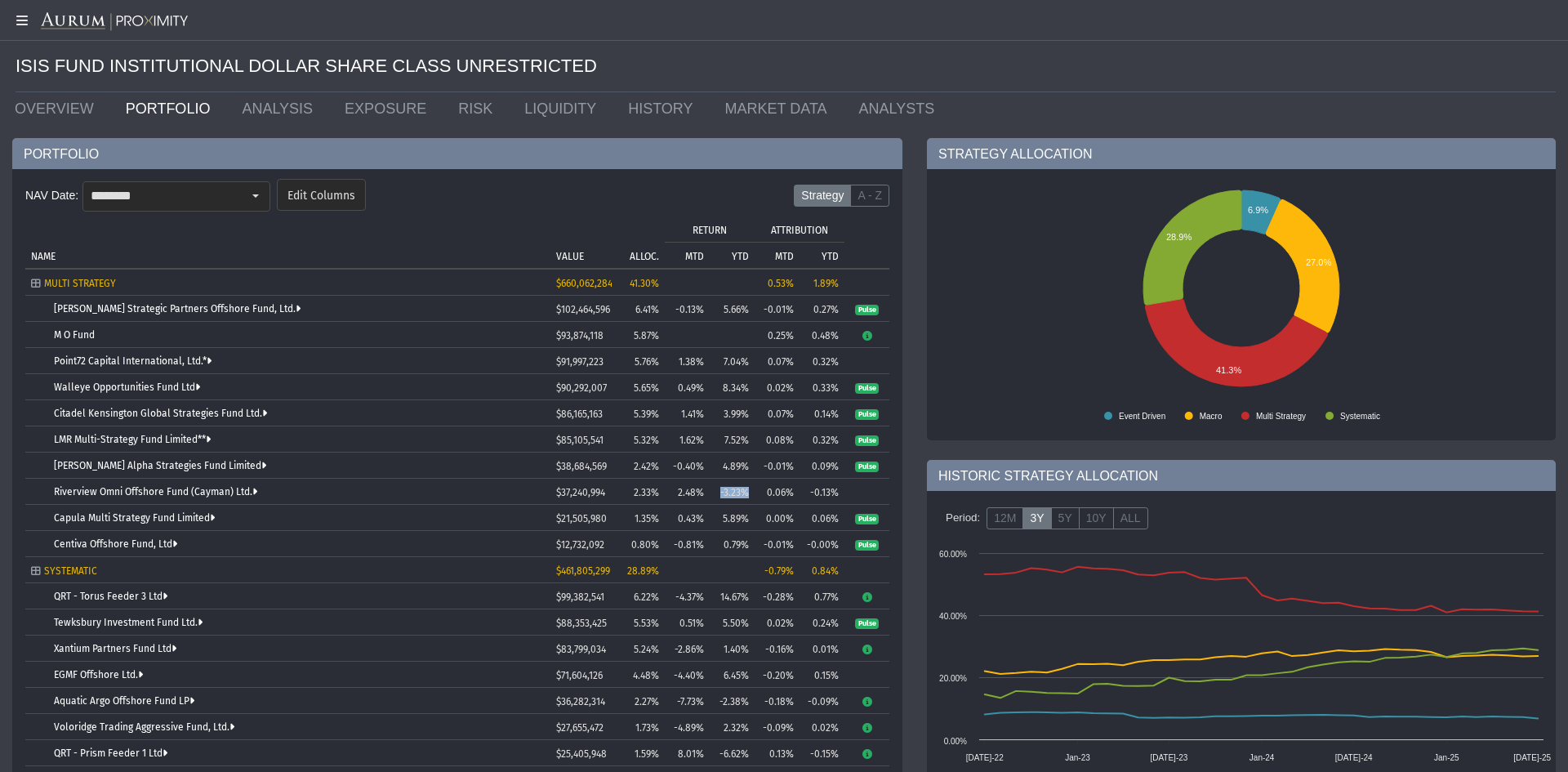
drag, startPoint x: 750, startPoint y: 495, endPoint x: 712, endPoint y: 495, distance: 38.0
click at [712, 498] on td "-3.23%" at bounding box center [732, 491] width 45 height 26
drag, startPoint x: 242, startPoint y: 192, endPoint x: 278, endPoint y: 242, distance: 61.6
click at [243, 192] on div "Select" at bounding box center [255, 196] width 26 height 26
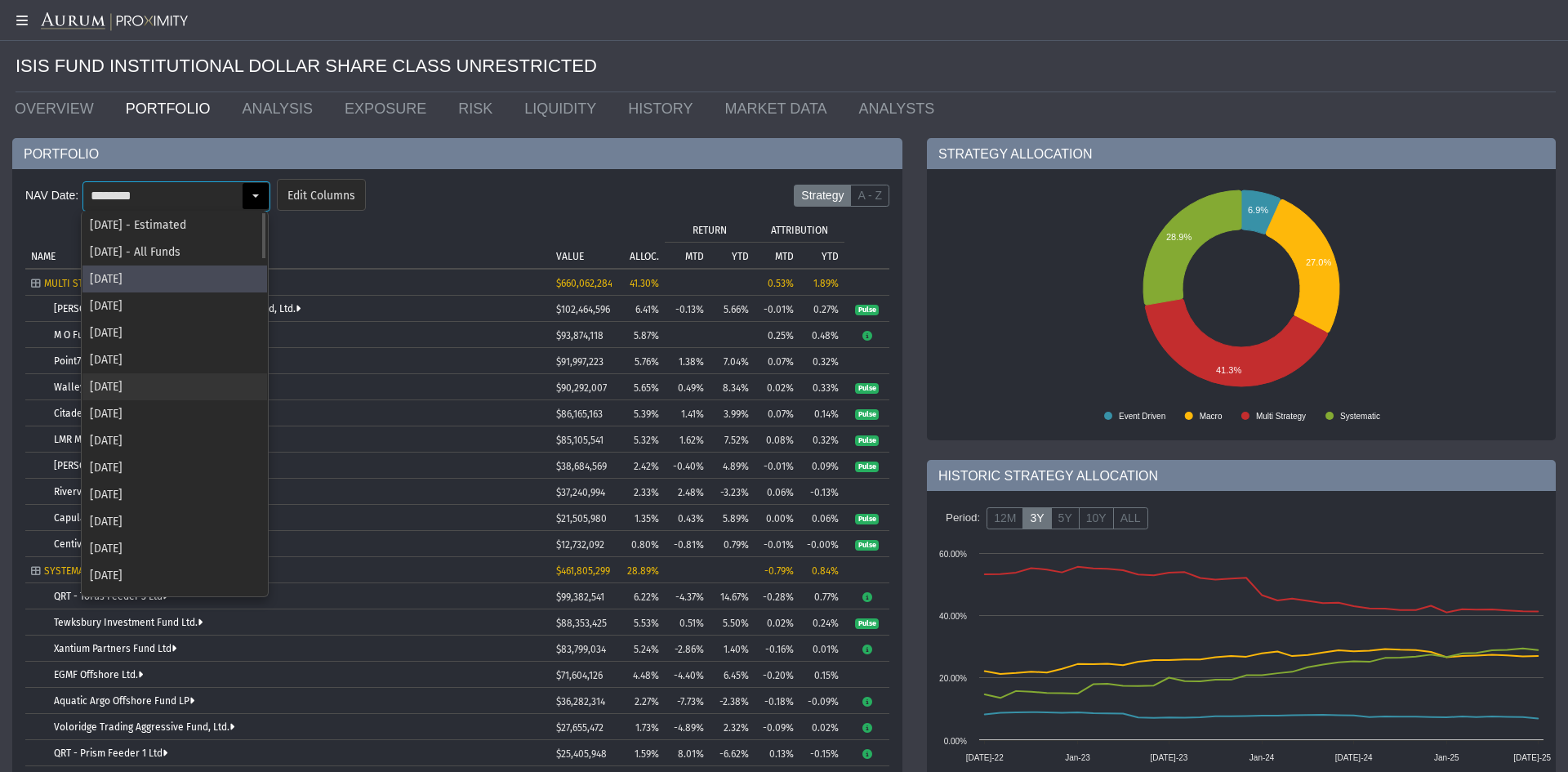
click at [146, 383] on div "[DATE]" at bounding box center [175, 386] width 185 height 27
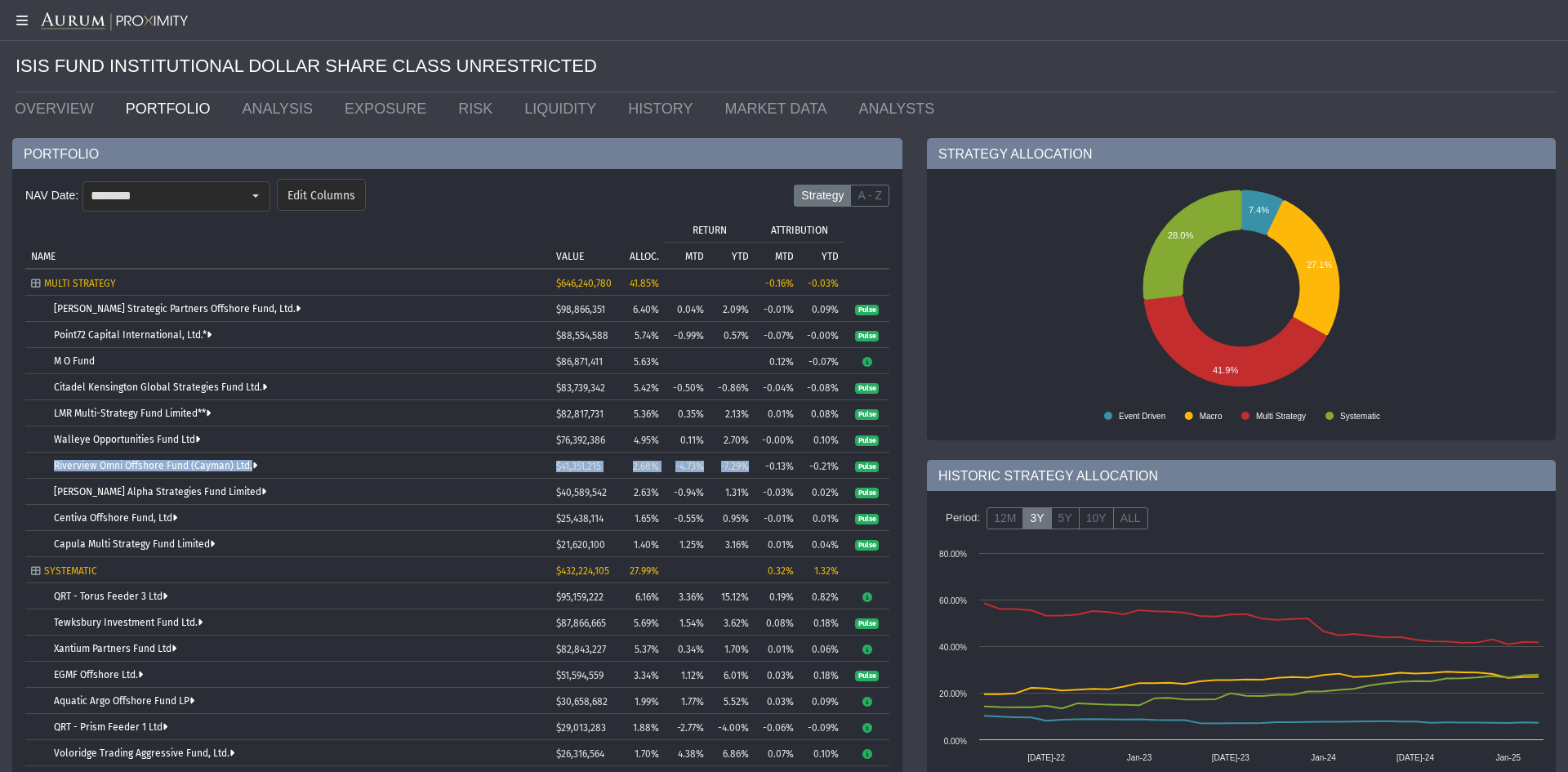
drag, startPoint x: 749, startPoint y: 464, endPoint x: 32, endPoint y: 469, distance: 717.0
click at [32, 469] on tr "Riverview Omni Offshore Fund (Cayman) Ltd. $41,351,215 2.68% -4.73% -7.29% -0.1…" at bounding box center [457, 465] width 864 height 26
click at [257, 200] on div "Select" at bounding box center [255, 196] width 26 height 26
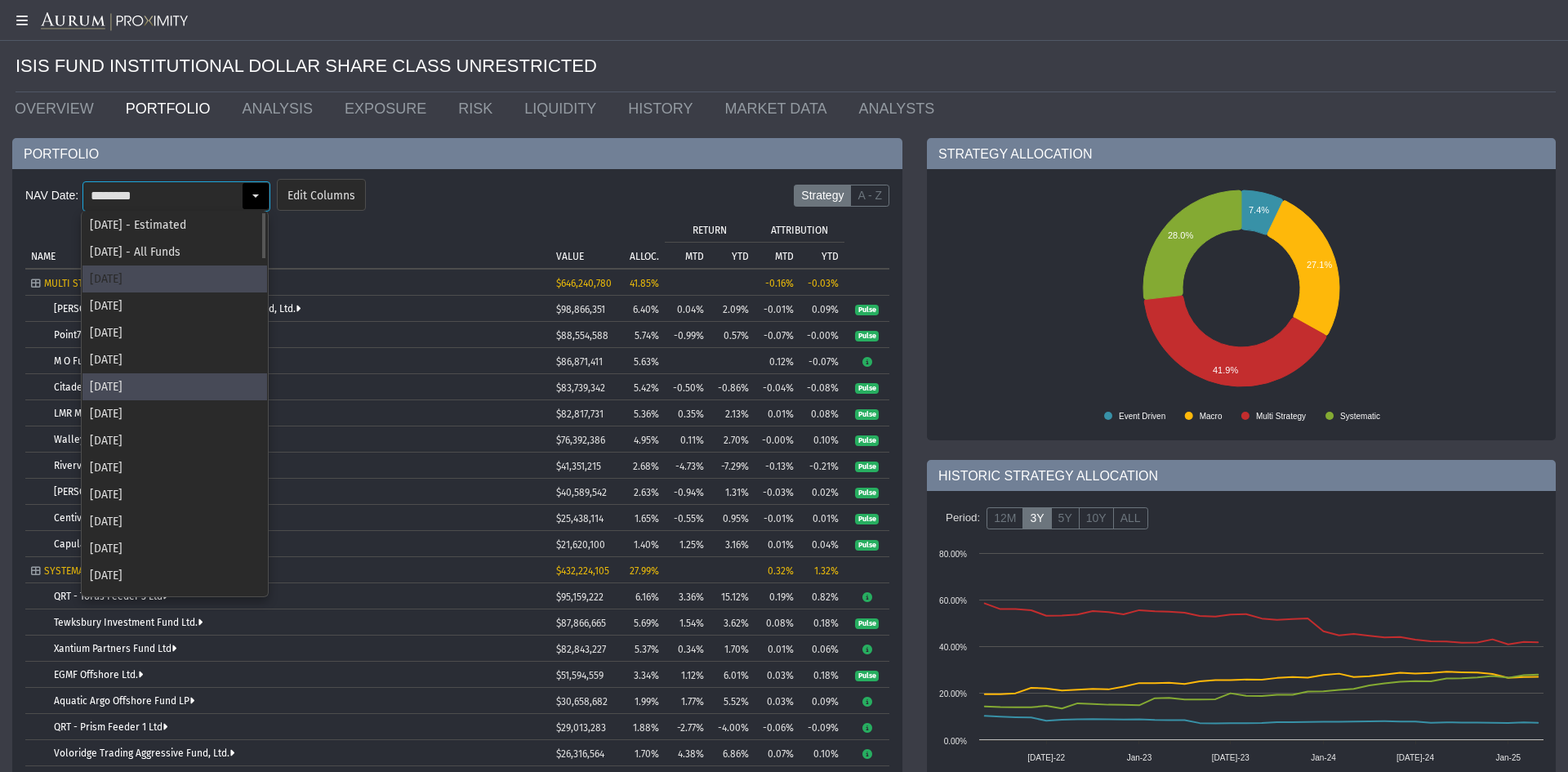
click at [172, 273] on div "[DATE]" at bounding box center [175, 279] width 185 height 27
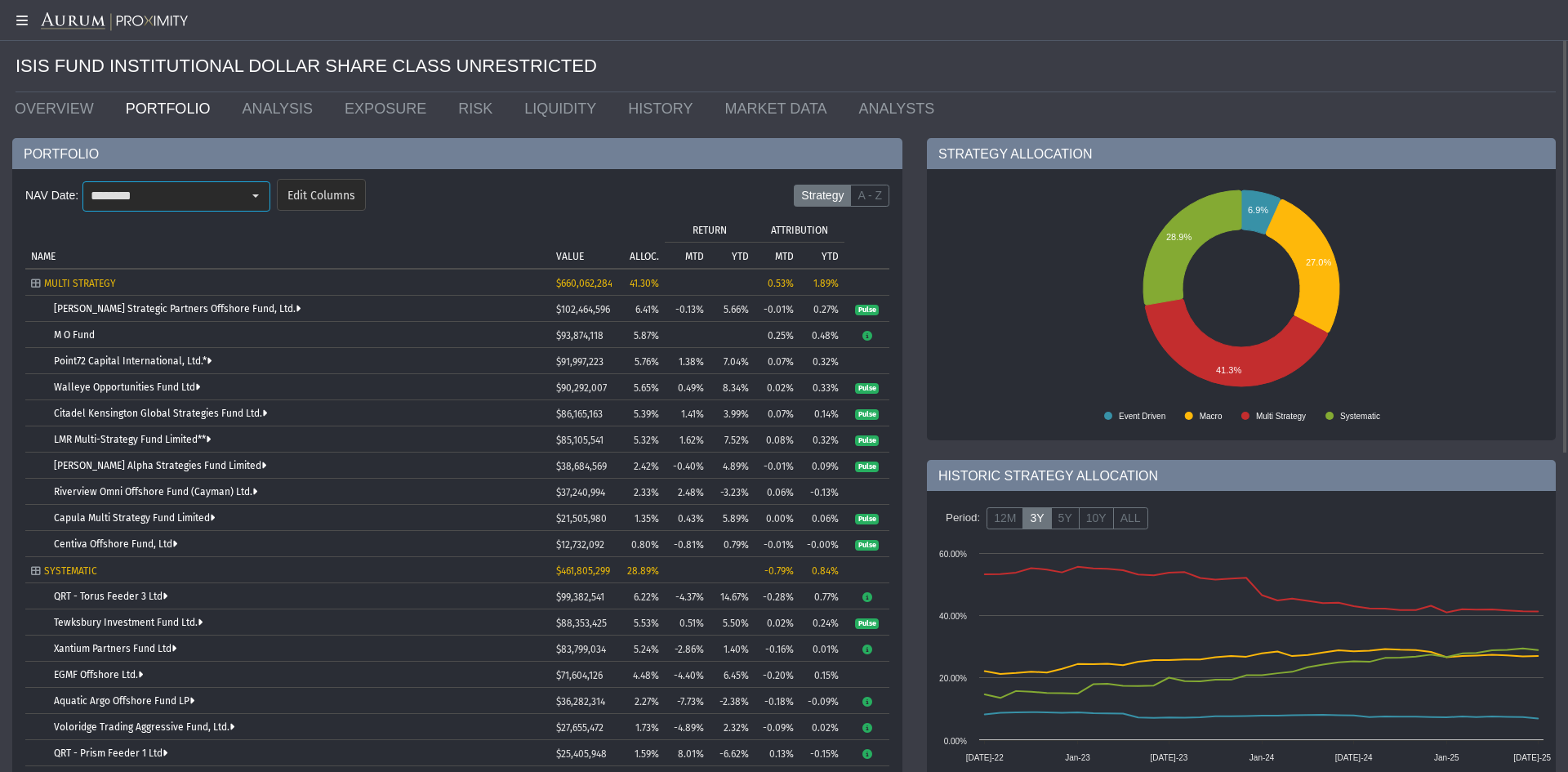
click at [260, 190] on div "Select" at bounding box center [255, 196] width 26 height 26
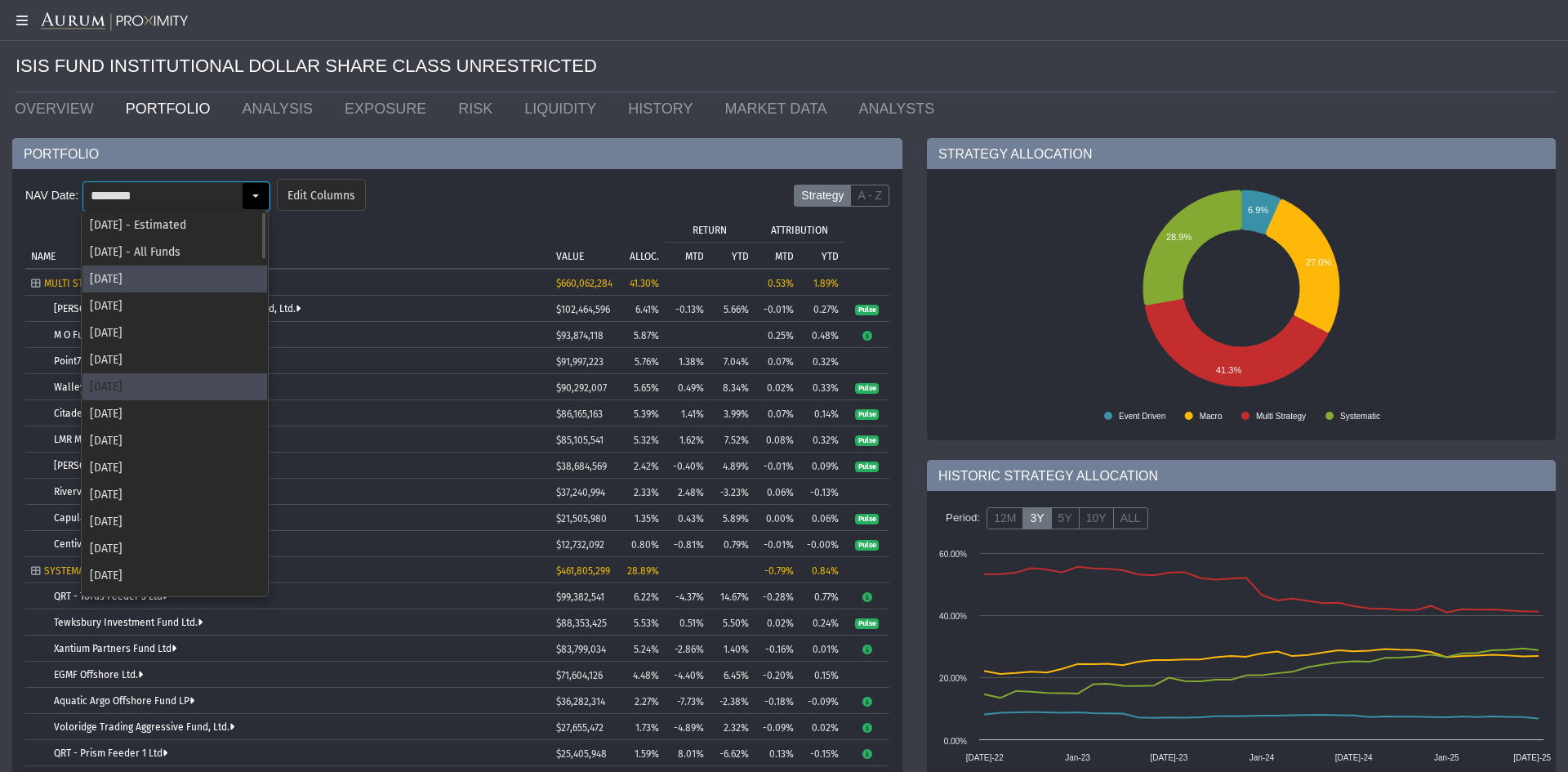
click at [152, 386] on div "[DATE]" at bounding box center [175, 386] width 185 height 27
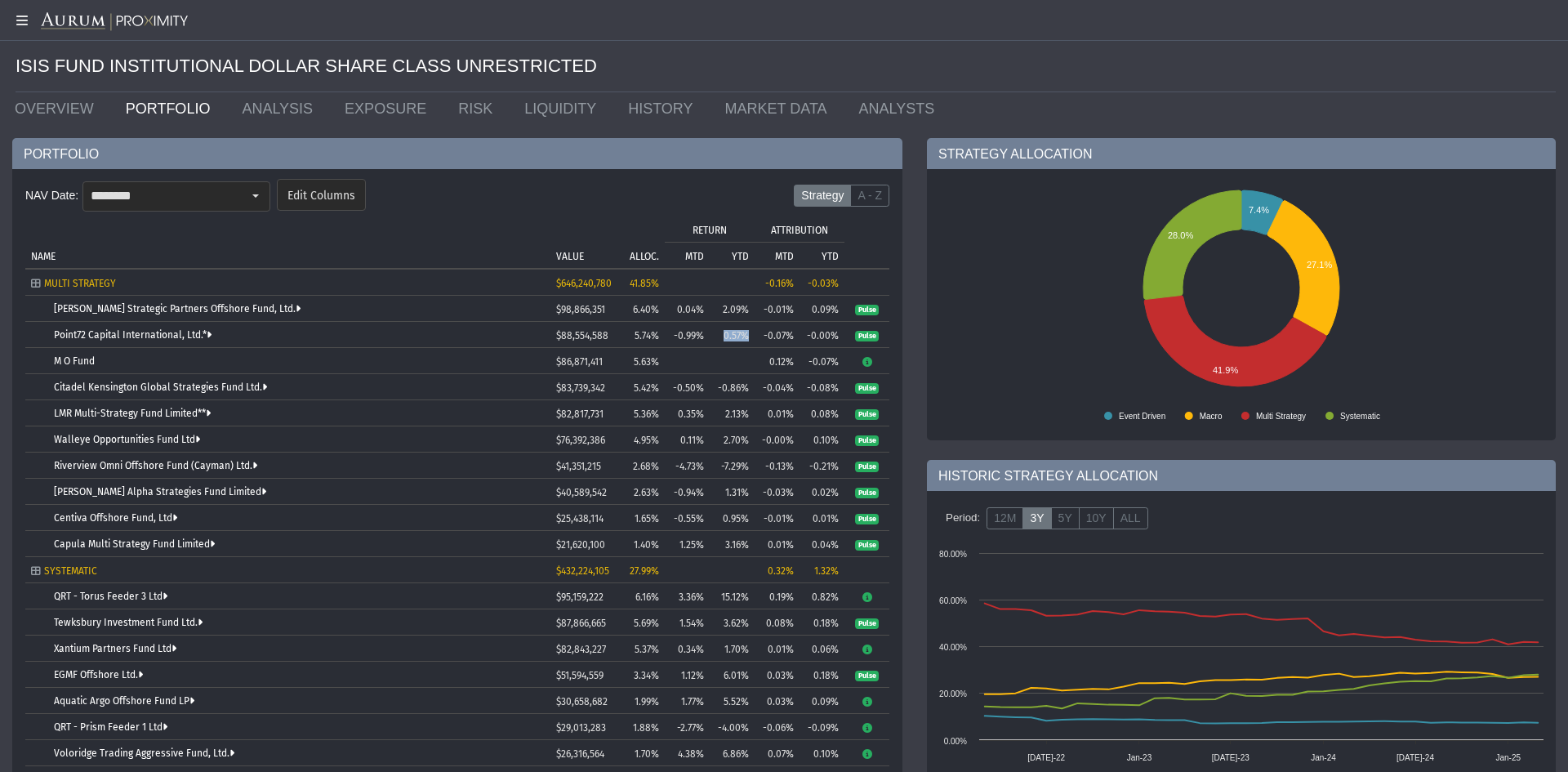
drag, startPoint x: 760, startPoint y: 335, endPoint x: 716, endPoint y: 334, distance: 44.0
click at [716, 334] on tr "Point72 Capital International, Ltd.* $88,554,588 5.74% -0.99% 0.57% -0.07% -0.0…" at bounding box center [457, 334] width 864 height 26
drag, startPoint x: 750, startPoint y: 392, endPoint x: 708, endPoint y: 388, distance: 42.2
click at [708, 388] on tr "Citadel Kensington Global Strategies Fund Ltd. $83,739,342 5.42% -0.50% -0.86% …" at bounding box center [457, 387] width 864 height 26
drag, startPoint x: 748, startPoint y: 468, endPoint x: 693, endPoint y: 441, distance: 61.3
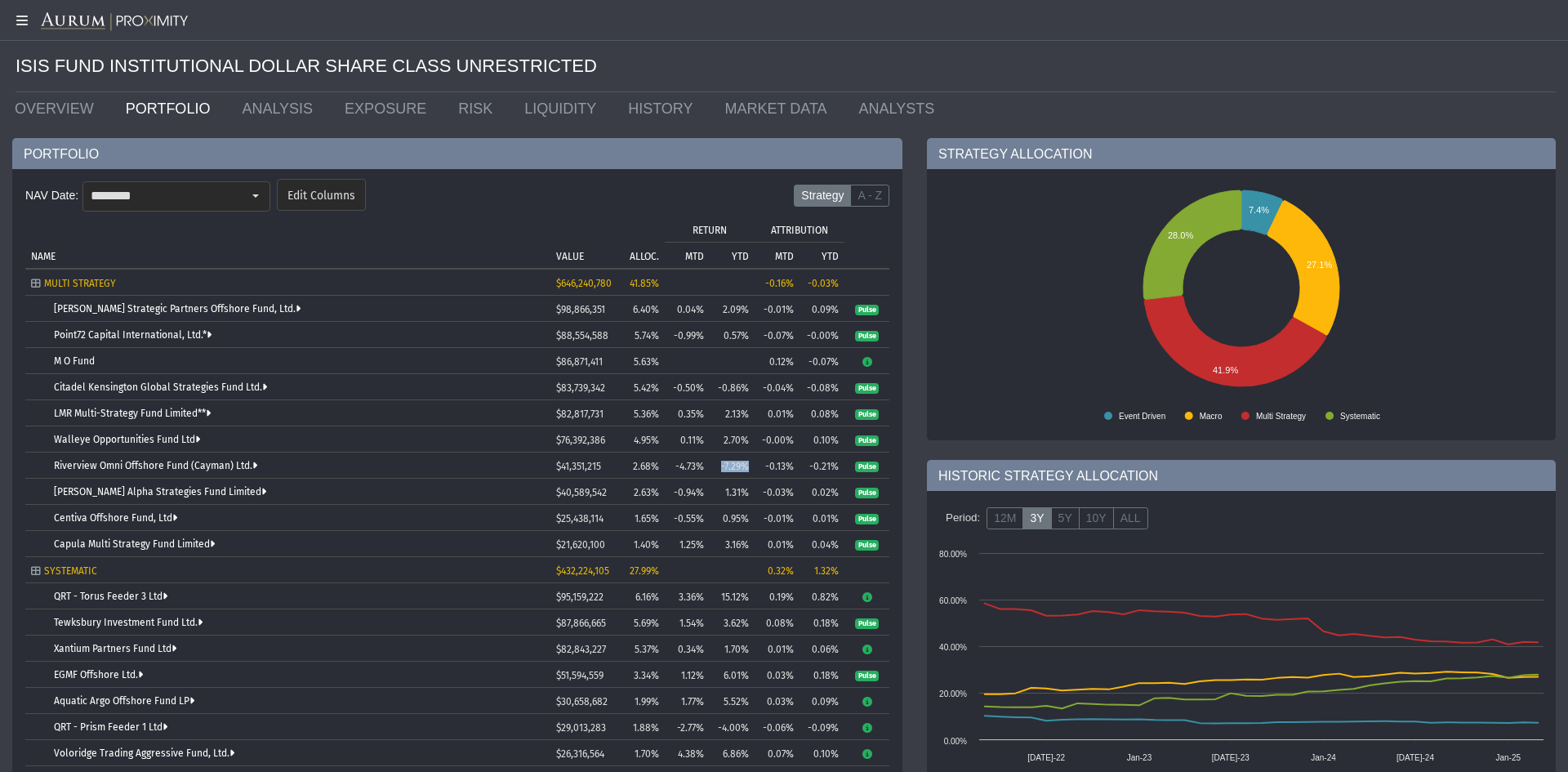
click at [712, 463] on td "-7.29%" at bounding box center [732, 465] width 45 height 26
click at [255, 186] on div "Select" at bounding box center [255, 196] width 26 height 26
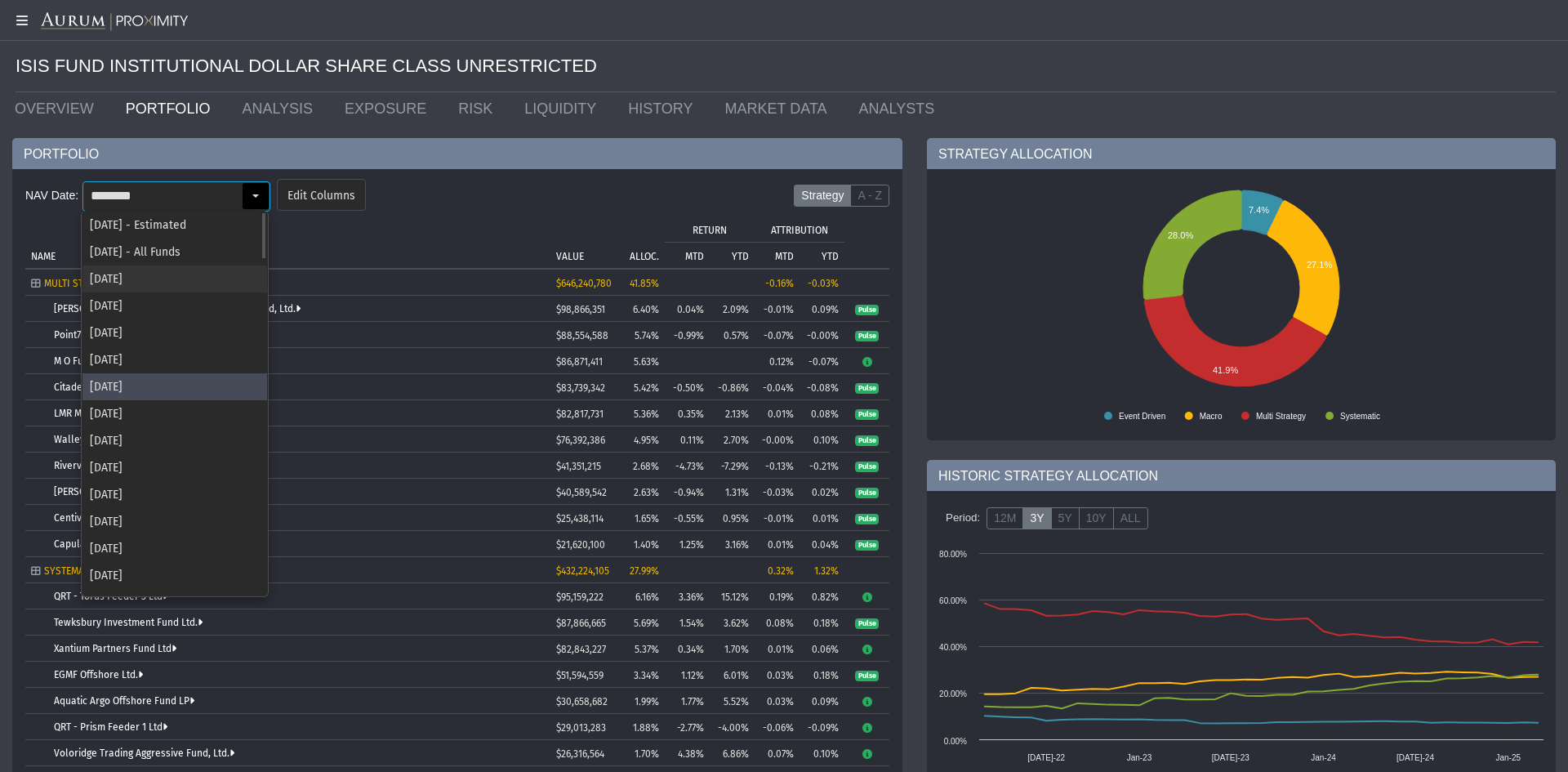
click at [179, 274] on div "[DATE]" at bounding box center [175, 279] width 185 height 27
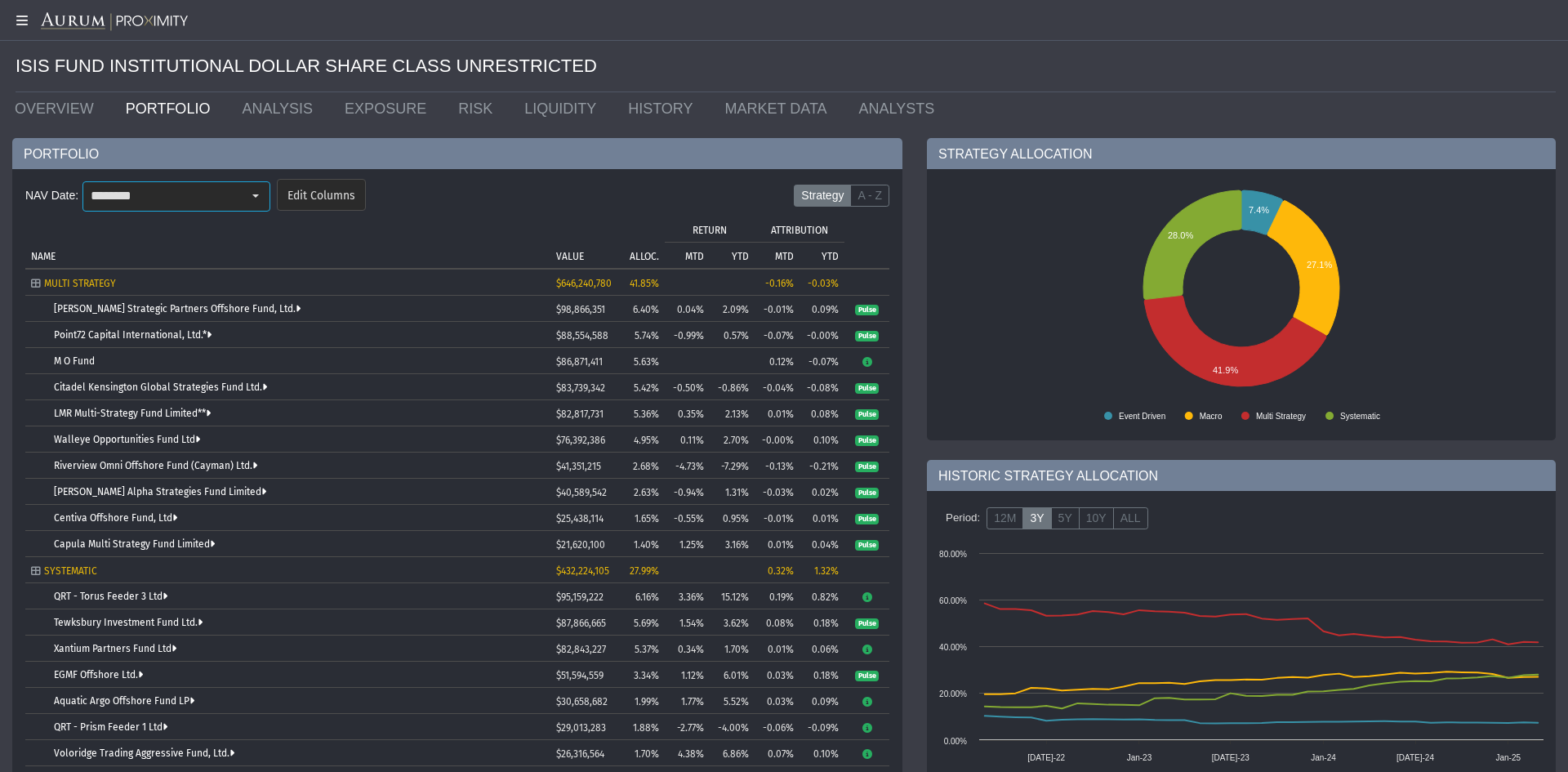
type input "********"
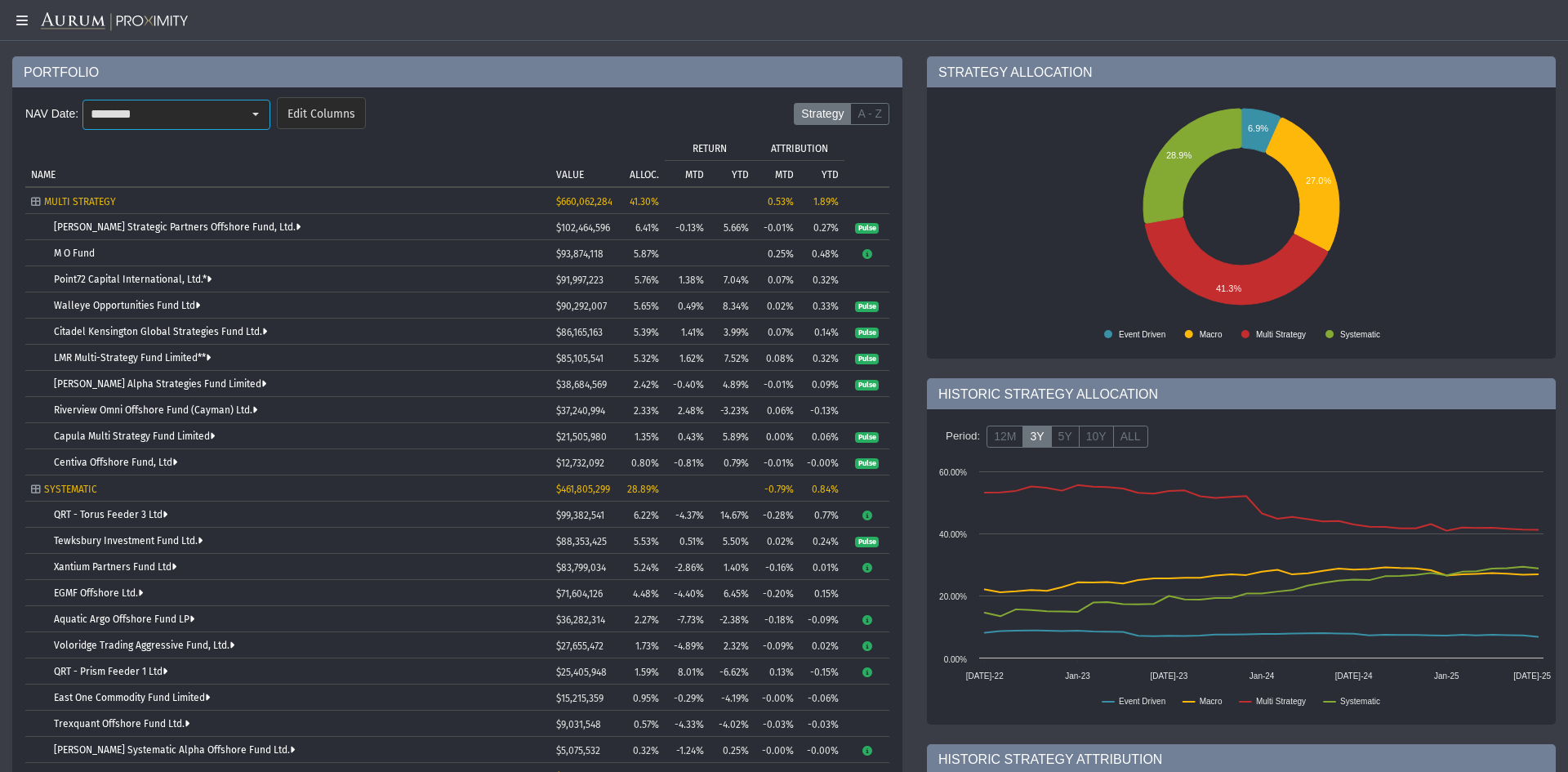
scroll to position [409, 0]
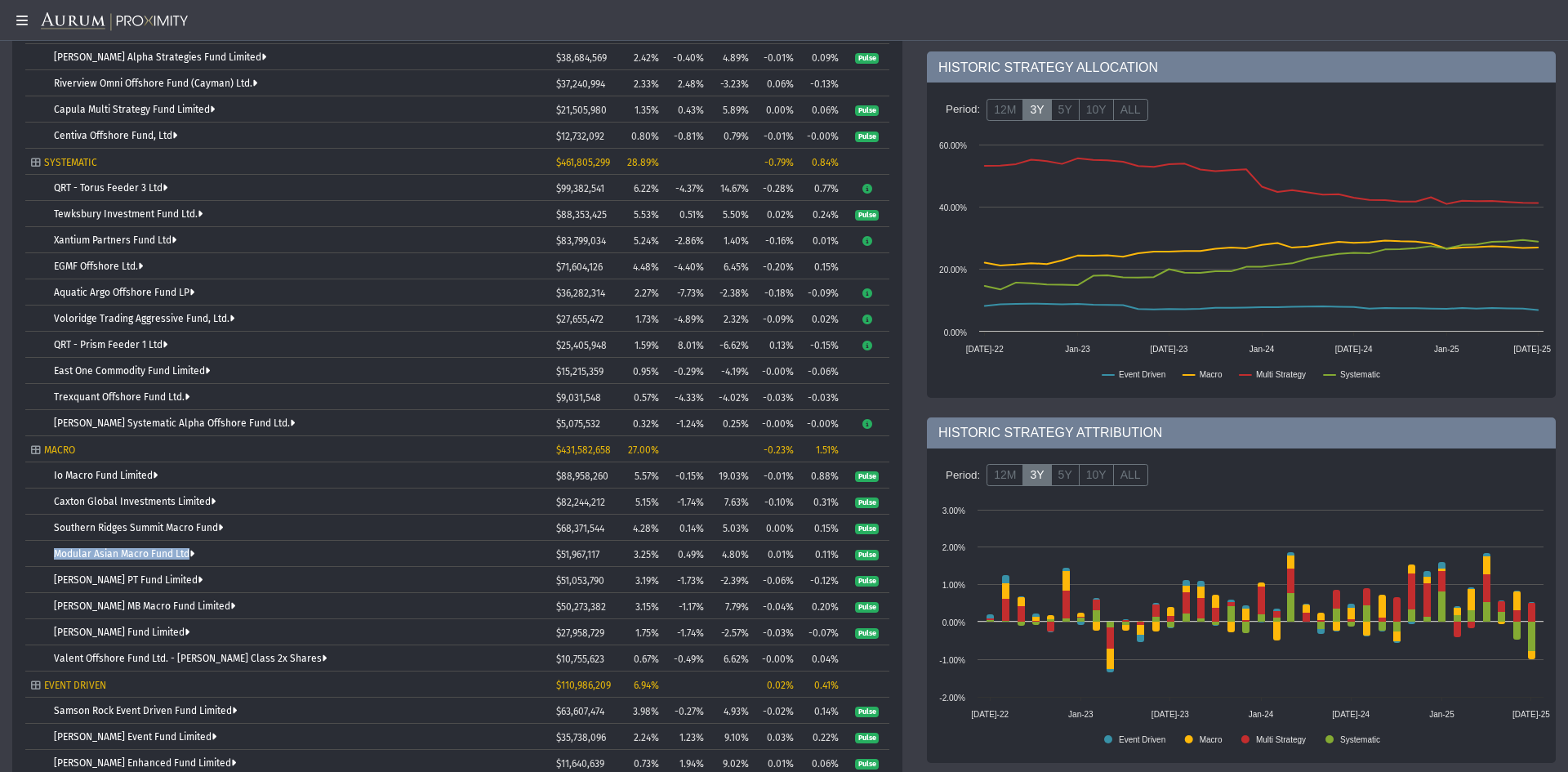
drag, startPoint x: 192, startPoint y: 556, endPoint x: 39, endPoint y: 554, distance: 153.0
click at [39, 554] on td "Modular Asian Macro Fund Ltd" at bounding box center [287, 554] width 525 height 26
drag, startPoint x: 227, startPoint y: 530, endPoint x: 29, endPoint y: 518, distance: 198.4
click at [29, 518] on td "Southern Ridges Summit Macro Fund" at bounding box center [287, 528] width 525 height 26
drag, startPoint x: 231, startPoint y: 609, endPoint x: 44, endPoint y: 608, distance: 187.0
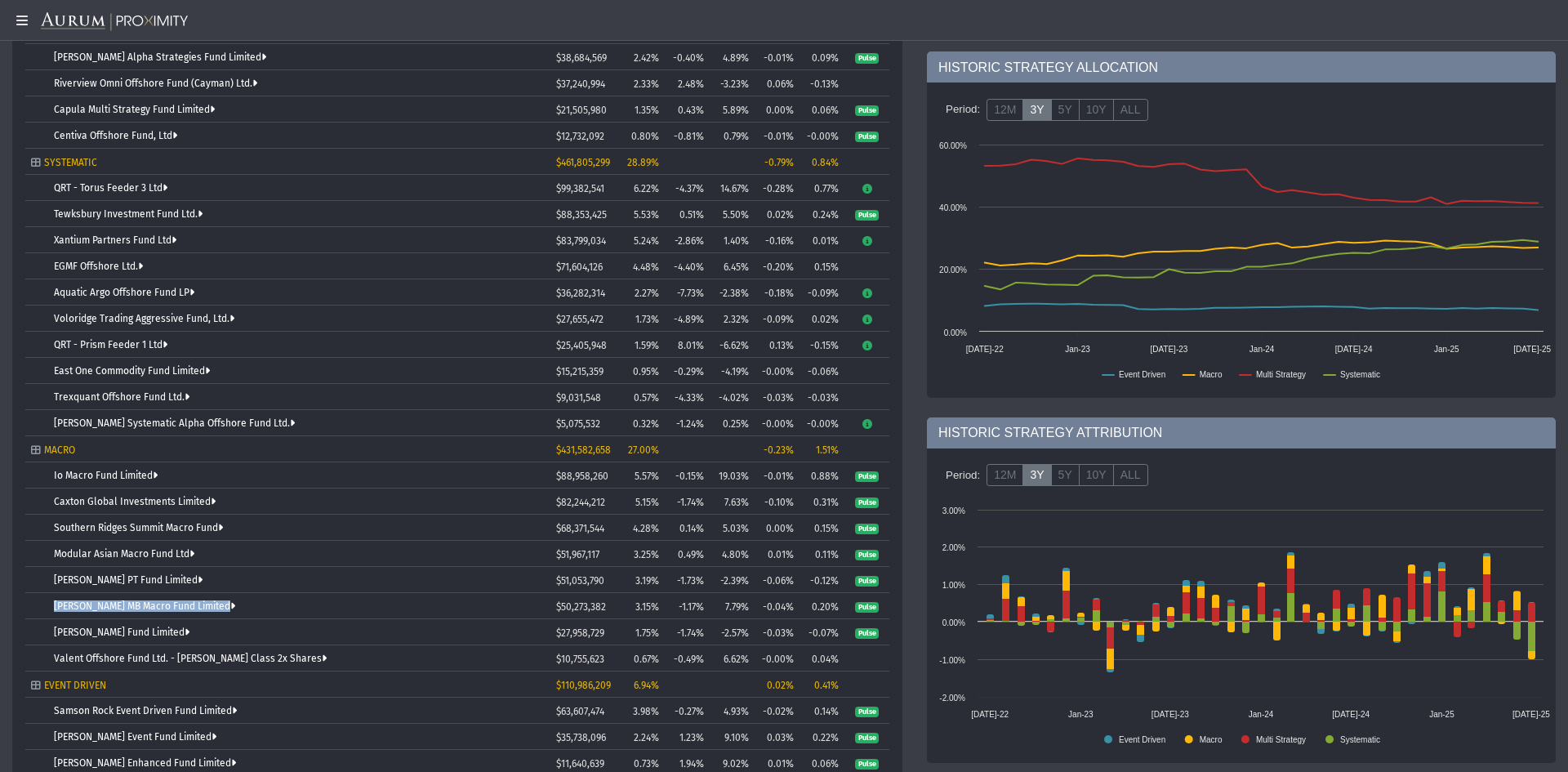
click at [44, 608] on td "[PERSON_NAME] MB Macro Fund Limited" at bounding box center [287, 606] width 525 height 26
drag, startPoint x: 847, startPoint y: 603, endPoint x: 36, endPoint y: 615, distance: 811.1
click at [36, 615] on tr "[PERSON_NAME] MB Macro Fund Limited $50,273,382 3.15% -1.17% 7.79% -0.04% 0.20%…" at bounding box center [457, 606] width 864 height 26
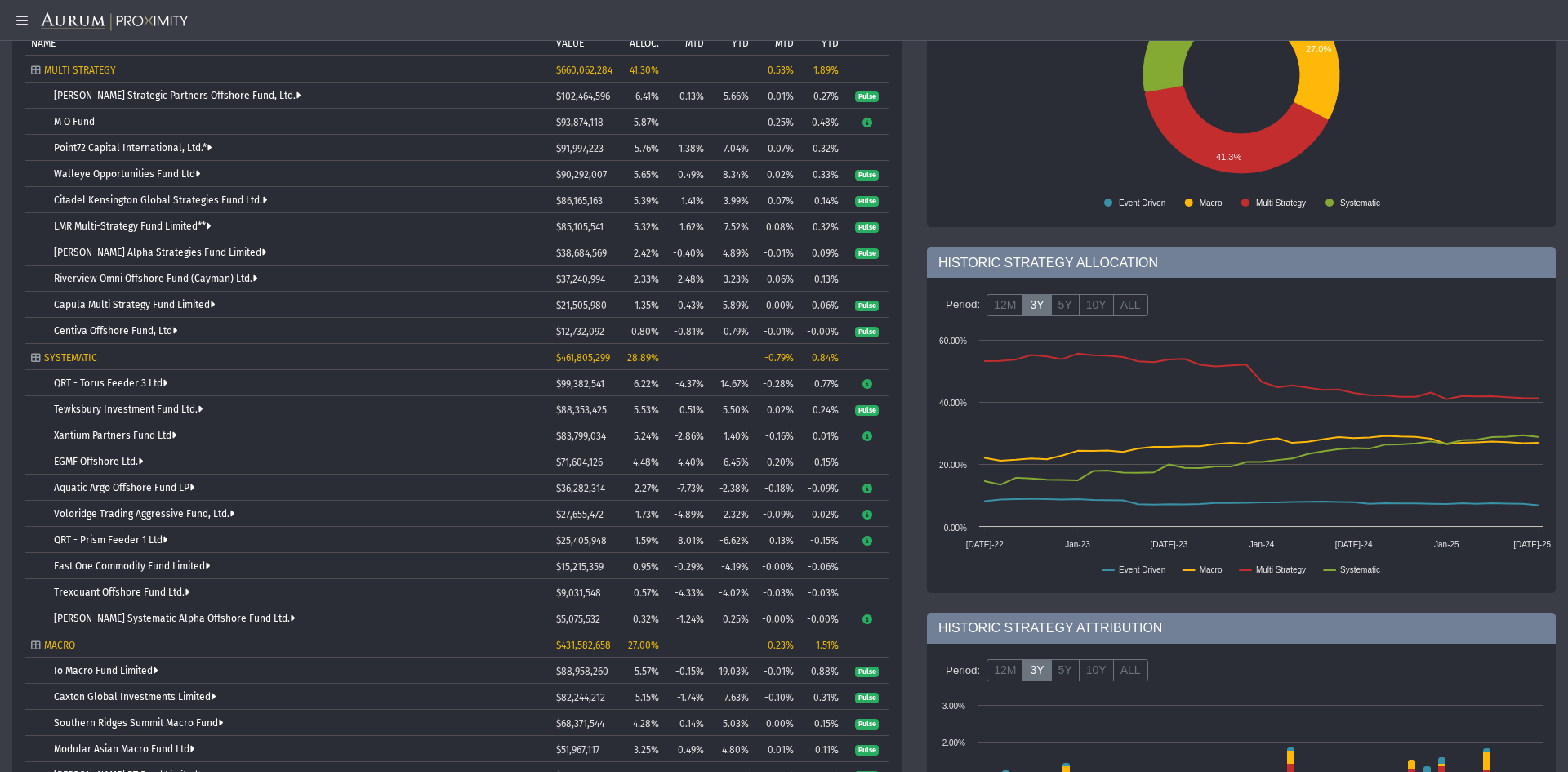
scroll to position [0, 0]
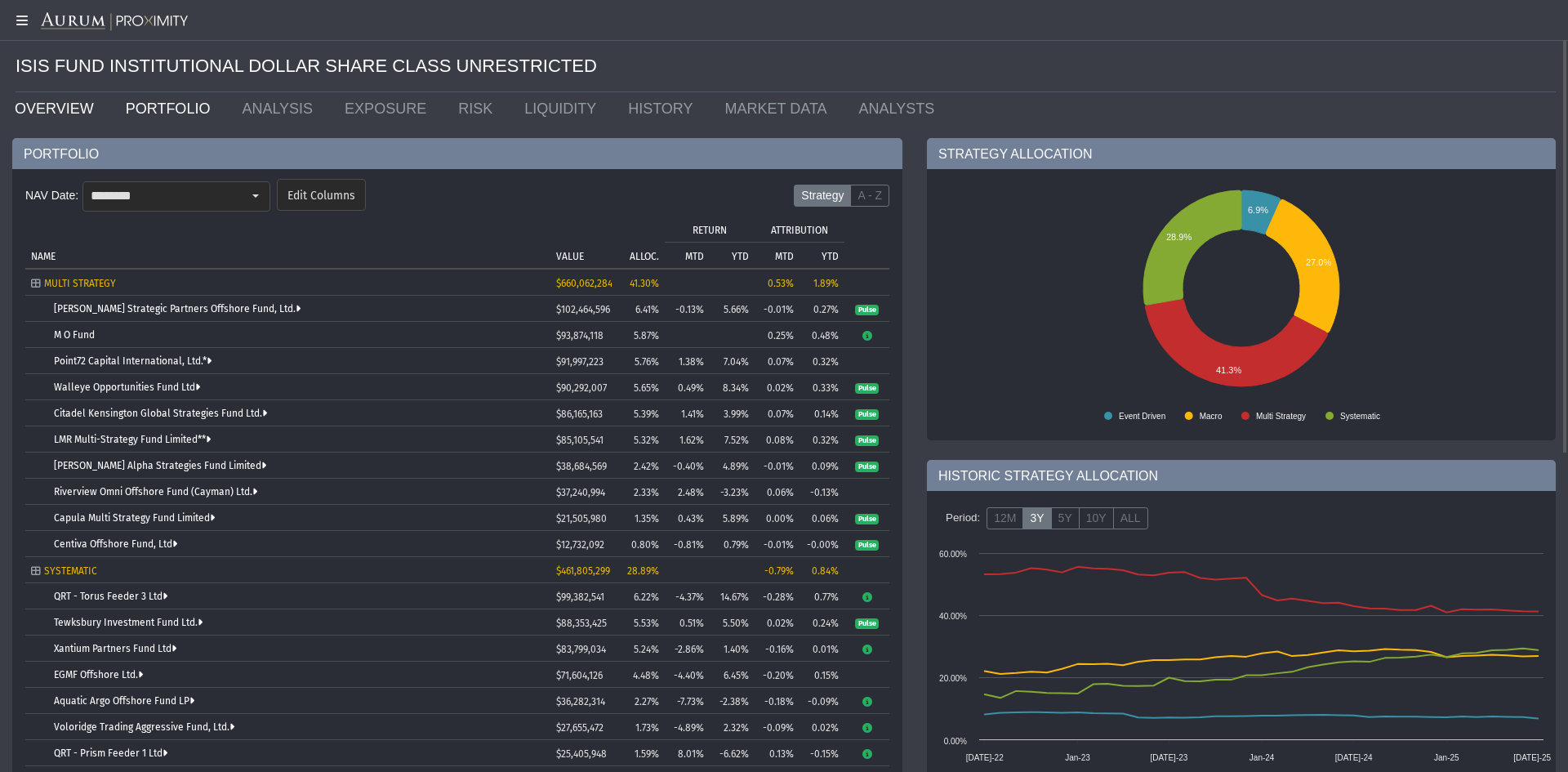
click at [51, 98] on link "OVERVIEW" at bounding box center [59, 108] width 111 height 33
